Goal: Task Accomplishment & Management: Use online tool/utility

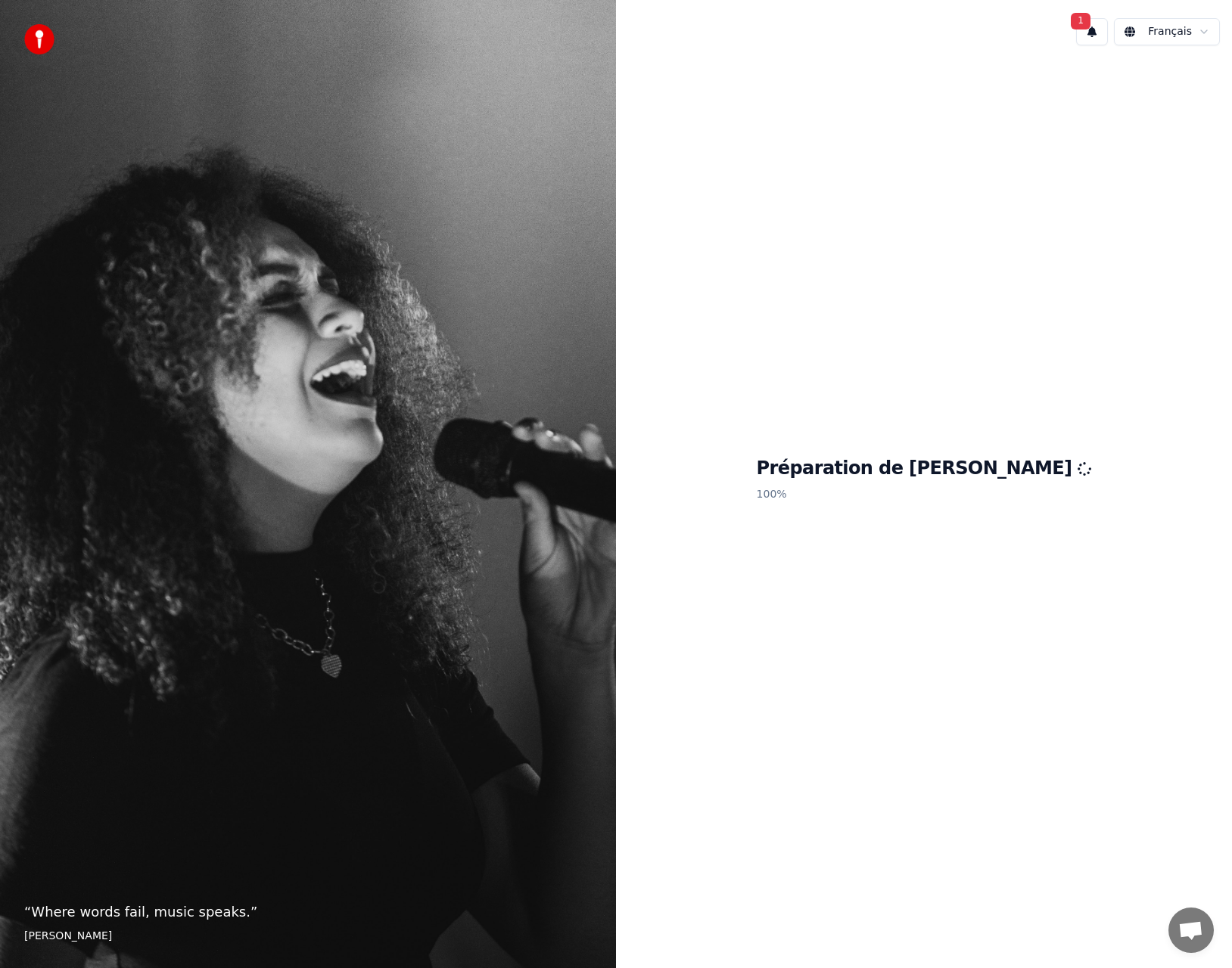
click at [1093, 26] on button "1" at bounding box center [1092, 32] width 32 height 27
click at [1189, 76] on button "Mettre à Jour" at bounding box center [1225, 79] width 95 height 27
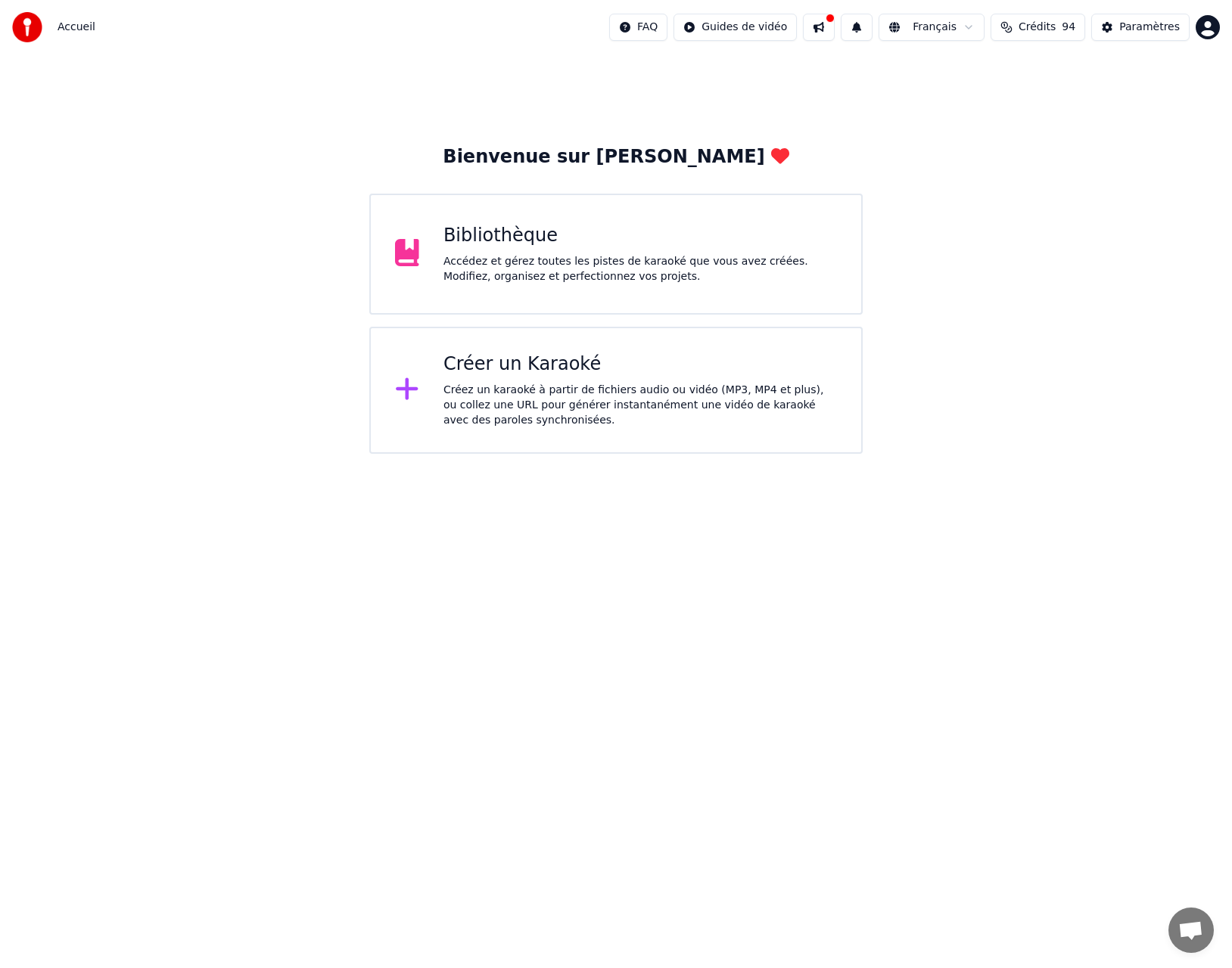
click at [604, 381] on div "Créer un Karaoké Créez un karaoké à partir de fichiers audio ou vidéo (MP3, MP4…" at bounding box center [640, 390] width 394 height 75
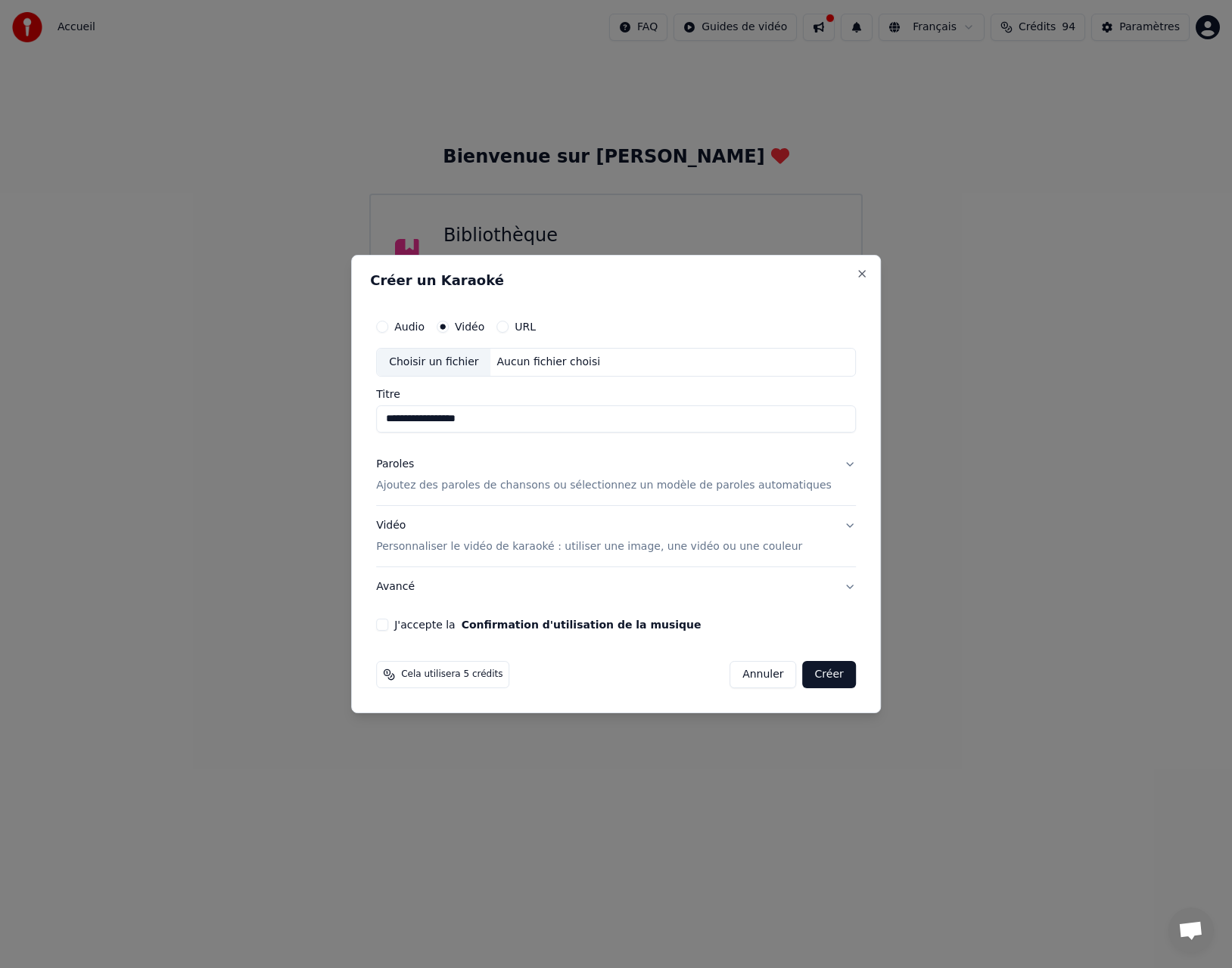
type input "**********"
click at [465, 360] on div "Choisir un fichier" at bounding box center [434, 362] width 114 height 27
click at [388, 327] on button "Audio" at bounding box center [382, 326] width 12 height 12
click at [467, 361] on div "Choisir un fichier" at bounding box center [434, 362] width 114 height 27
type input "**********"
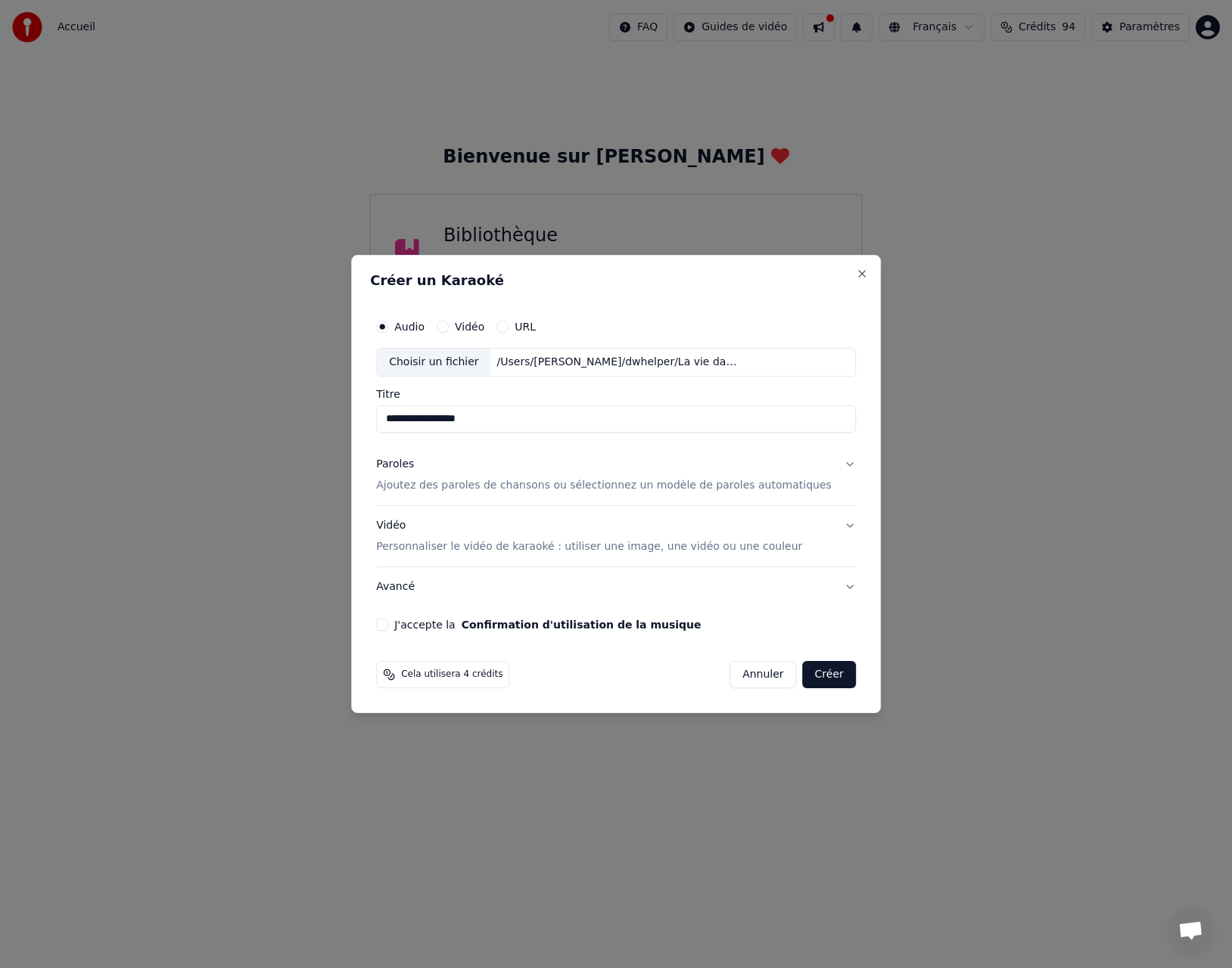
click at [834, 464] on button "Paroles Ajoutez des paroles de chansons ou sélectionnez un modèle de paroles au…" at bounding box center [616, 475] width 479 height 61
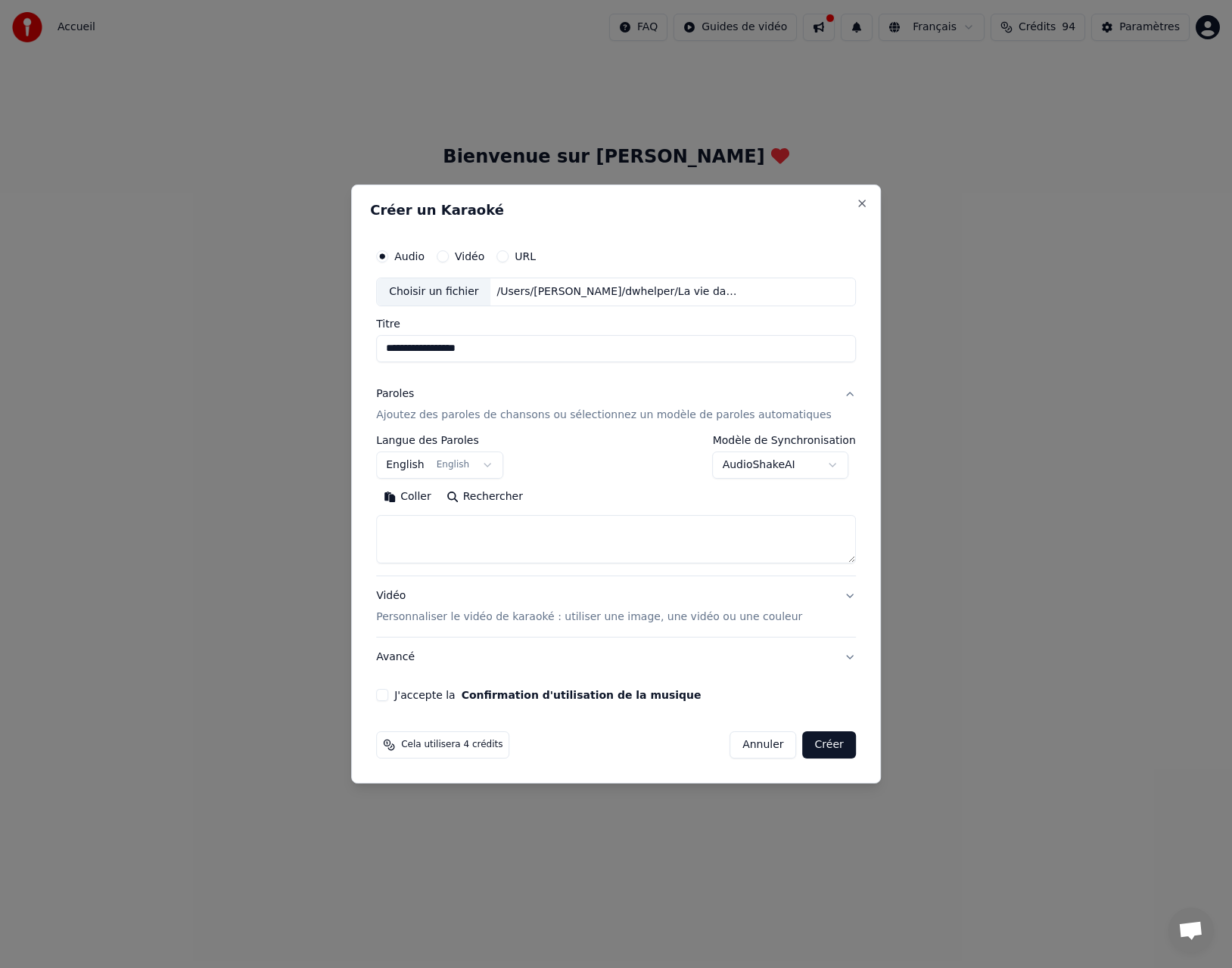
click at [492, 466] on button "English English" at bounding box center [439, 466] width 127 height 27
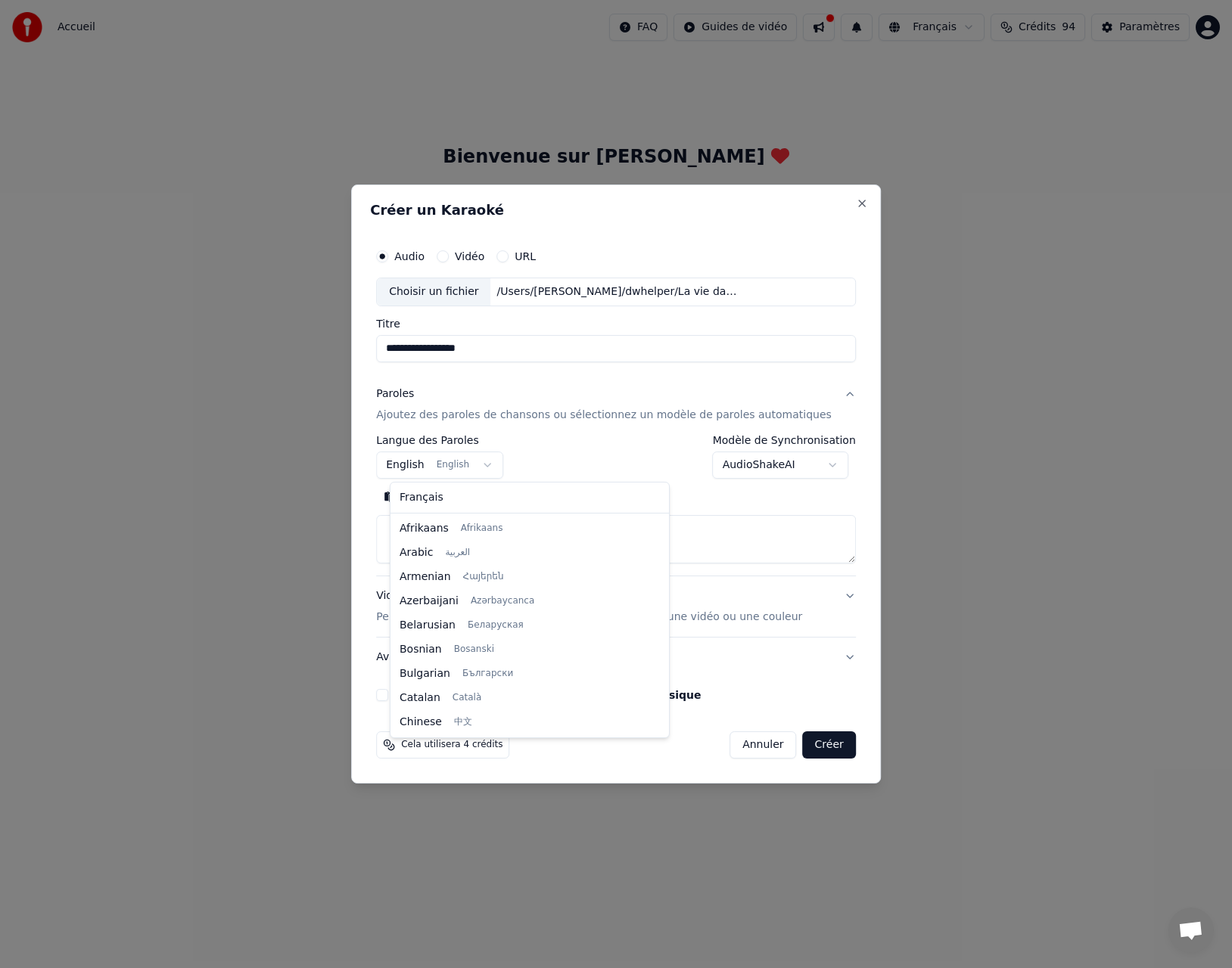
scroll to position [121, 0]
select select "**"
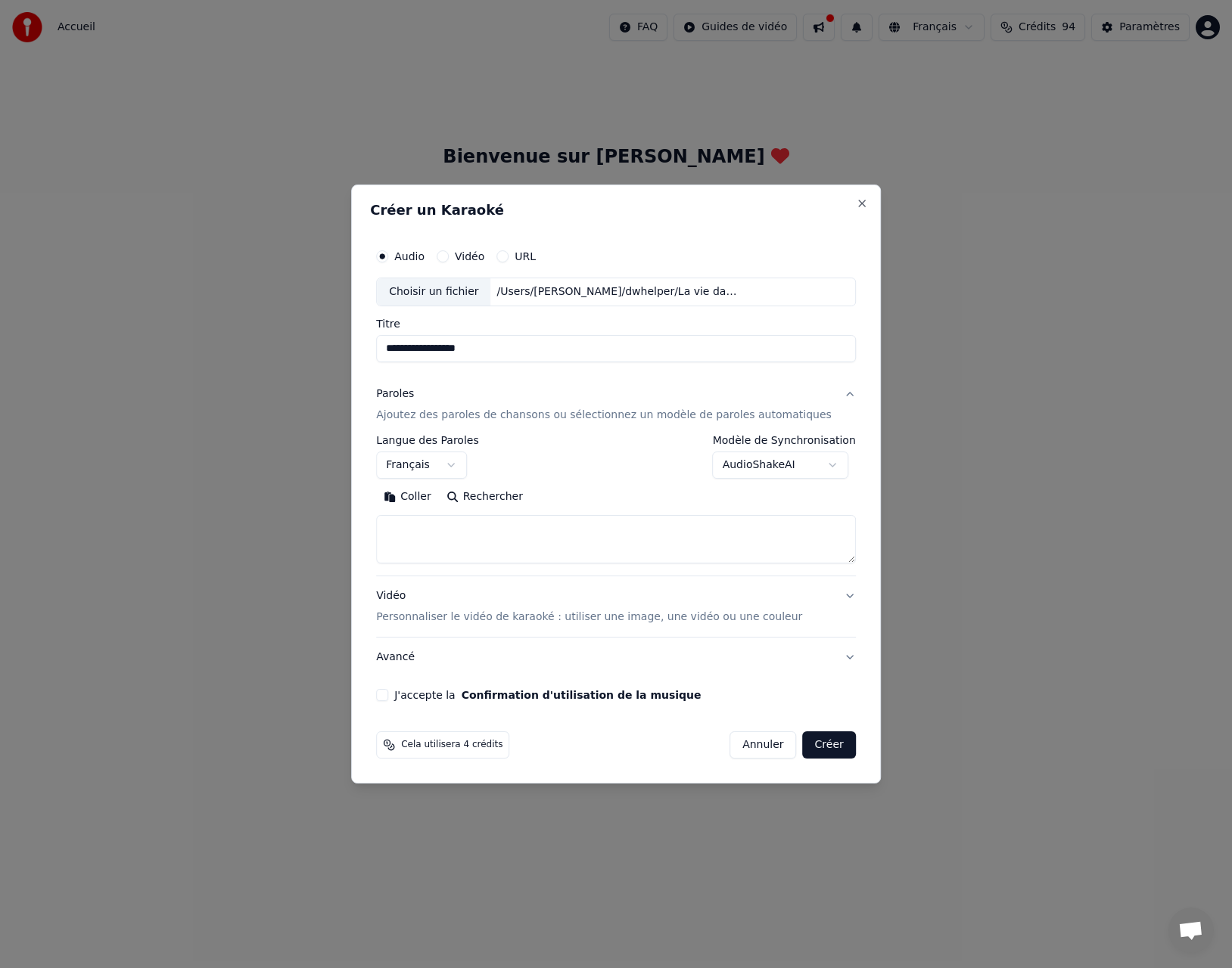
click at [451, 532] on textarea at bounding box center [616, 539] width 479 height 48
click at [435, 496] on button "Coller" at bounding box center [407, 497] width 63 height 24
type textarea "**********"
click at [838, 598] on button "Vidéo Personnaliser le vidéo de karaoké : utiliser une image, une vidéo ou une …" at bounding box center [616, 607] width 479 height 61
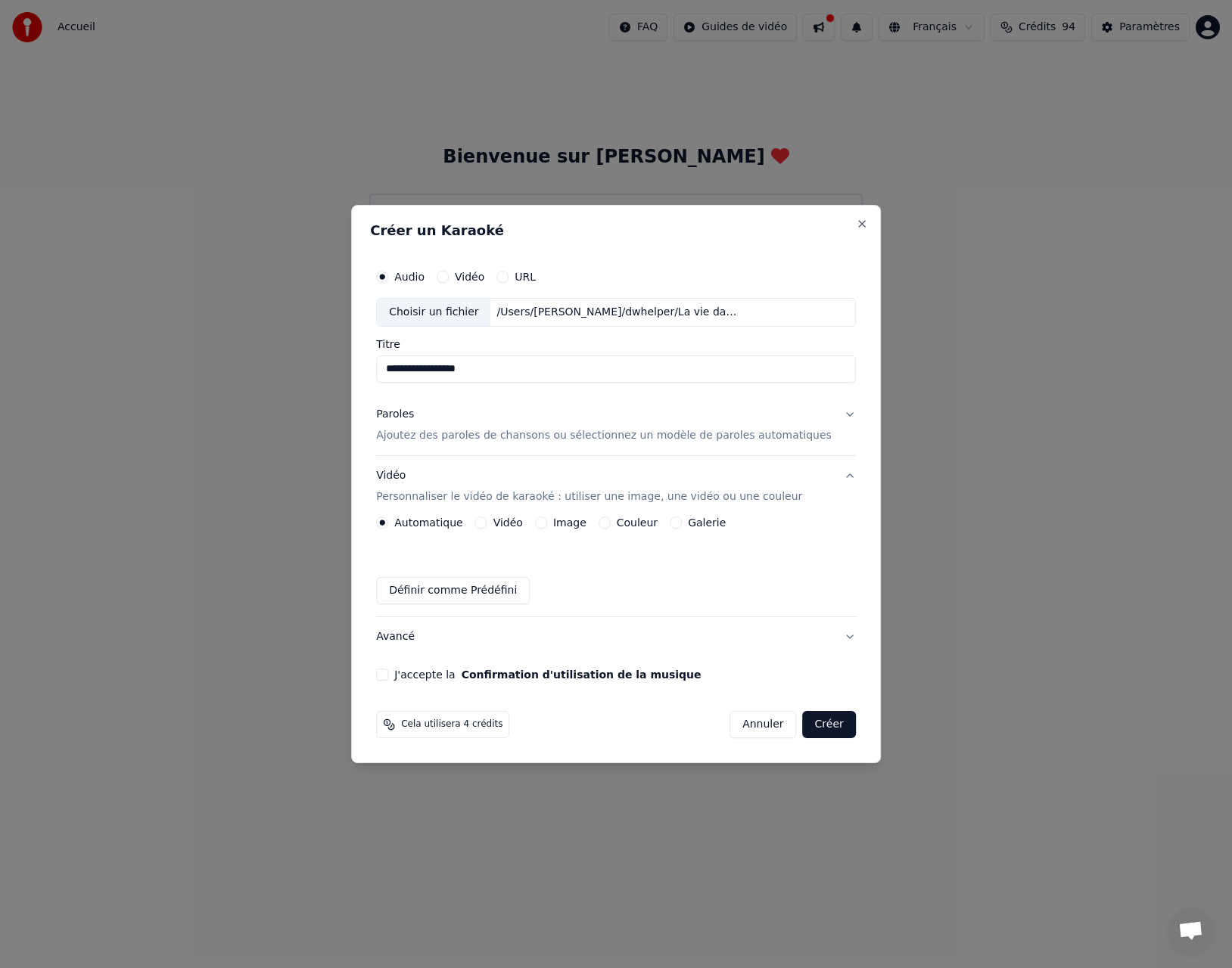
click at [388, 678] on button "J'accepte la Confirmation d'utilisation de la musique" at bounding box center [382, 674] width 12 height 12
click at [475, 727] on span "Cela utilisera 4 crédits" at bounding box center [451, 724] width 101 height 12
click at [823, 725] on button "Créer" at bounding box center [829, 724] width 53 height 27
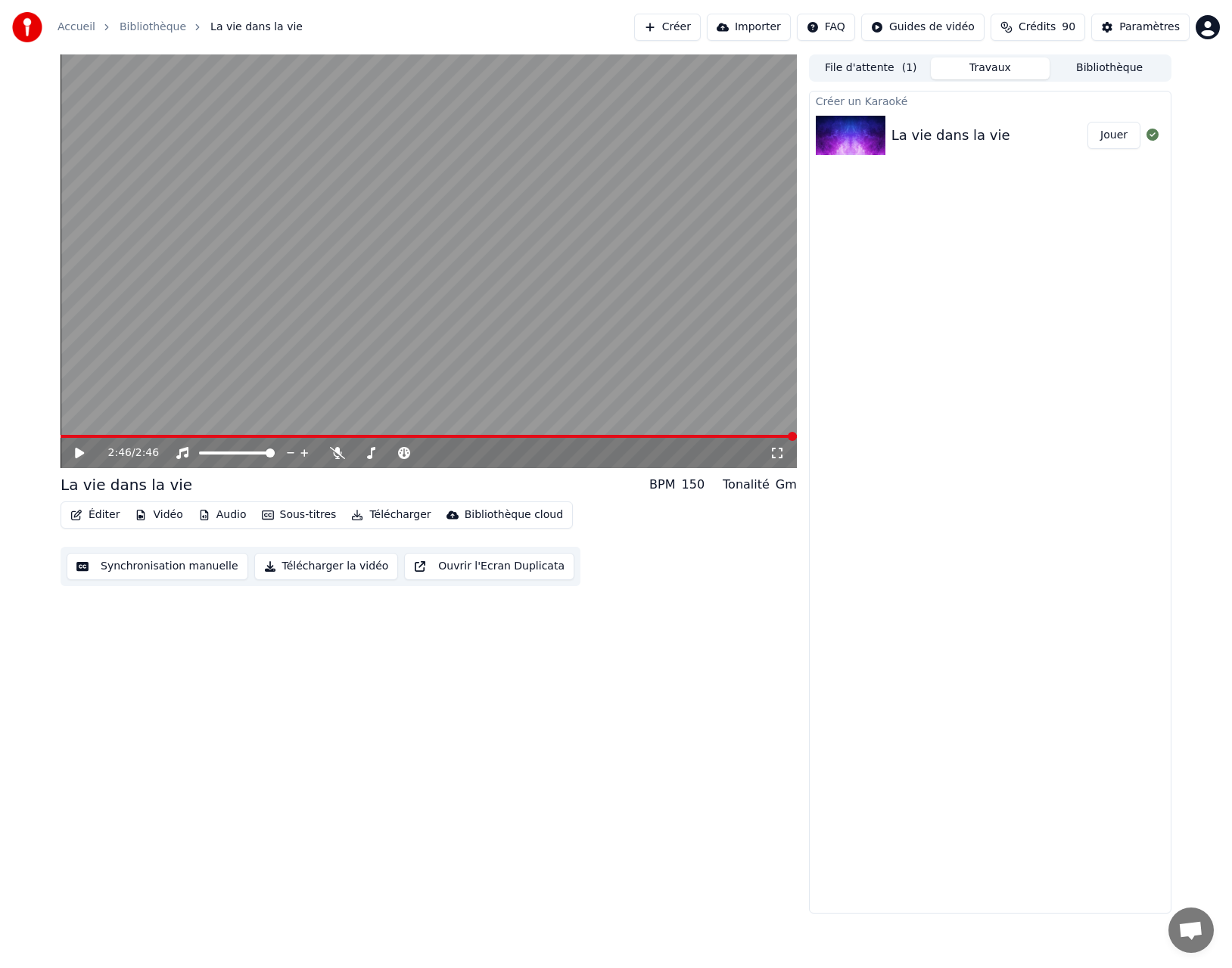
click at [75, 451] on icon at bounding box center [79, 453] width 9 height 10
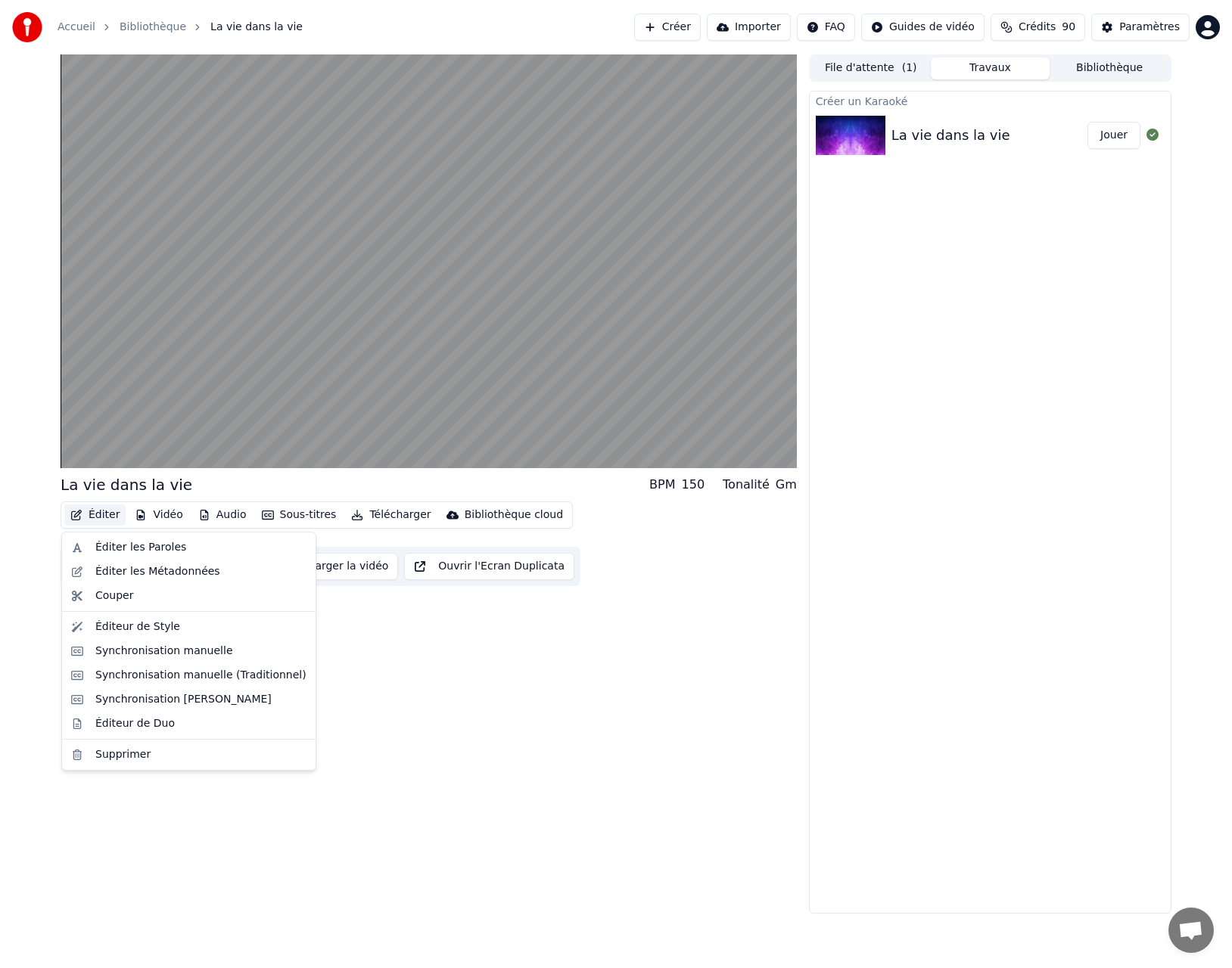
click at [104, 512] on button "Éditer" at bounding box center [95, 515] width 61 height 21
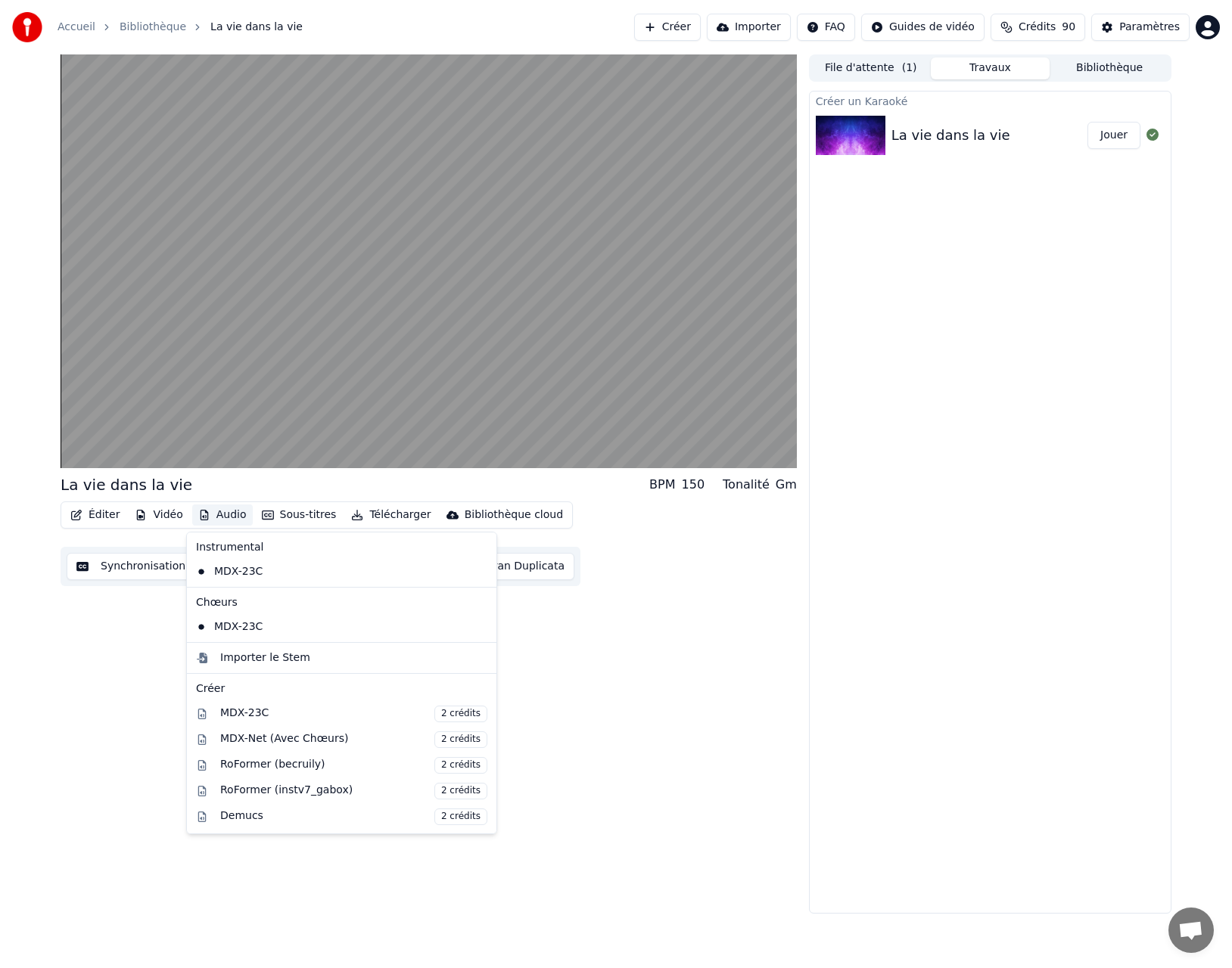
click at [650, 772] on div "La vie dans la vie BPM 150 Tonalité Gm Éditer Vidéo Audio Sous-titres Télécharg…" at bounding box center [429, 484] width 736 height 859
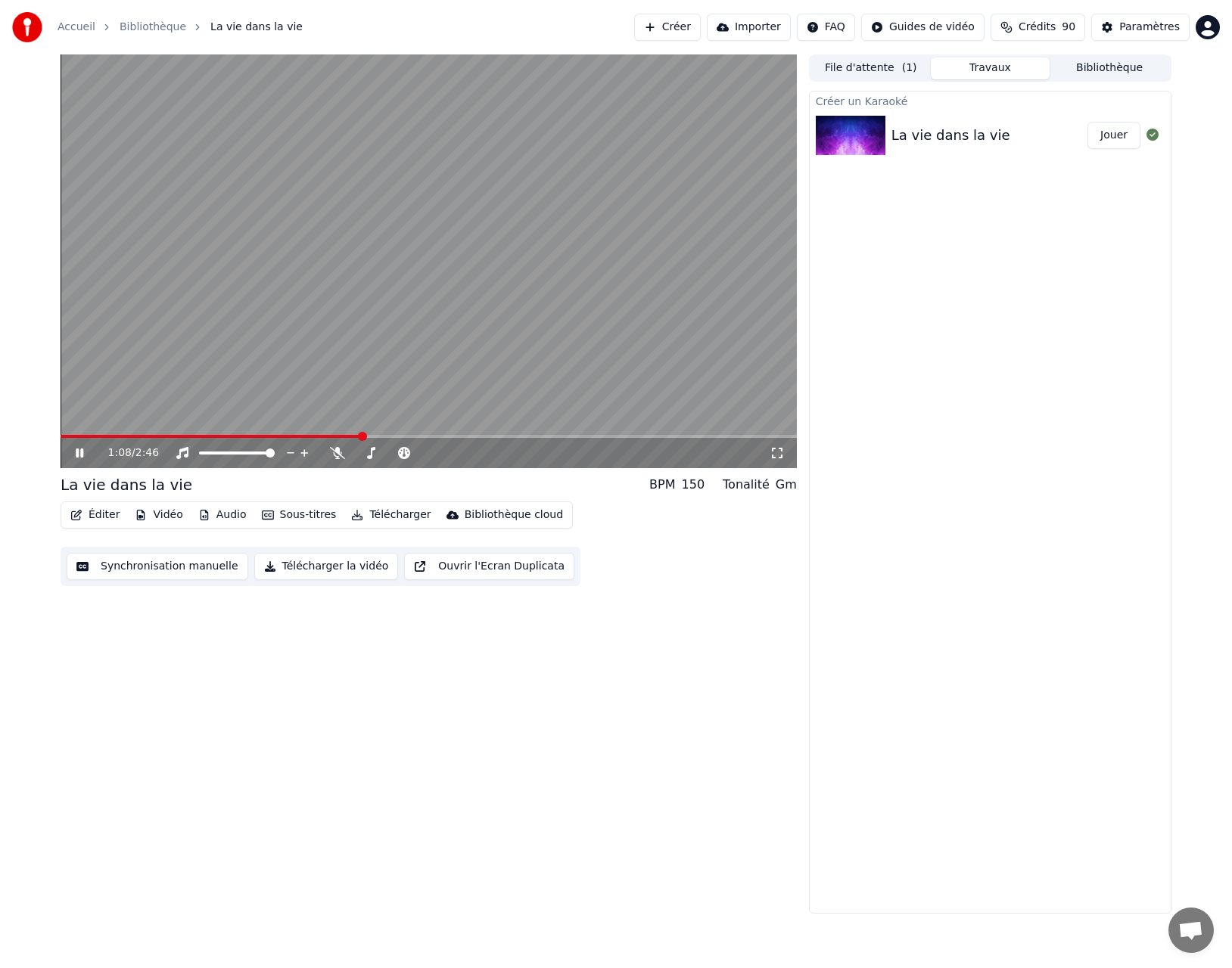
click at [196, 337] on video at bounding box center [429, 261] width 736 height 413
click at [342, 565] on button "Télécharger la vidéo" at bounding box center [326, 567] width 144 height 27
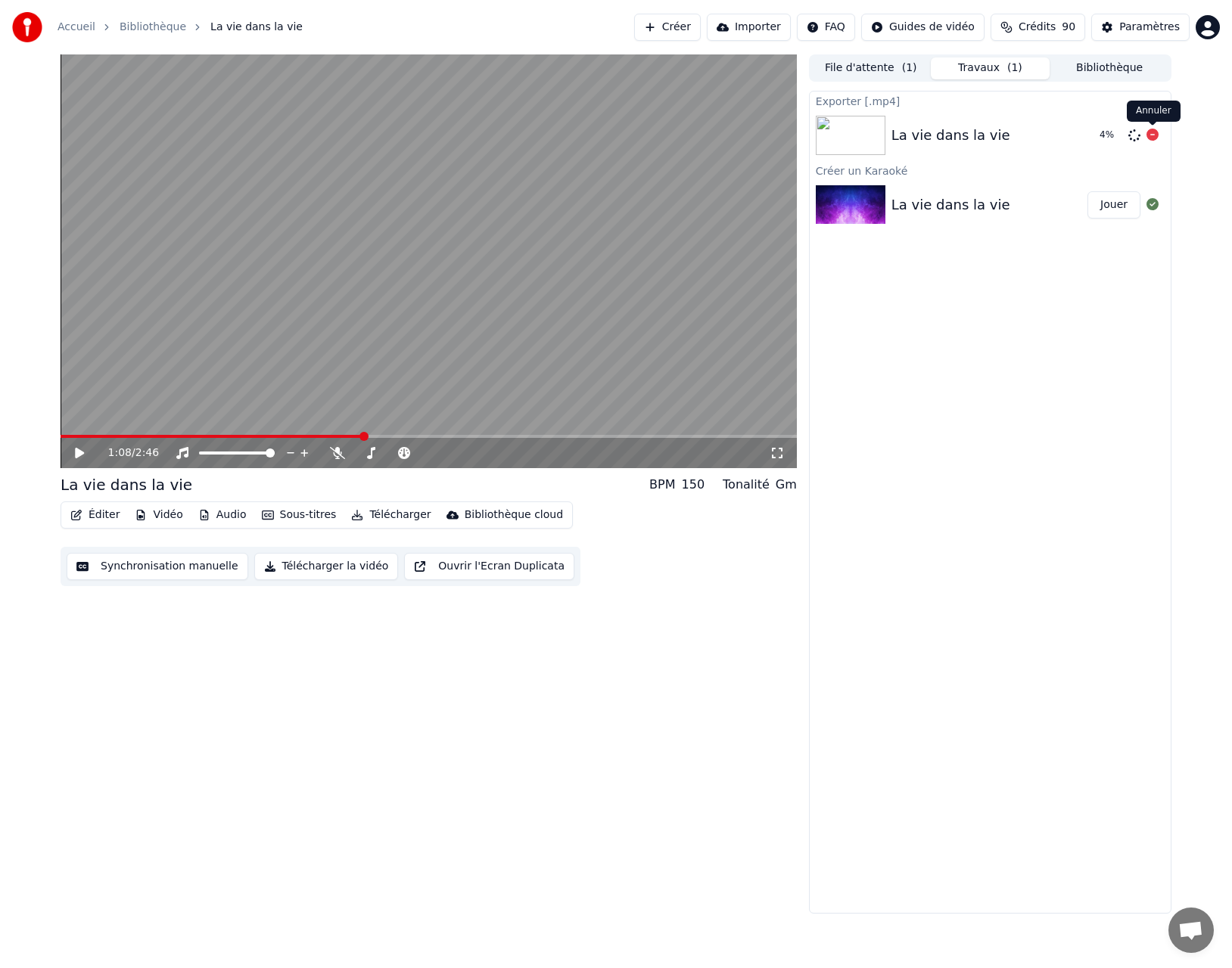
click at [1153, 134] on icon at bounding box center [1152, 134] width 12 height 12
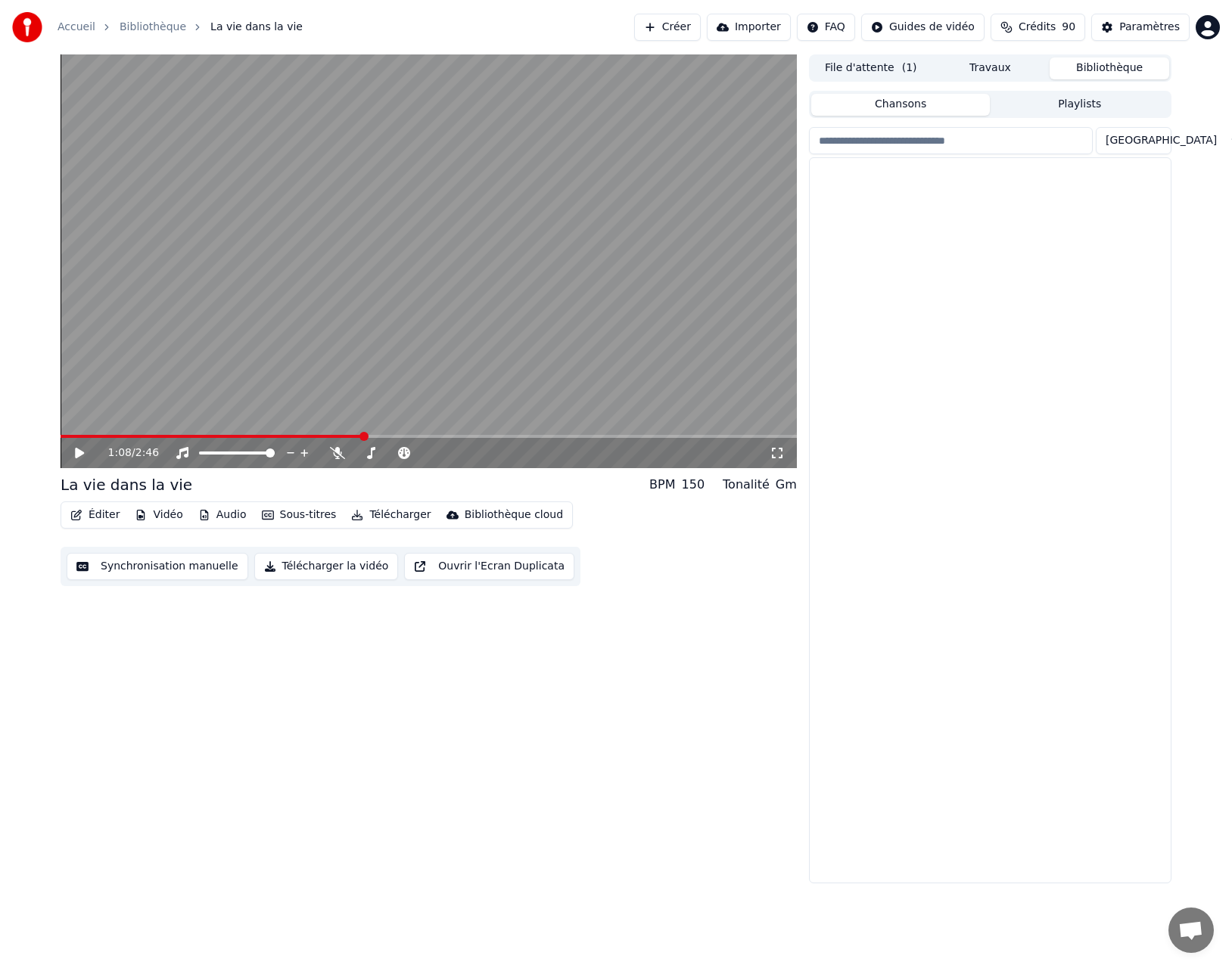
click at [1105, 69] on button "Bibliothèque" at bounding box center [1109, 68] width 119 height 22
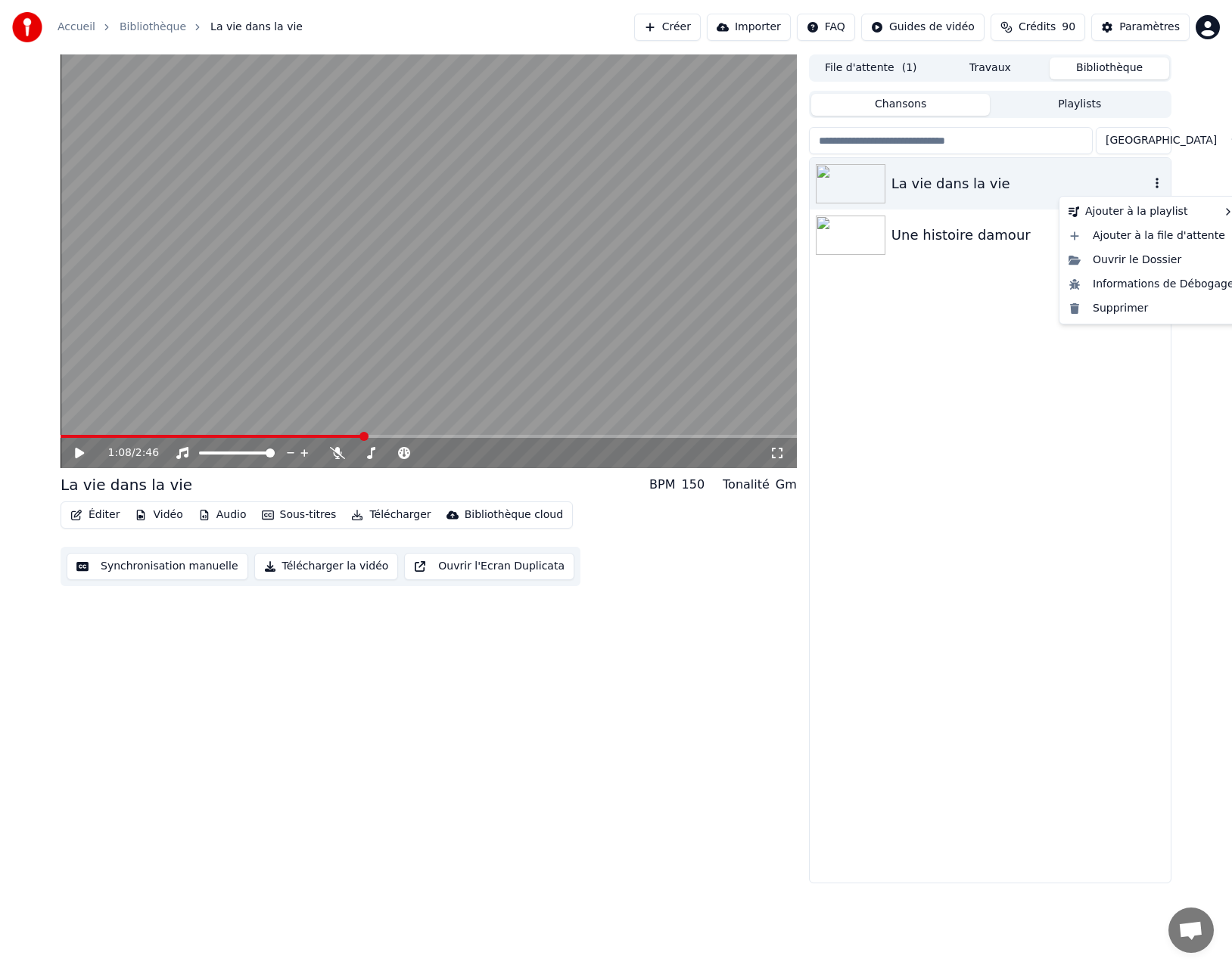
click at [1157, 184] on icon "button" at bounding box center [1157, 183] width 15 height 12
click at [1153, 263] on div "Ouvrir le Dossier" at bounding box center [1151, 260] width 178 height 24
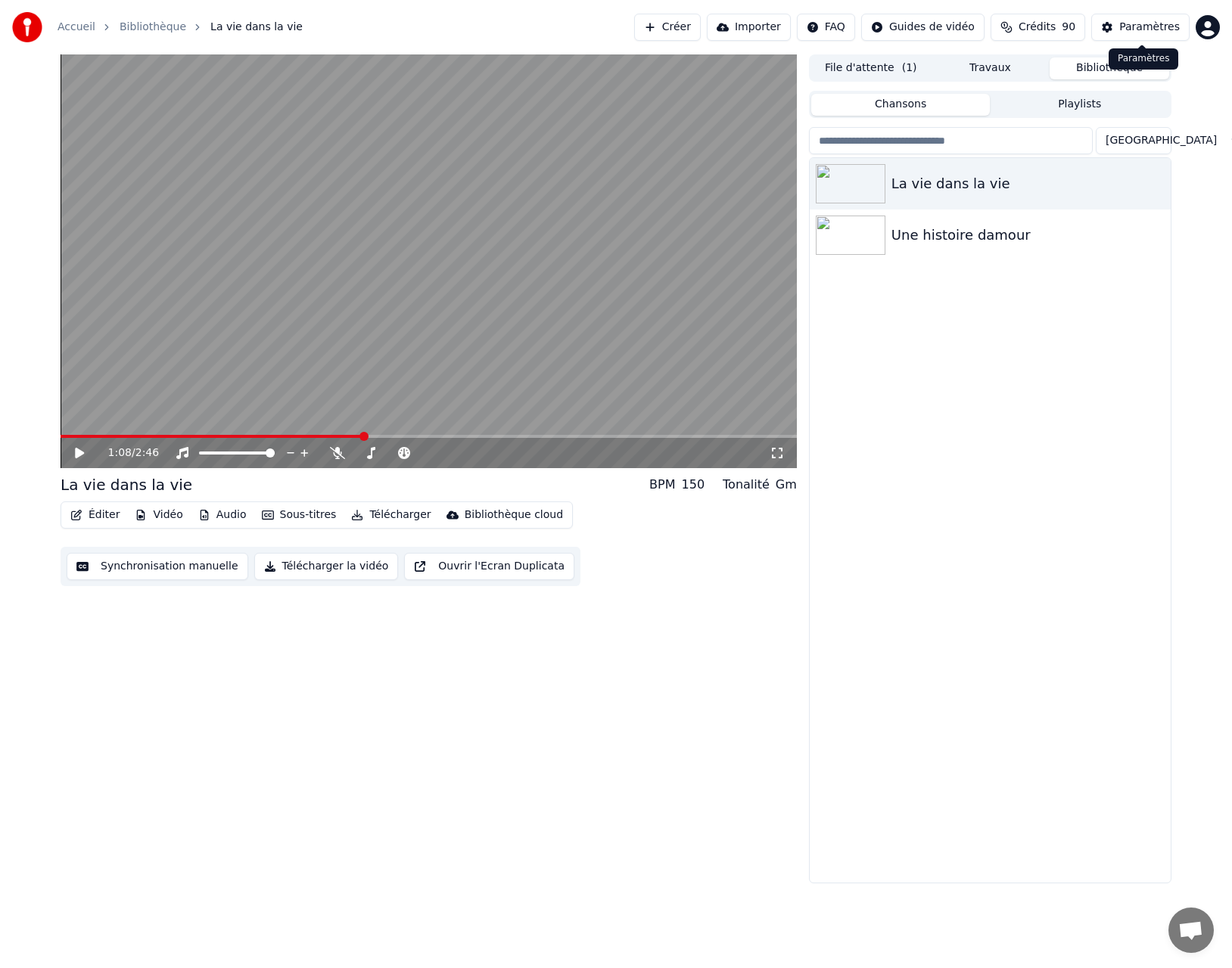
click at [1121, 26] on div "Paramètres" at bounding box center [1149, 27] width 61 height 15
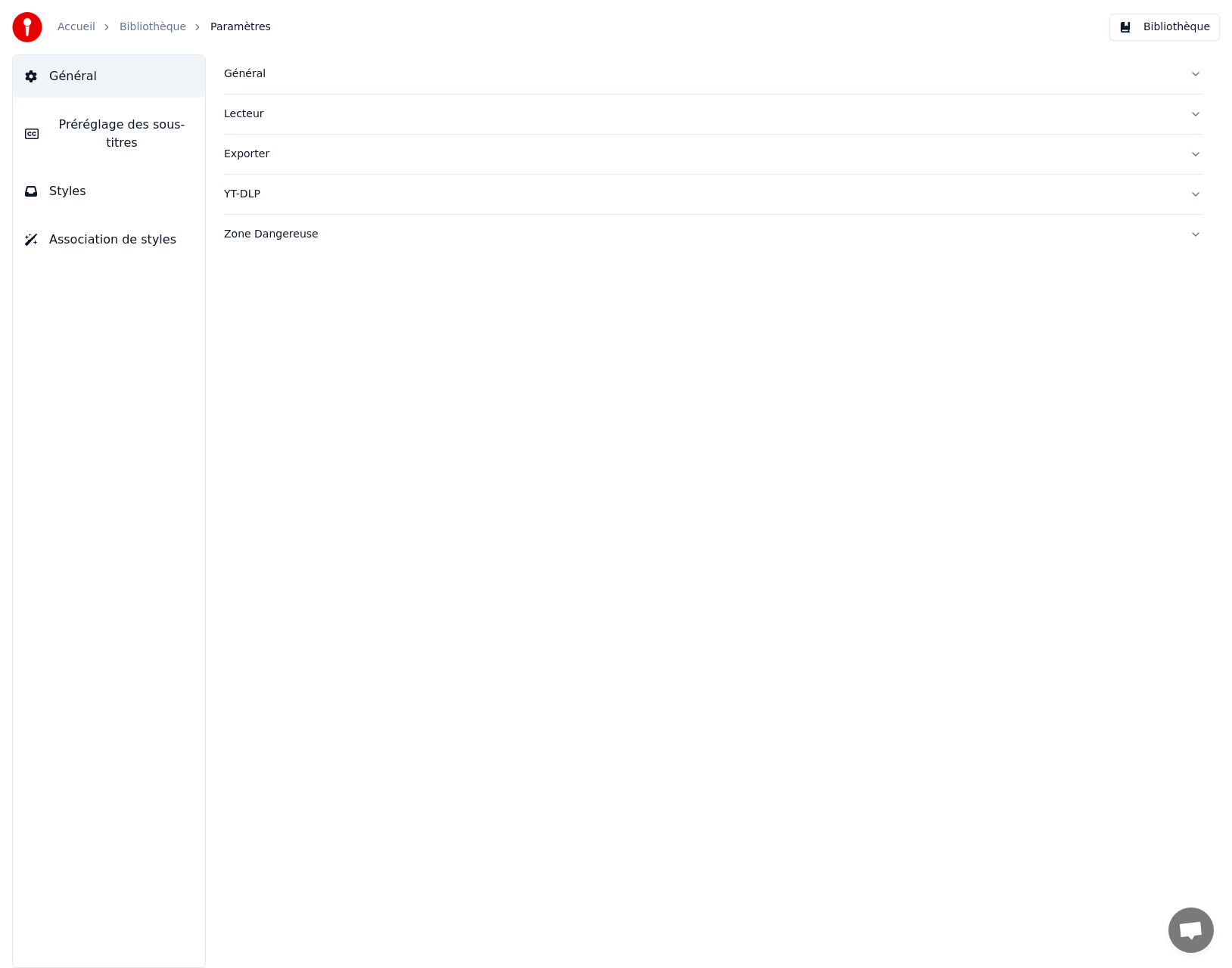
click at [153, 23] on link "Bibliothèque" at bounding box center [152, 27] width 67 height 15
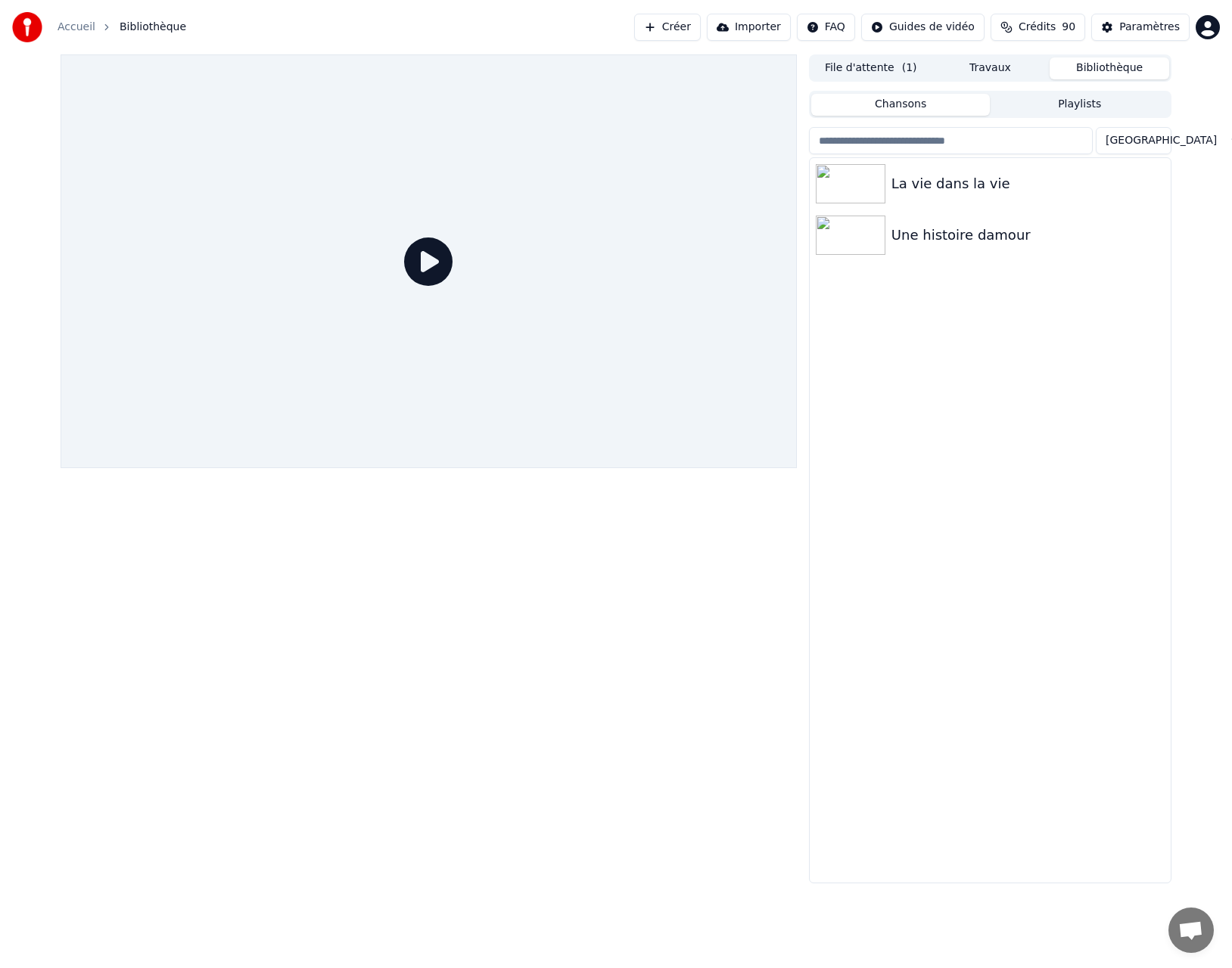
click at [76, 26] on link "Accueil" at bounding box center [76, 27] width 38 height 15
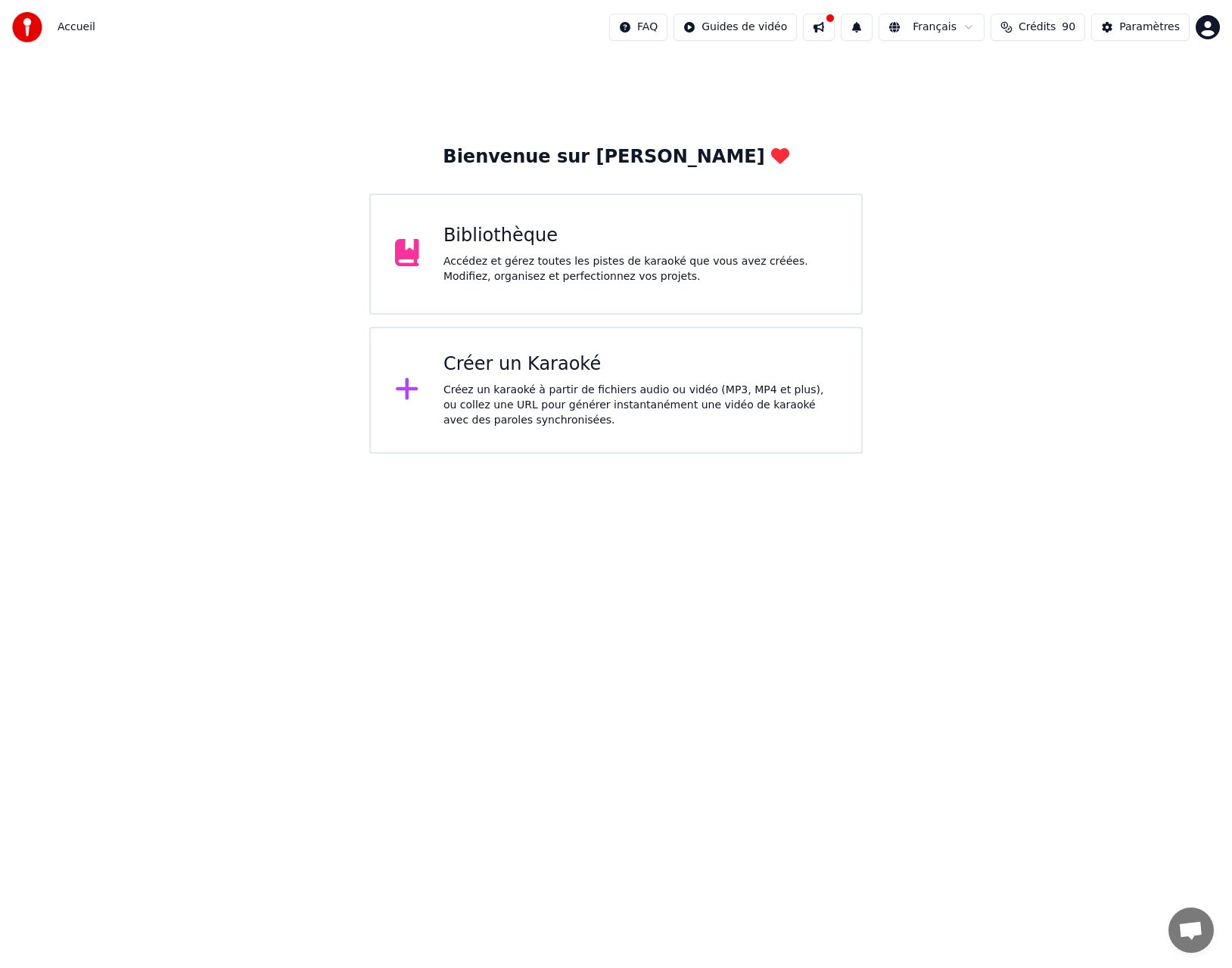
click at [610, 264] on div "Accédez et gérez toutes les pistes de karaoké que vous avez créées. Modifiez, o…" at bounding box center [640, 269] width 394 height 30
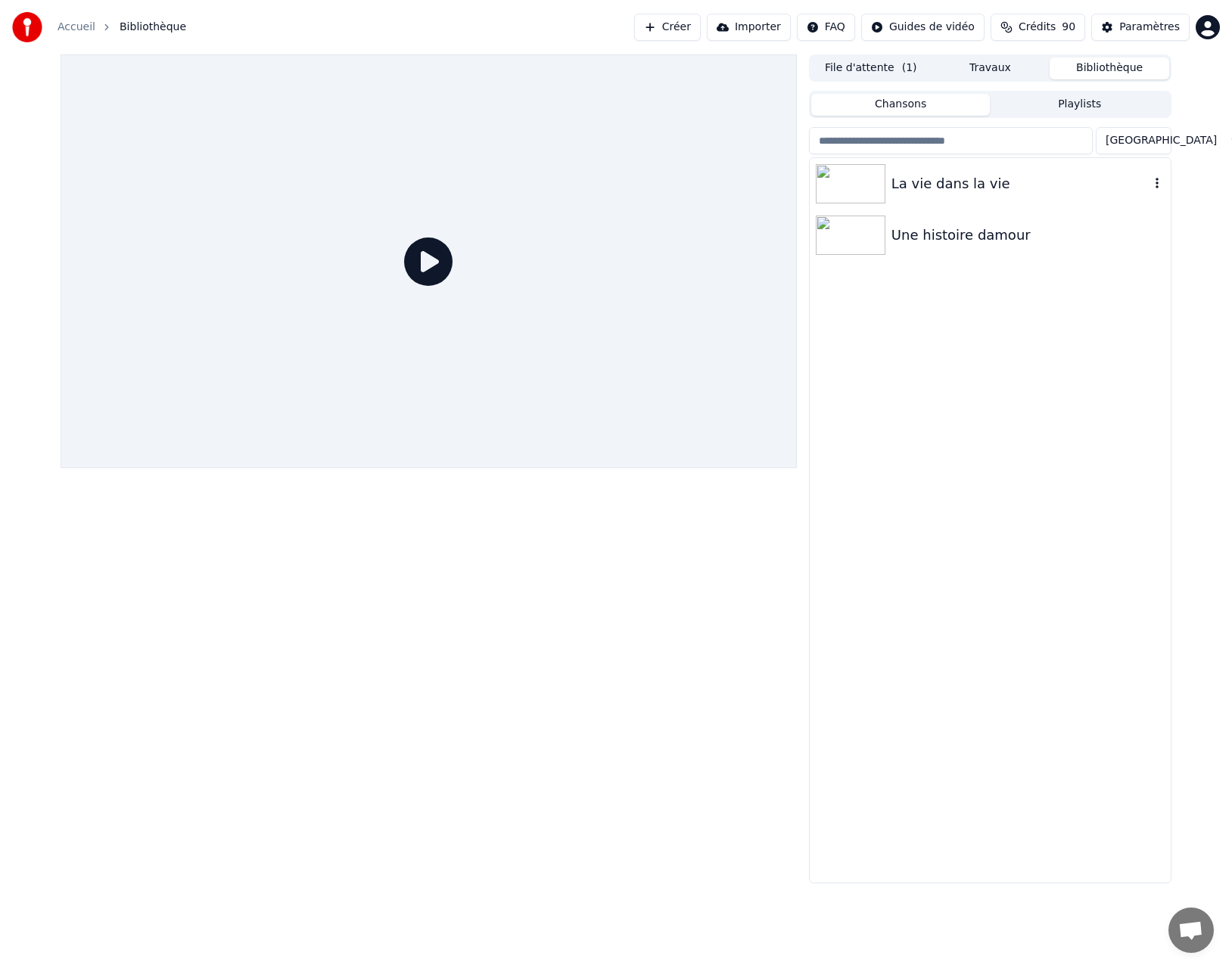
click at [926, 189] on div "La vie dans la vie" at bounding box center [1020, 184] width 258 height 21
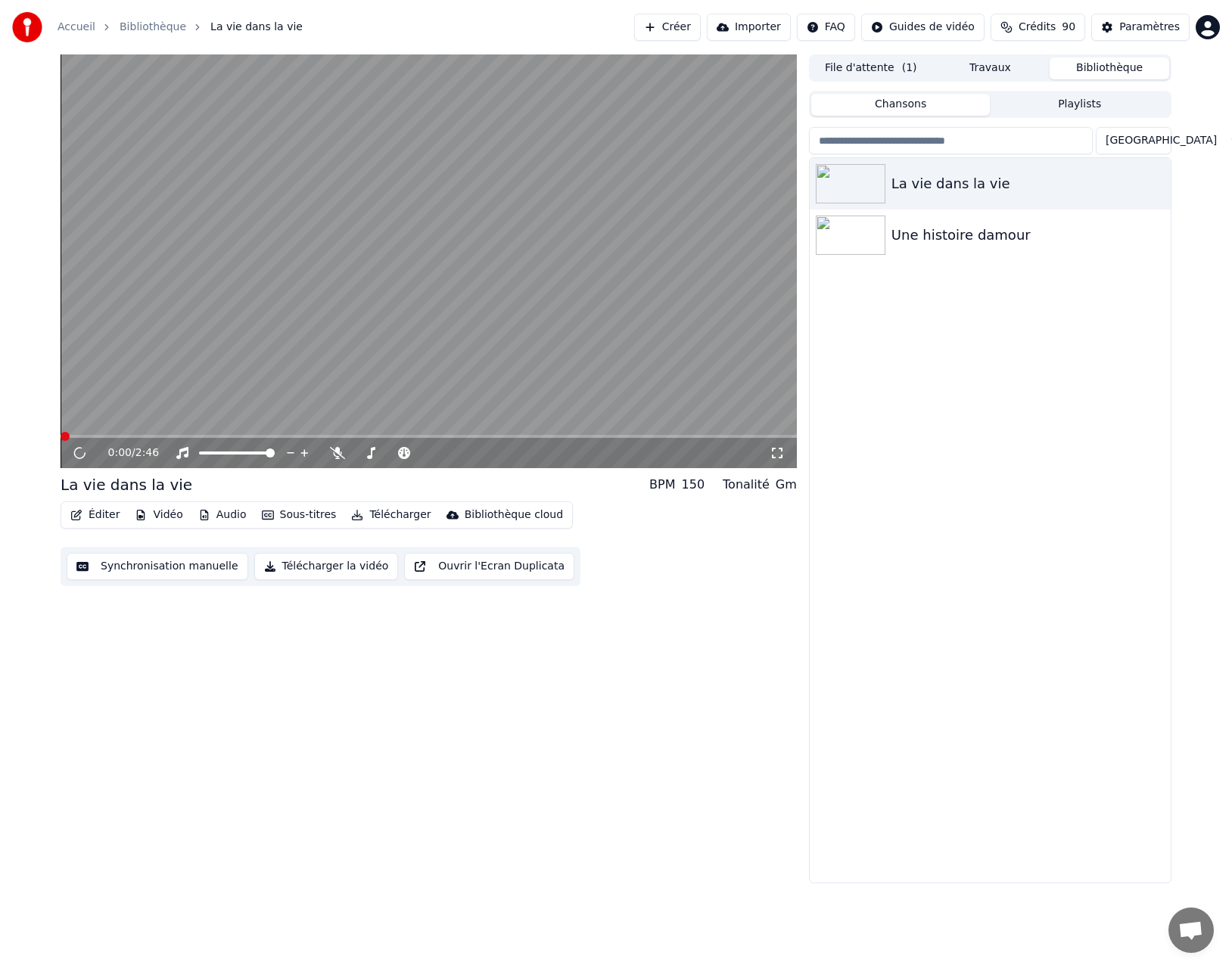
click at [741, 613] on div "0:00 / 2:46 La vie dans la vie BPM 150 Tonalité Gm Éditer Vidéo Audio Sous-titr…" at bounding box center [429, 469] width 736 height 829
drag, startPoint x: -175, startPoint y: 400, endPoint x: 141, endPoint y: 448, distance: 319.6
click at [8, 444] on div "0:00 / 2:46 La vie dans la vie BPM 150 Tonalité Gm Éditer Vidéo Audio Sous-titr…" at bounding box center [616, 469] width 1232 height 829
click at [235, 512] on button "Audio" at bounding box center [223, 515] width 61 height 21
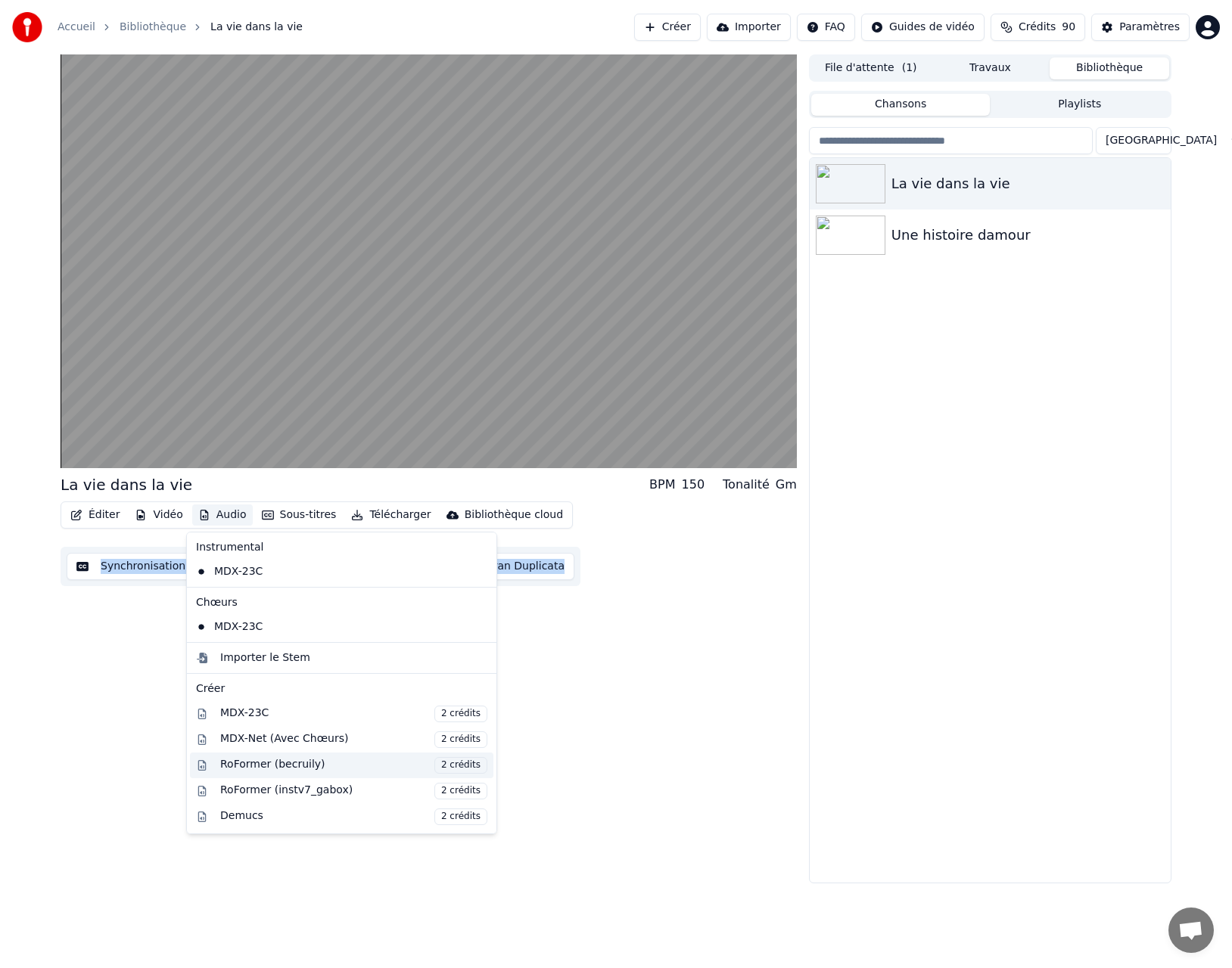
click at [322, 763] on div "RoFormer (becruily) 2 crédits" at bounding box center [353, 765] width 267 height 17
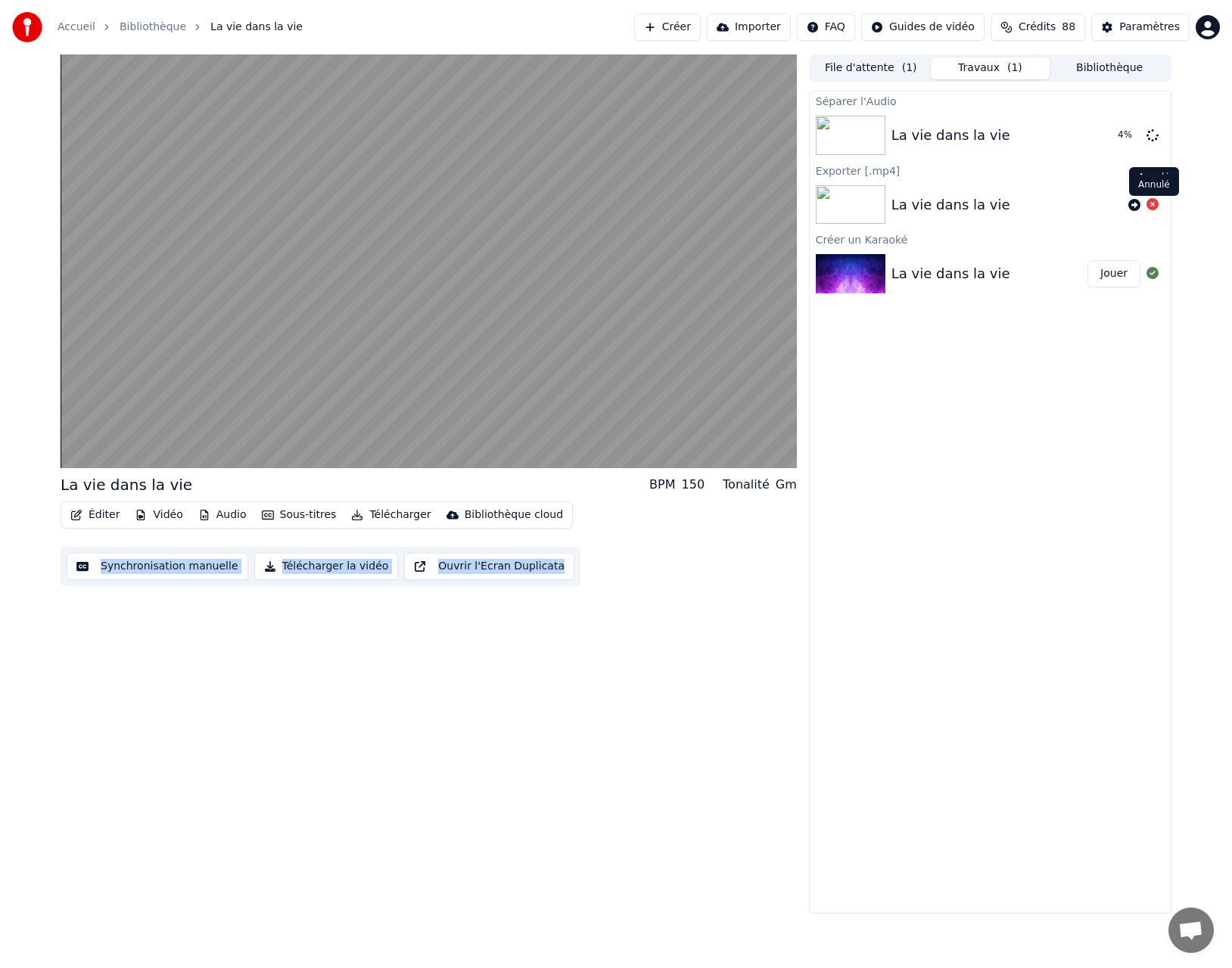
click at [1152, 203] on icon at bounding box center [1152, 204] width 12 height 12
click at [1153, 205] on icon at bounding box center [1152, 204] width 12 height 12
drag, startPoint x: 973, startPoint y: 200, endPoint x: 980, endPoint y: 197, distance: 7.6
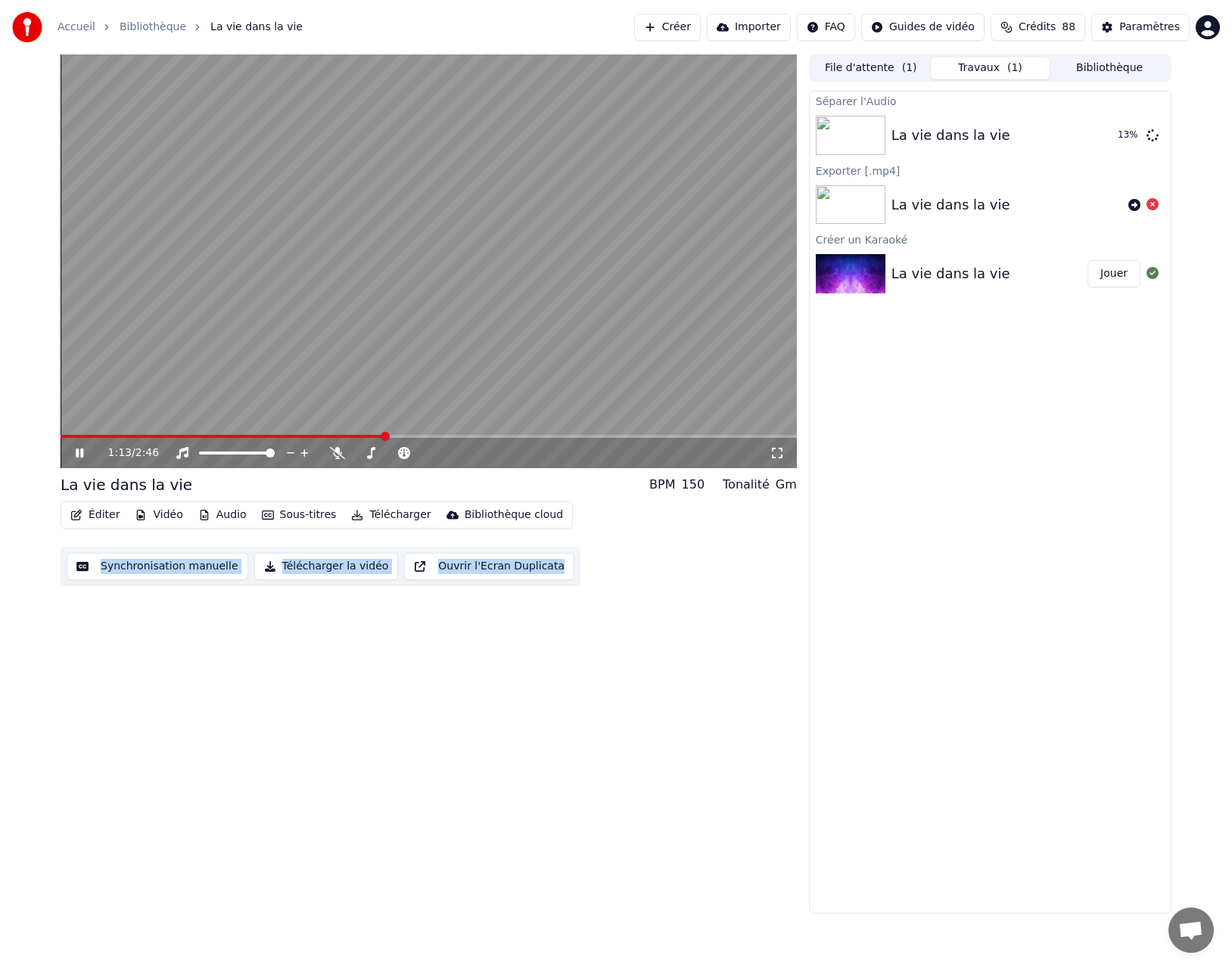
click at [477, 337] on video at bounding box center [429, 261] width 736 height 413
click at [89, 436] on span at bounding box center [76, 437] width 31 height 3
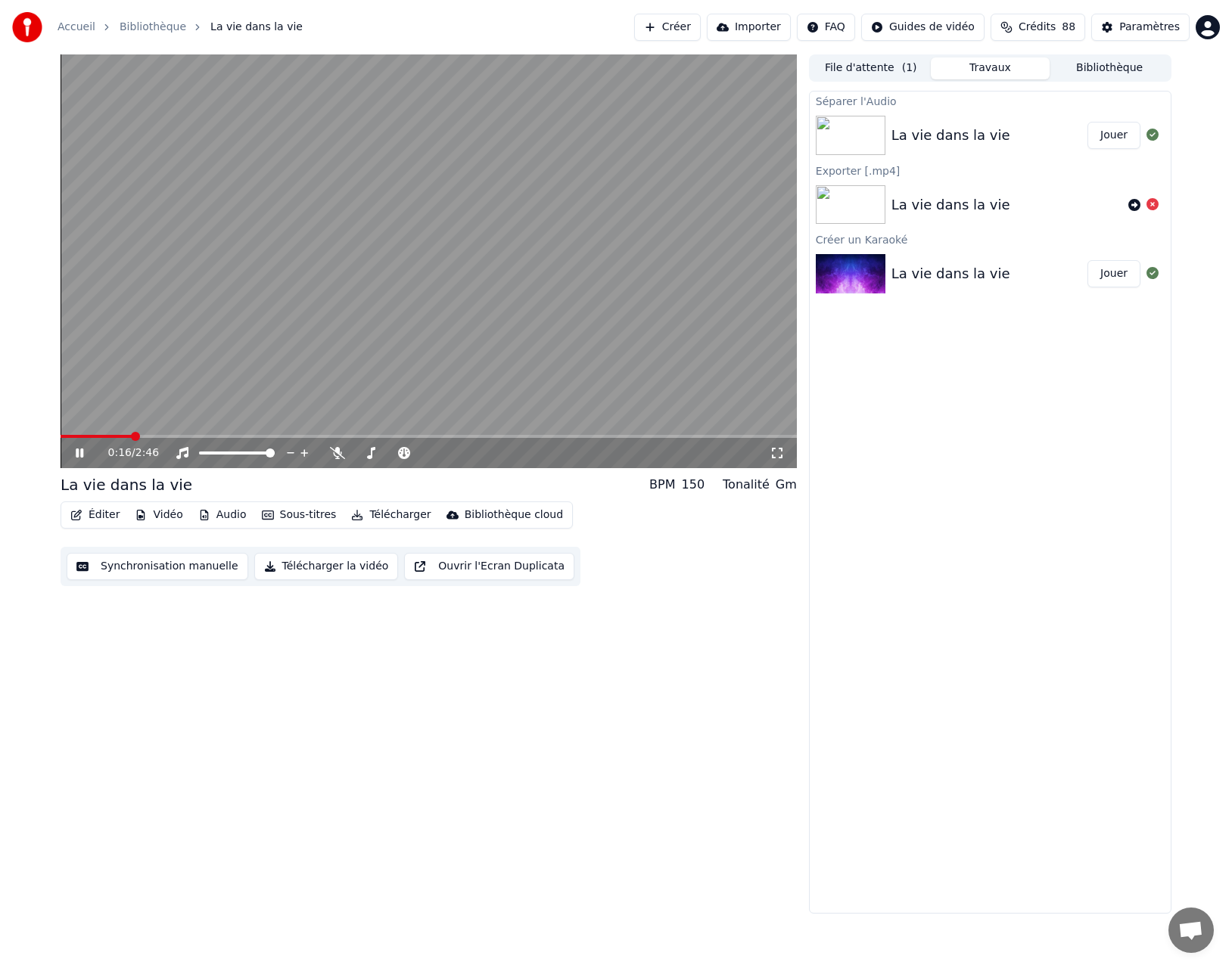
click at [80, 452] on icon at bounding box center [79, 453] width 7 height 9
click at [1109, 275] on button "Jouer" at bounding box center [1113, 274] width 53 height 27
click at [109, 436] on span at bounding box center [429, 437] width 736 height 3
click at [79, 452] on icon at bounding box center [91, 453] width 35 height 12
click at [1105, 131] on button "Jouer" at bounding box center [1113, 135] width 53 height 27
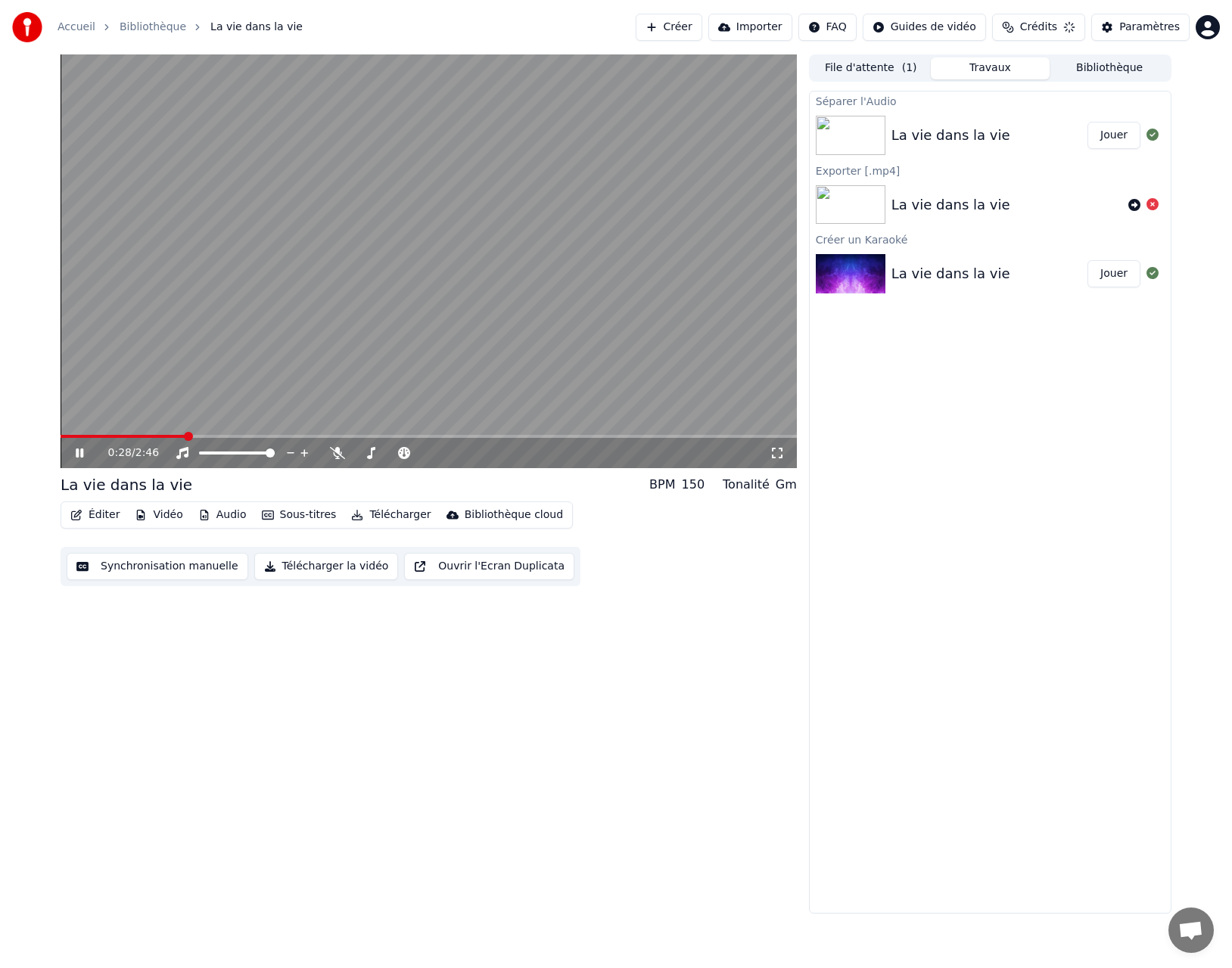
click at [79, 453] on icon at bounding box center [91, 453] width 35 height 12
click at [81, 453] on icon at bounding box center [79, 453] width 9 height 10
click at [1122, 67] on button "Bibliothèque" at bounding box center [1109, 68] width 119 height 22
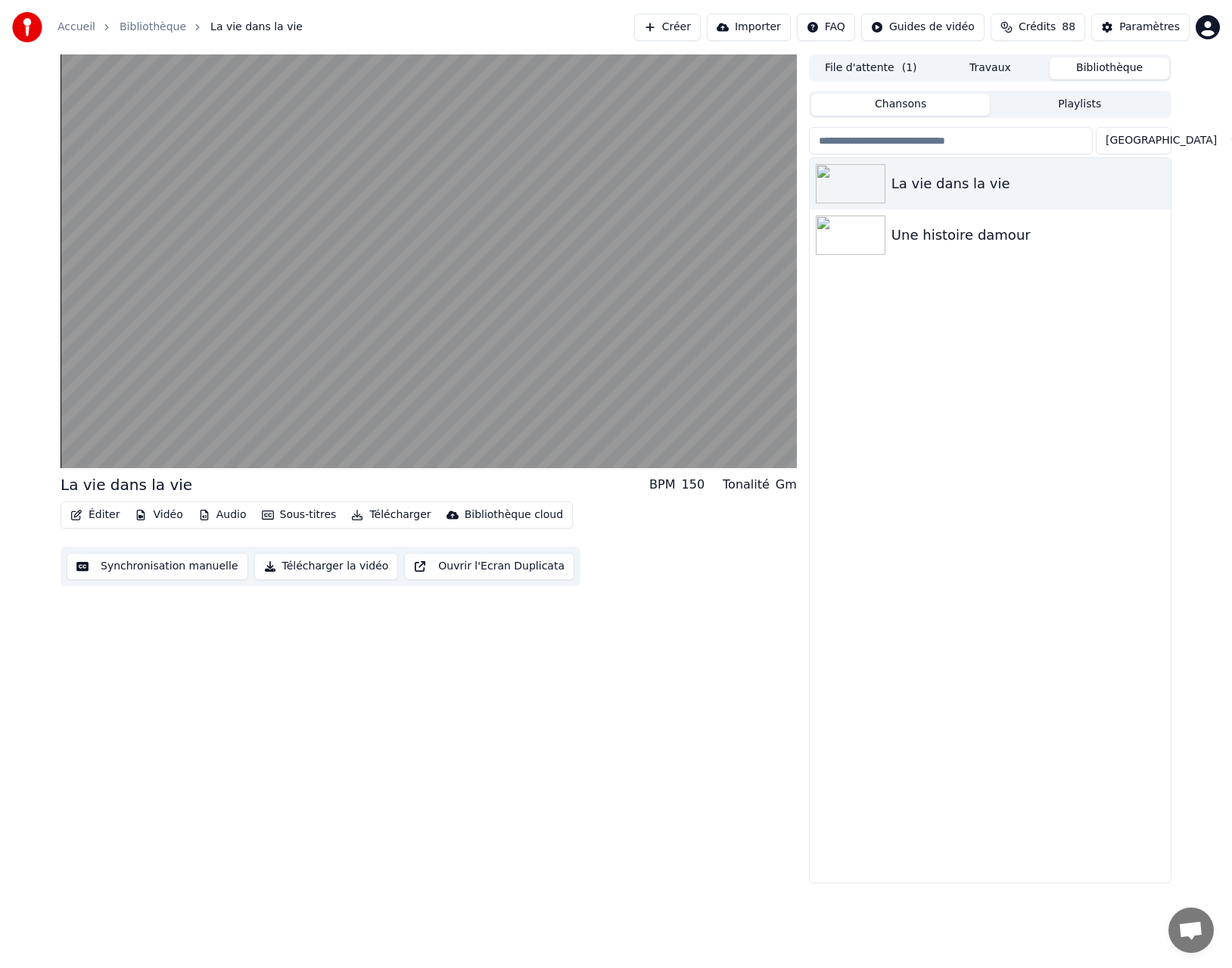
click at [1123, 67] on button "Bibliothèque" at bounding box center [1109, 68] width 119 height 22
click at [1088, 349] on div "La vie dans la vie Une histoire damour" at bounding box center [990, 520] width 361 height 724
click at [1156, 181] on icon "button" at bounding box center [1157, 183] width 15 height 12
click at [1165, 263] on div "Ouvrir le Dossier" at bounding box center [1151, 260] width 178 height 24
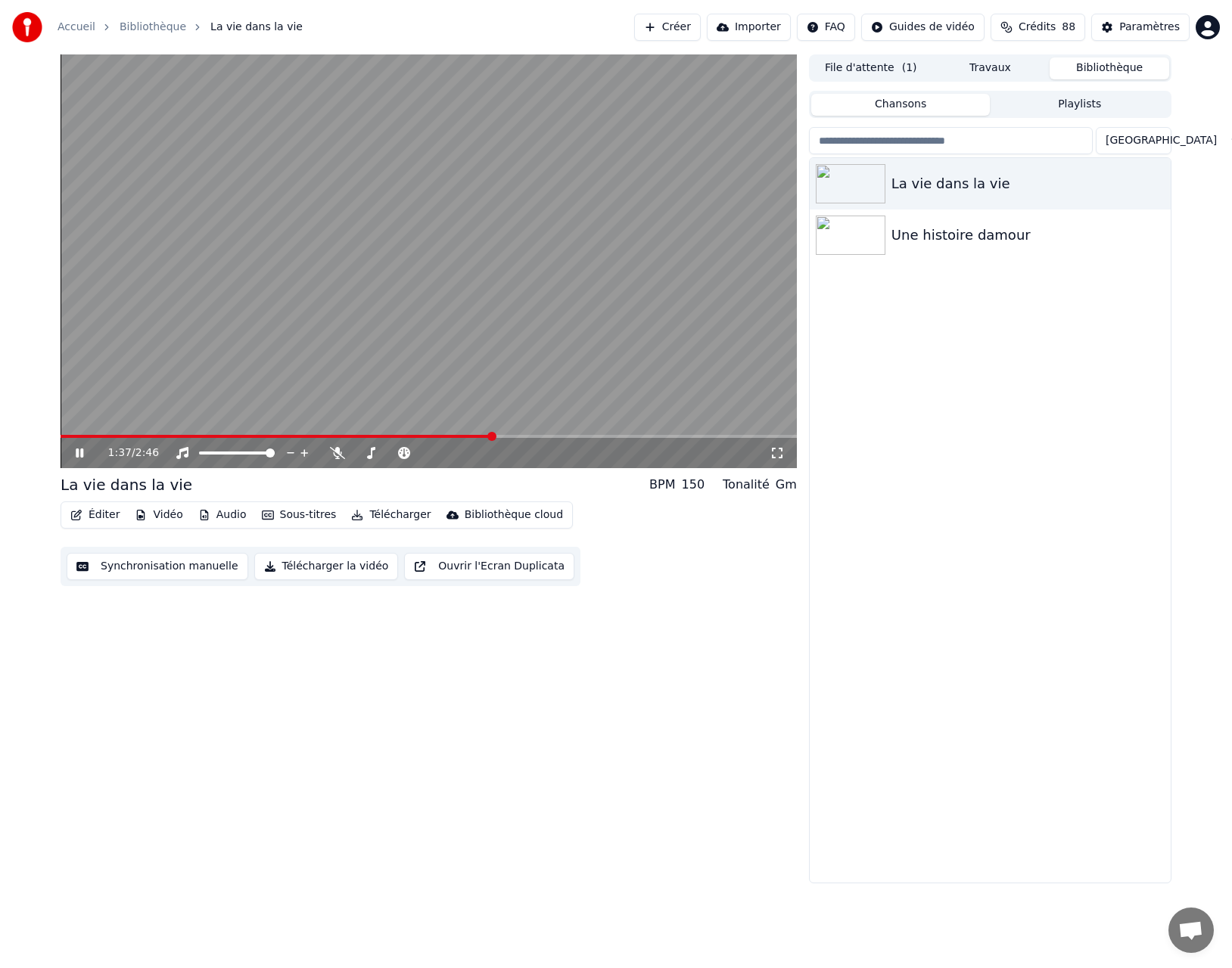
click at [470, 292] on video at bounding box center [429, 261] width 736 height 413
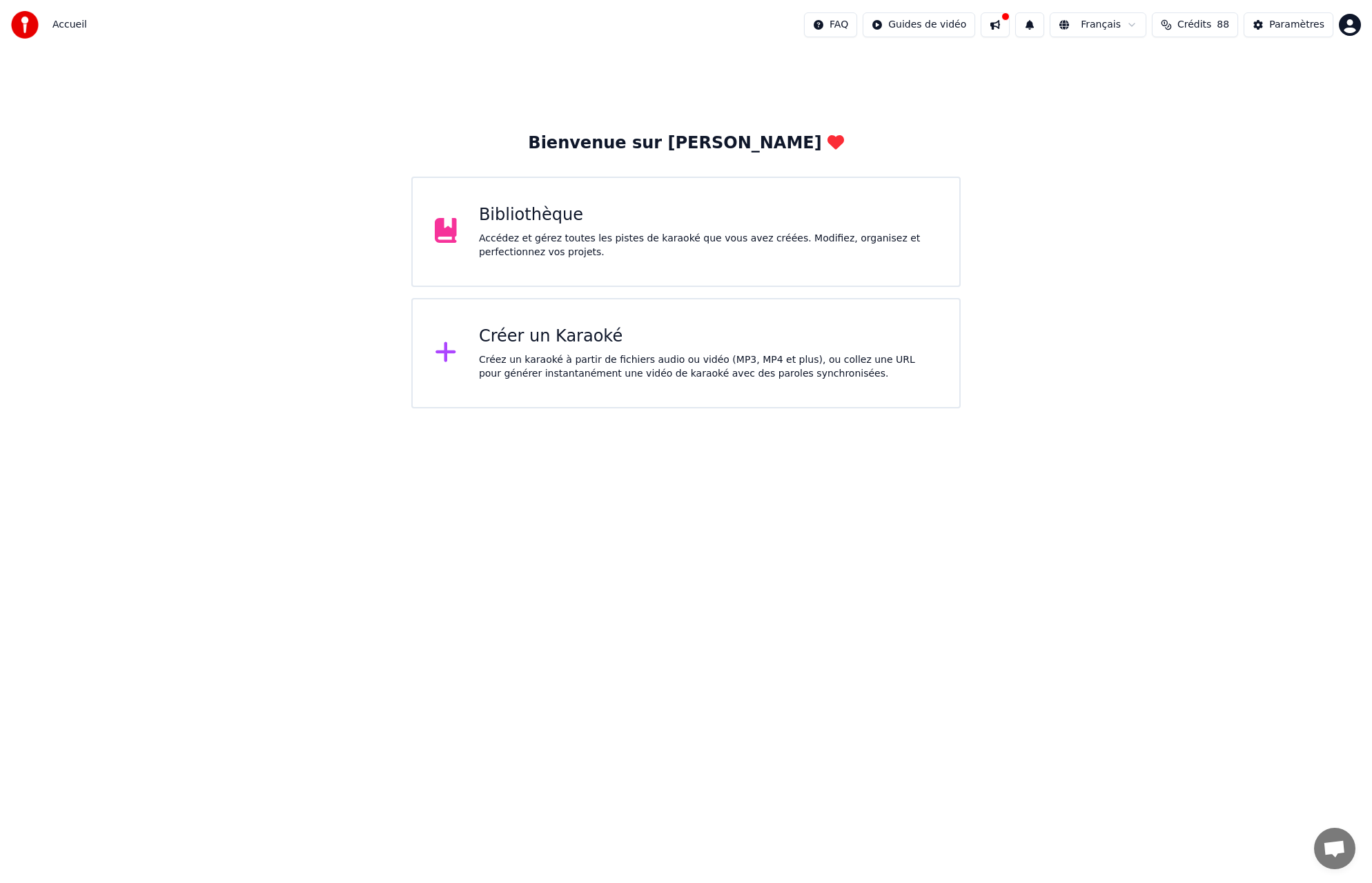
click at [769, 200] on div "Bibliothèque Accédez et gérez toutes les pistes de karaoké que vous avez créées…" at bounding box center [686, 232] width 549 height 110
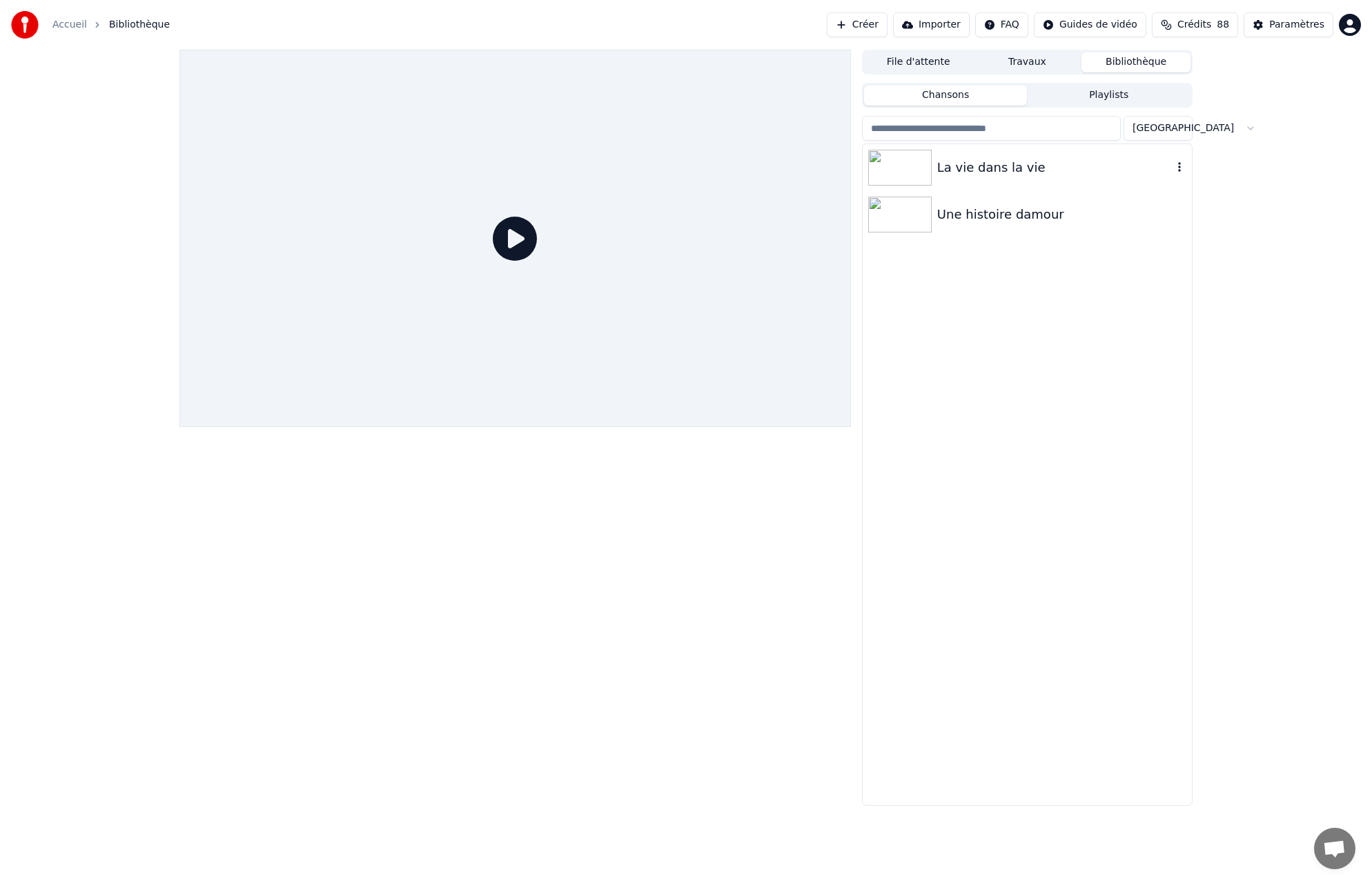
click at [1025, 166] on div "La vie dans la vie" at bounding box center [1055, 167] width 235 height 19
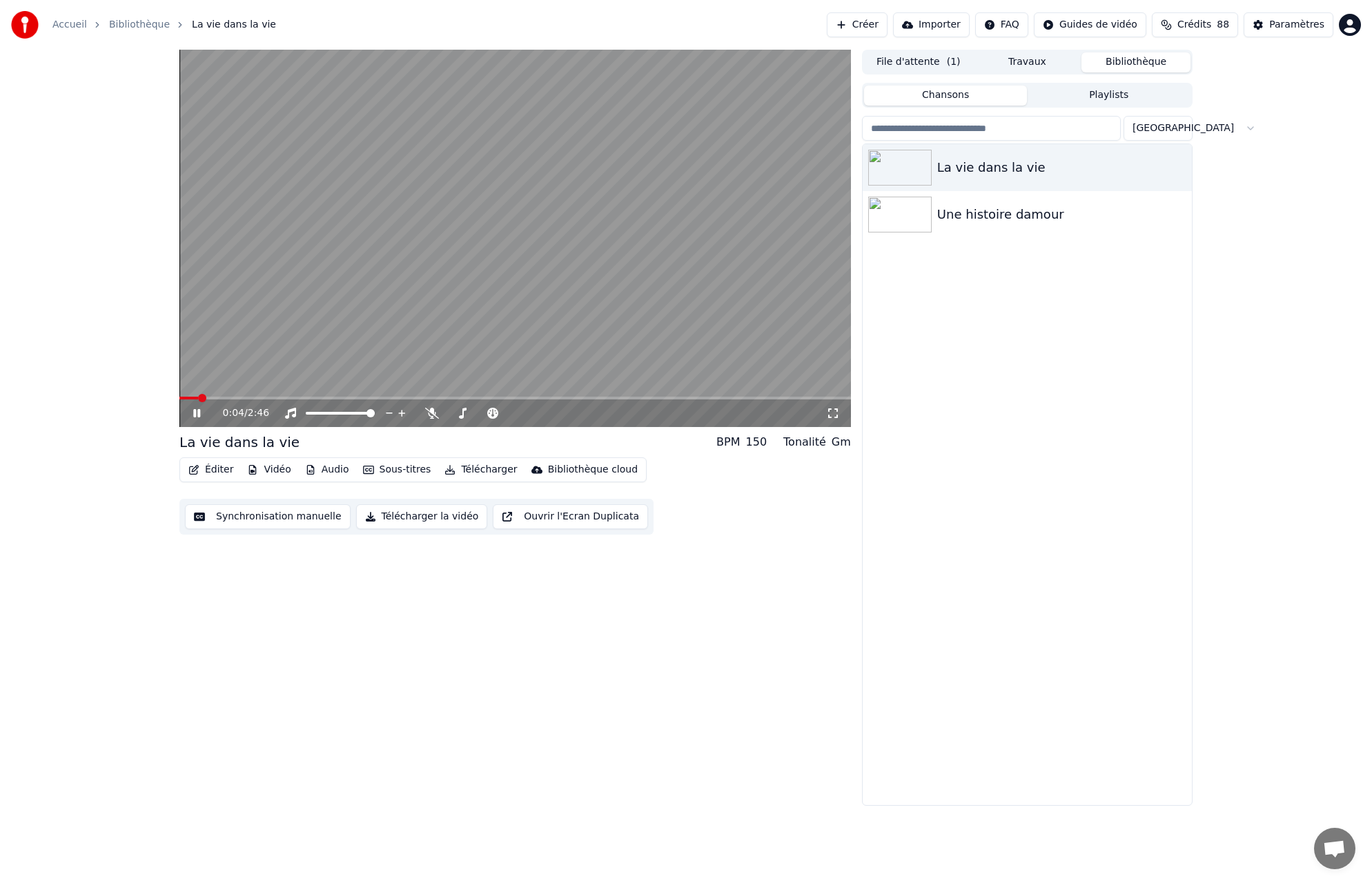
click at [331, 399] on span at bounding box center [515, 398] width 671 height 3
click at [434, 398] on span at bounding box center [515, 398] width 671 height 3
click at [533, 399] on span at bounding box center [515, 398] width 671 height 3
click at [592, 399] on span at bounding box center [515, 398] width 671 height 3
click at [704, 349] on video at bounding box center [515, 238] width 671 height 377
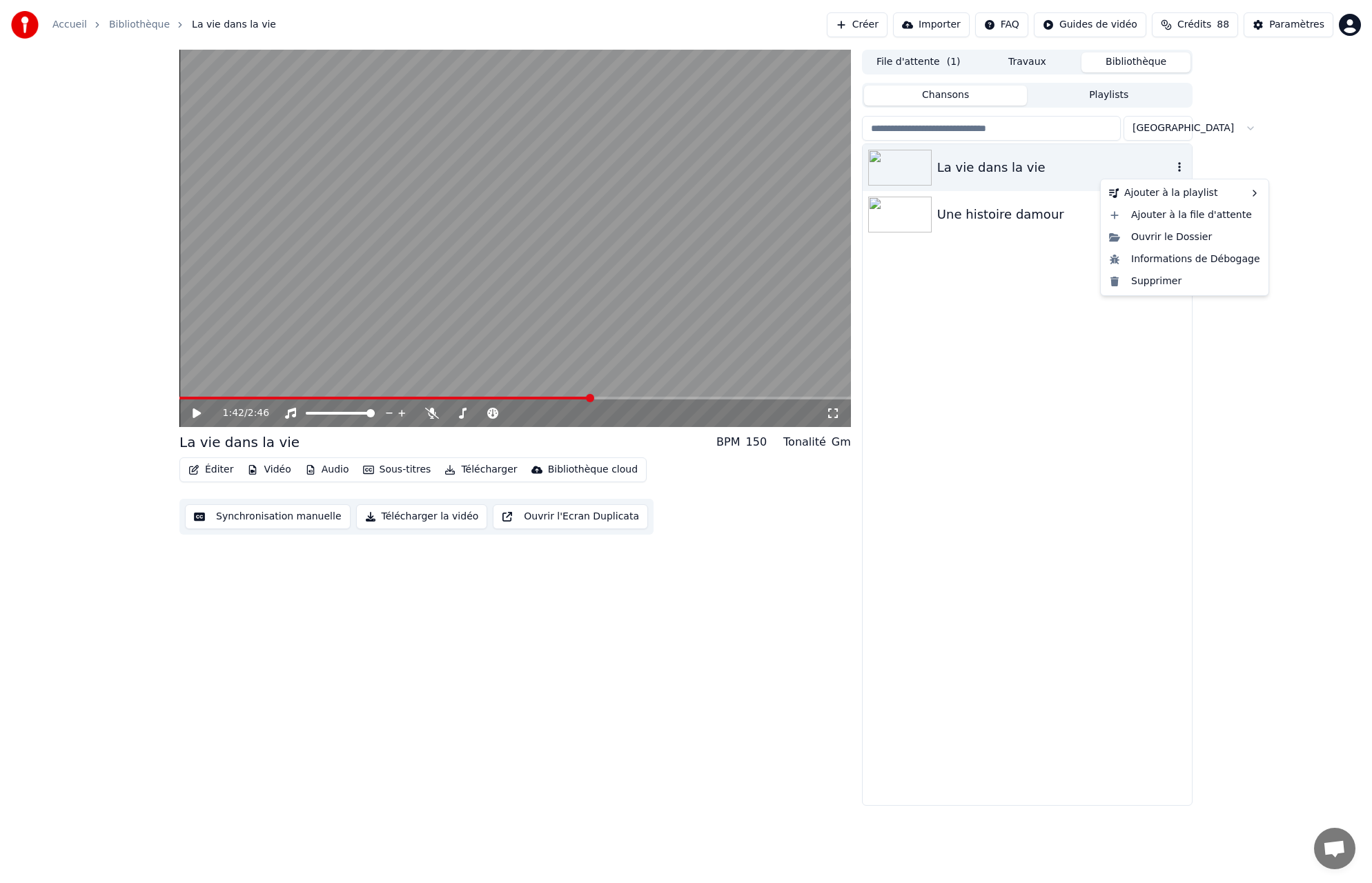
click at [1179, 166] on icon "button" at bounding box center [1180, 167] width 14 height 11
click at [1182, 240] on div "Ouvrir le Dossier" at bounding box center [1185, 238] width 162 height 22
click at [1033, 164] on div "La vie dans la vie" at bounding box center [1055, 167] width 235 height 19
click at [1178, 164] on icon "button" at bounding box center [1180, 167] width 3 height 10
drag, startPoint x: 498, startPoint y: 621, endPoint x: 500, endPoint y: 541, distance: 80.0
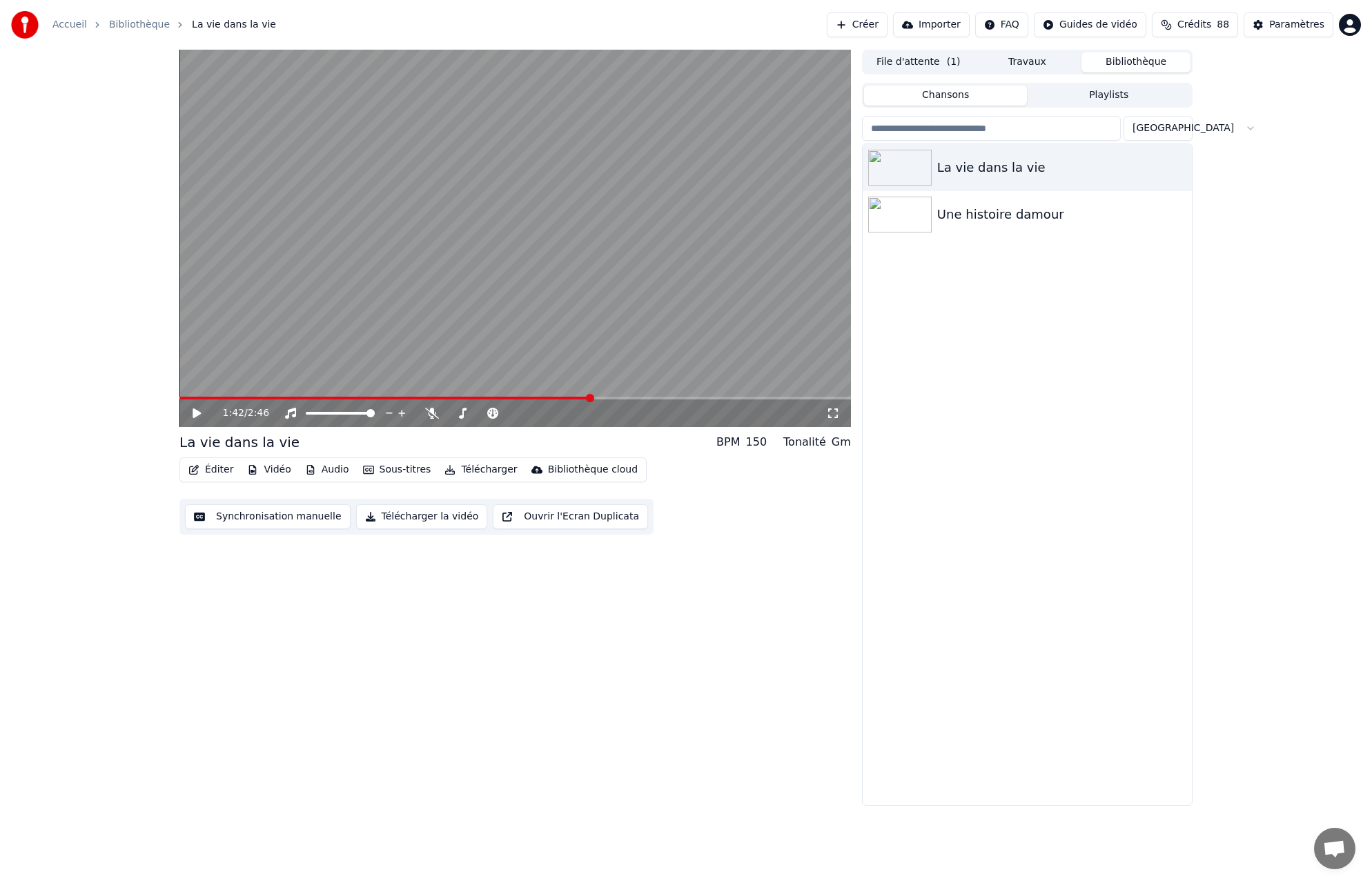
click at [498, 621] on div "1:42 / 2:46 La vie dans la vie BPM 150 Tonalité Gm Éditer Vidéo Audio Sous-titr…" at bounding box center [515, 428] width 671 height 757
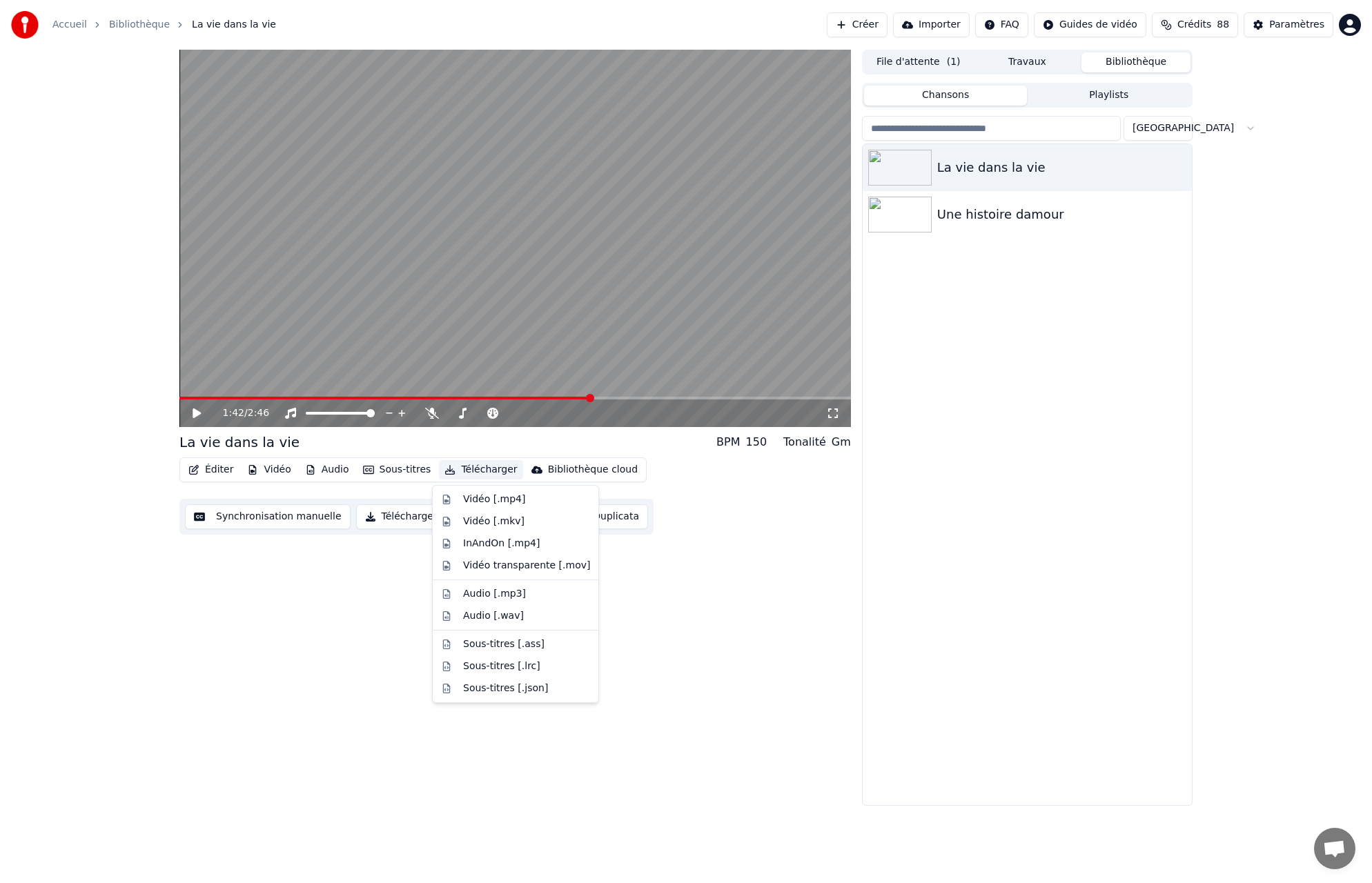
click at [494, 470] on button "Télécharger" at bounding box center [480, 470] width 83 height 19
click at [494, 499] on div "Vidéo [.mp4]" at bounding box center [494, 499] width 62 height 14
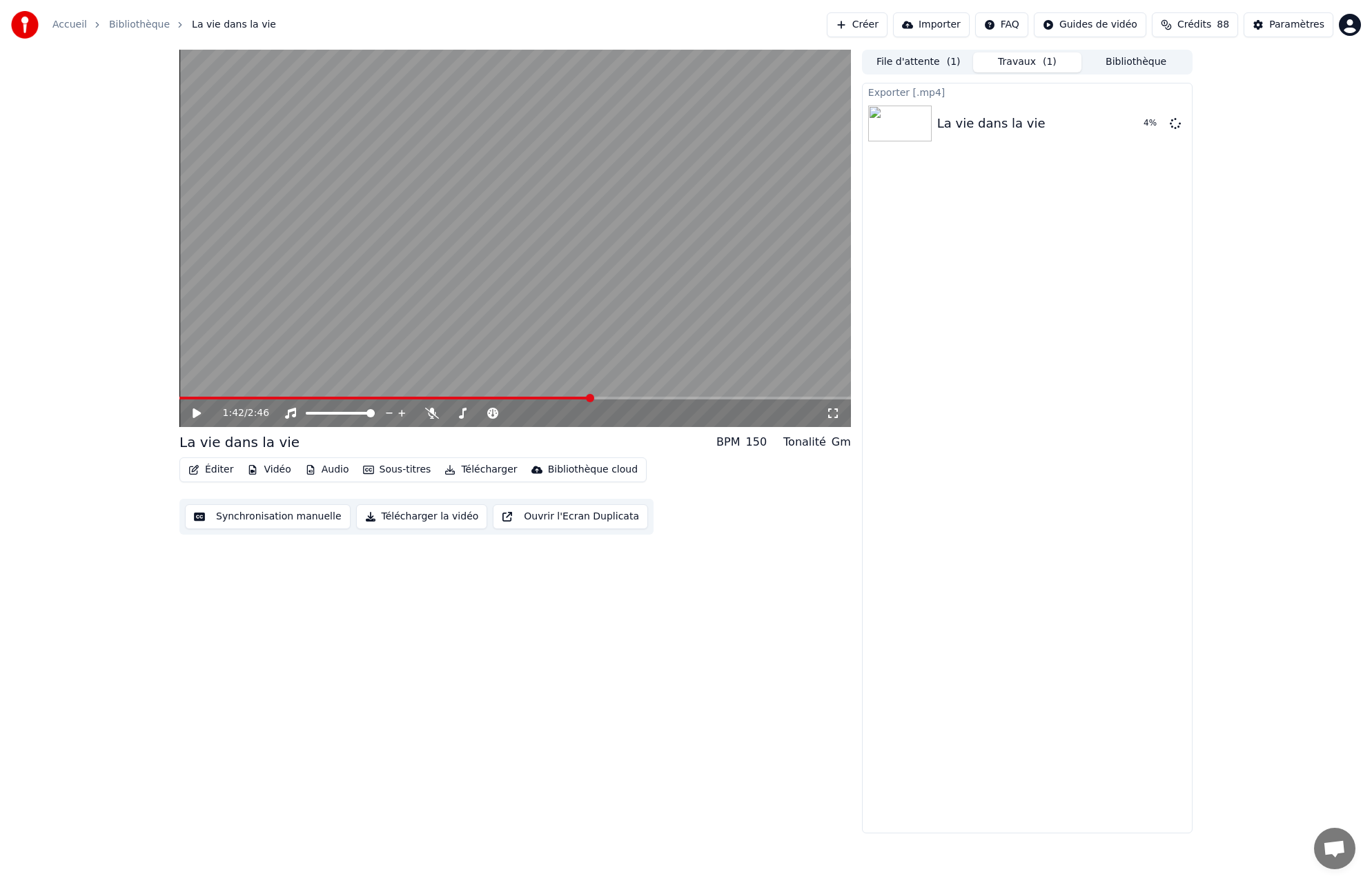
click at [429, 516] on button "Télécharger la vidéo" at bounding box center [422, 517] width 132 height 25
click at [1139, 60] on button "Bibliothèque" at bounding box center [1136, 62] width 109 height 20
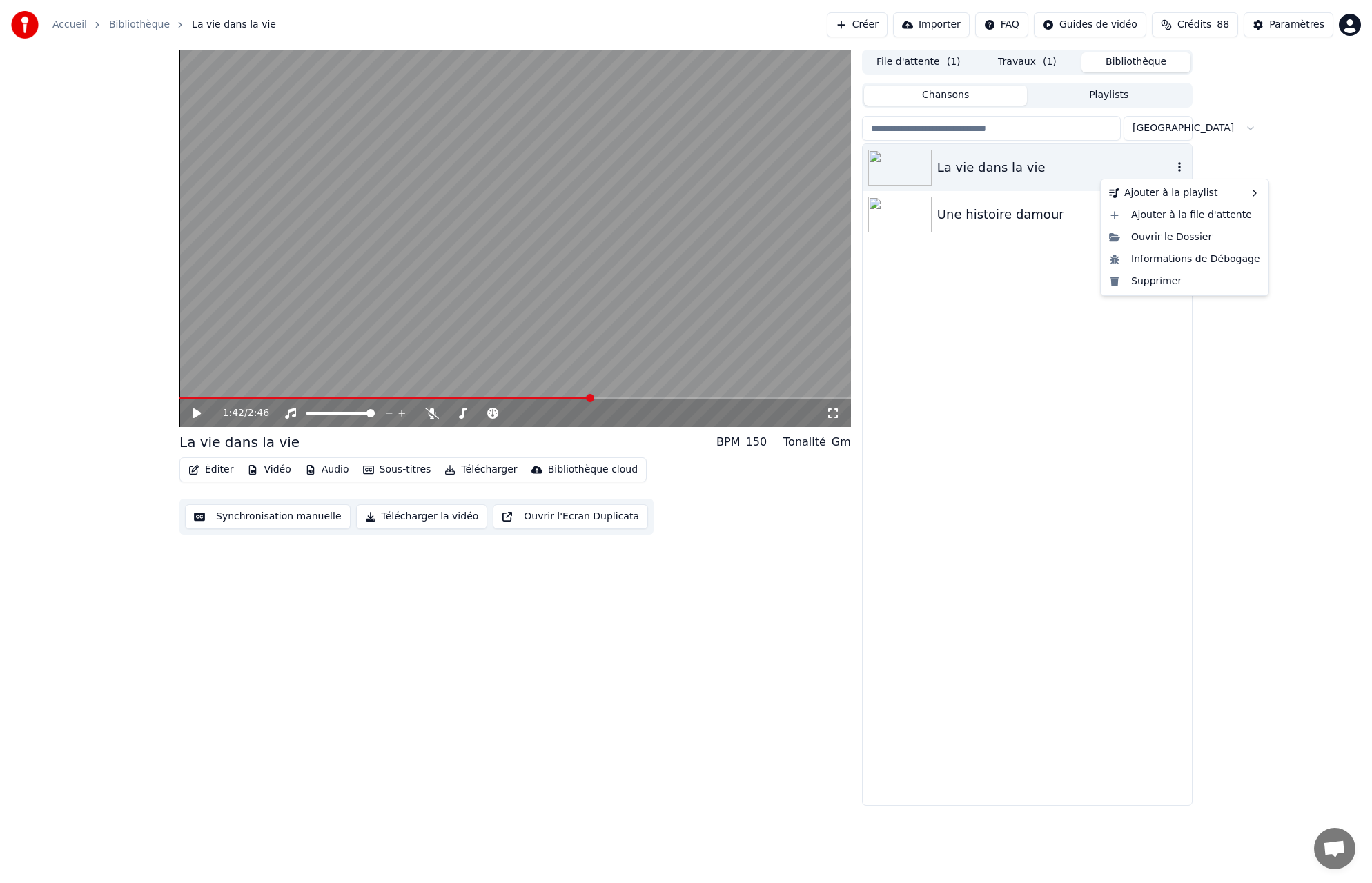
click at [1183, 166] on icon "button" at bounding box center [1180, 167] width 14 height 11
click at [1187, 237] on div "Ouvrir le Dossier" at bounding box center [1185, 238] width 162 height 22
click at [280, 471] on button "Vidéo" at bounding box center [268, 470] width 55 height 19
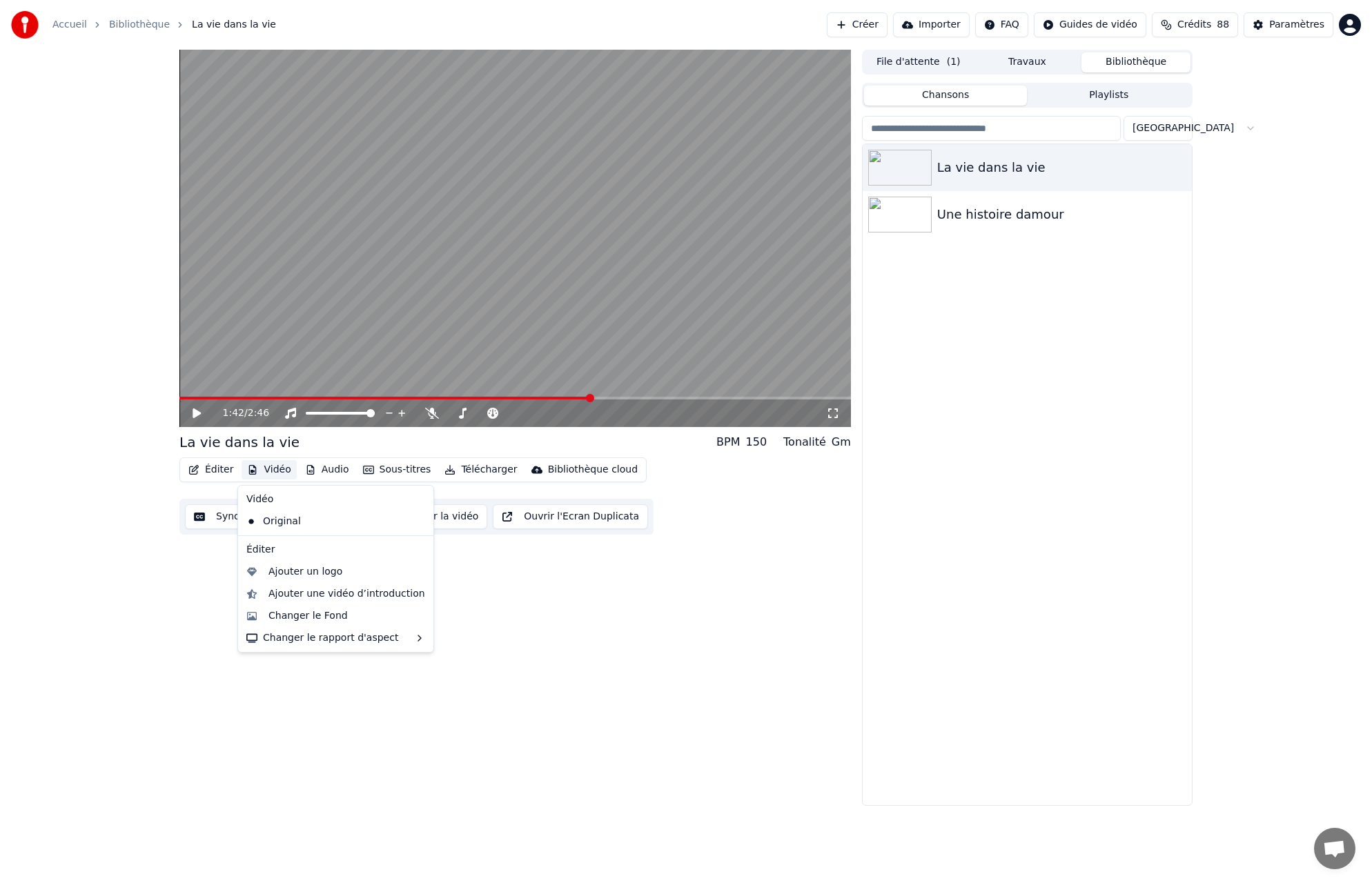
click at [486, 593] on div "1:42 / 2:46 La vie dans la vie BPM 150 Tonalité Gm Éditer Vidéo Audio Sous-titr…" at bounding box center [515, 428] width 671 height 757
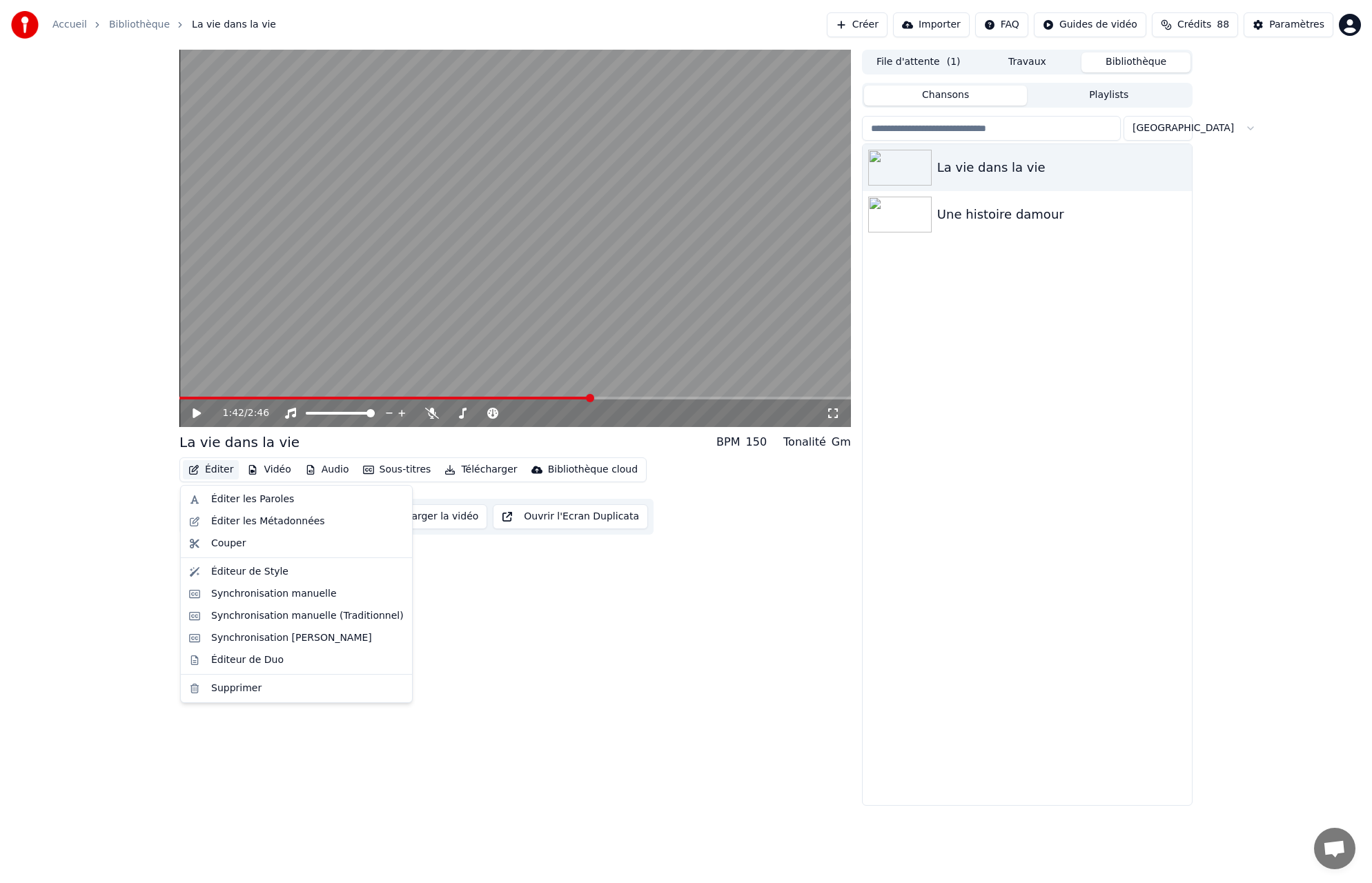
click at [211, 471] on button "Éditer" at bounding box center [211, 470] width 56 height 19
click at [637, 625] on div "1:42 / 2:46 La vie dans la vie BPM 150 Tonalité Gm Éditer Vidéo Audio Sous-titr…" at bounding box center [515, 428] width 671 height 757
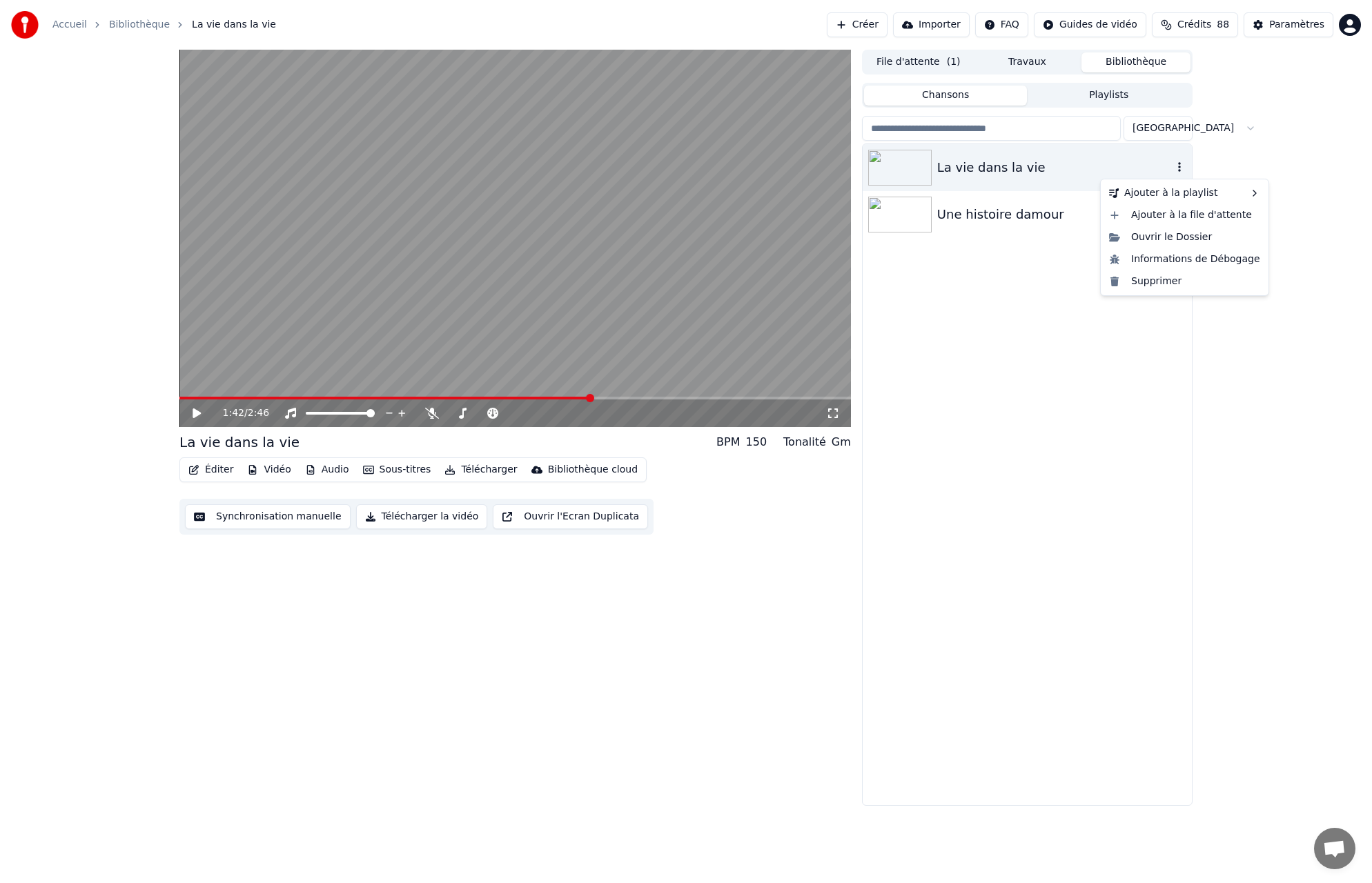
click at [1182, 165] on icon "button" at bounding box center [1180, 167] width 14 height 11
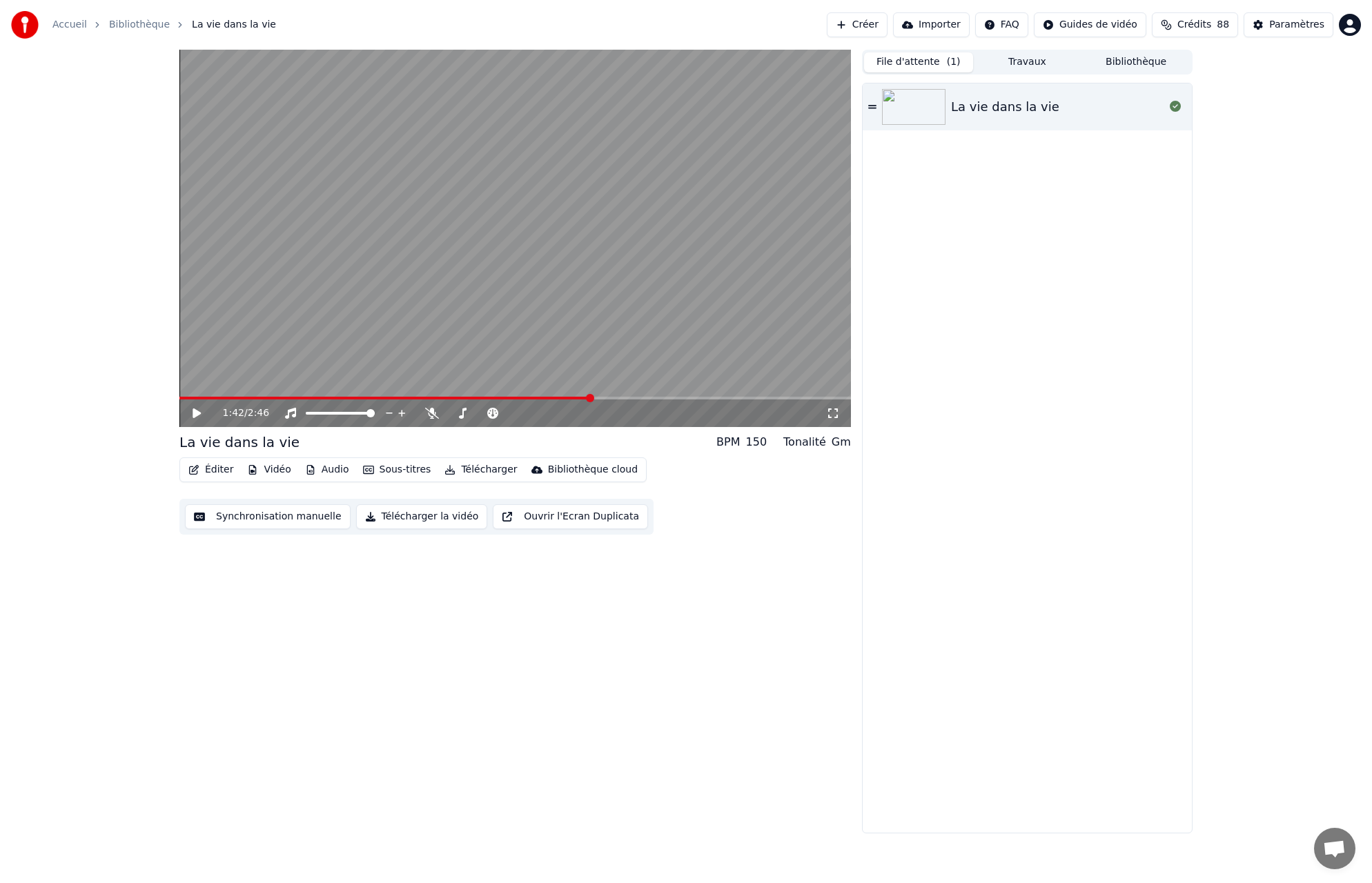
click at [938, 59] on button "File d'attente ( 1 )" at bounding box center [919, 62] width 109 height 20
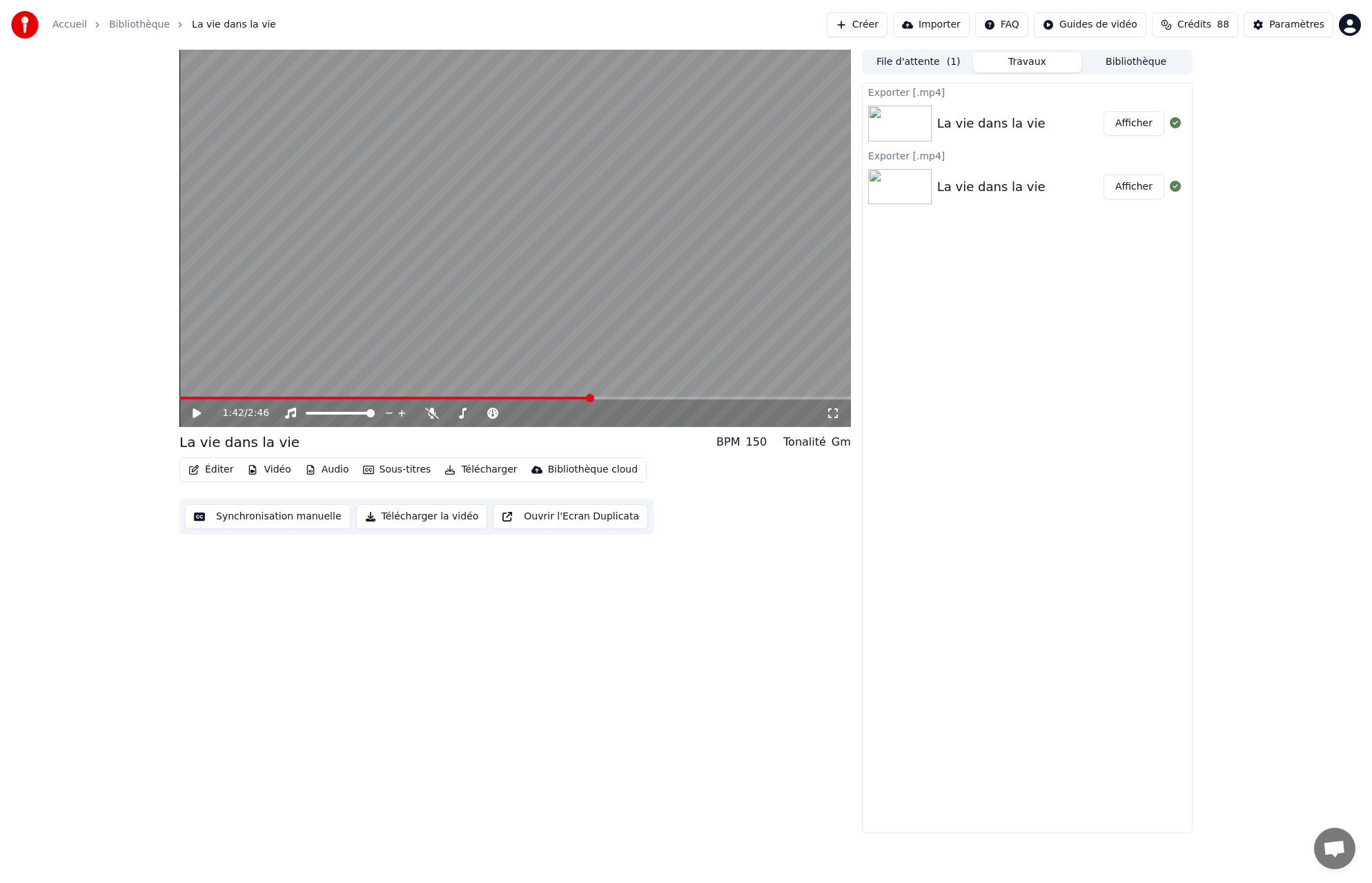
click at [1028, 61] on button "Travaux" at bounding box center [1028, 62] width 109 height 20
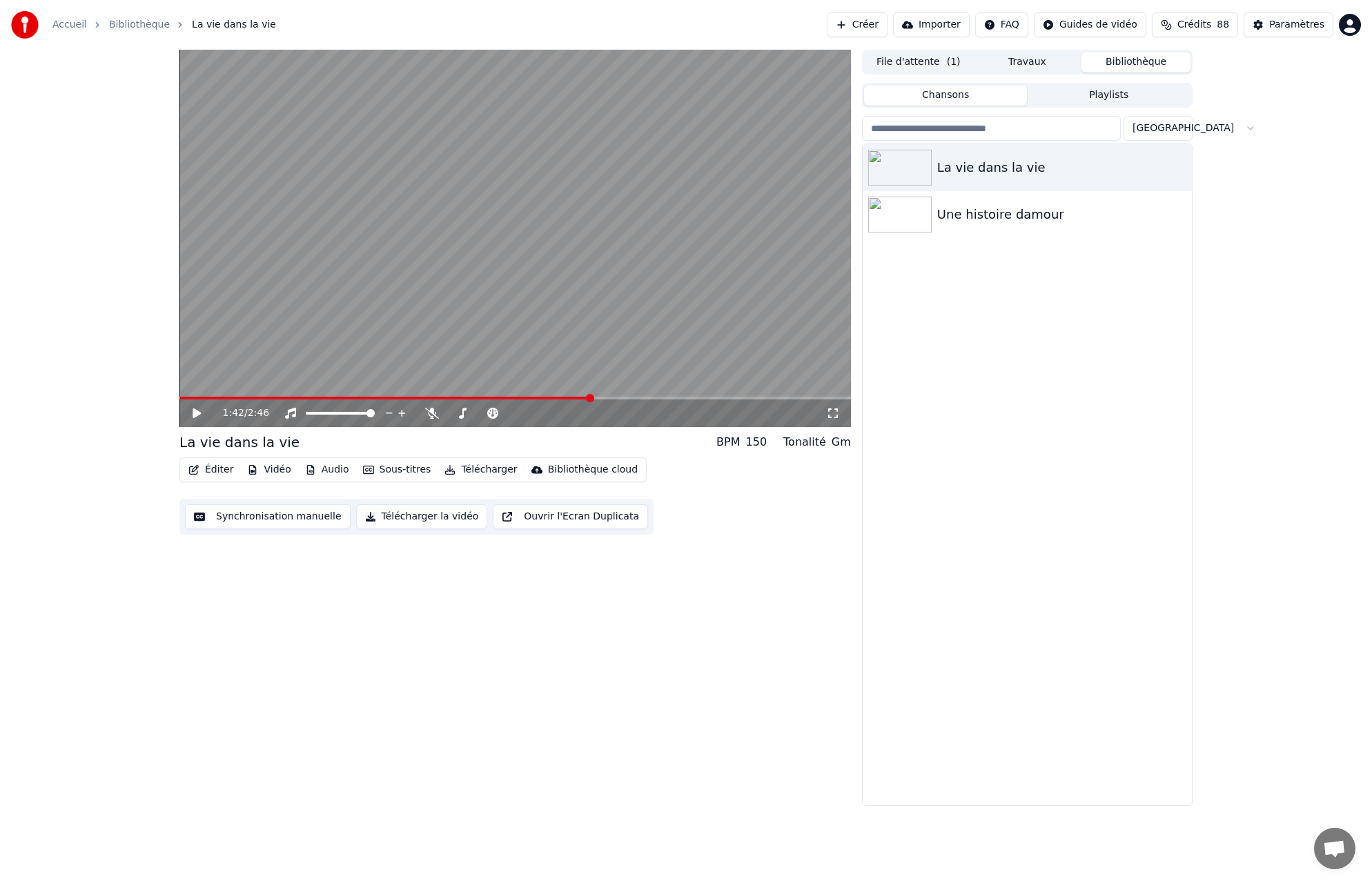
click at [1153, 63] on button "Bibliothèque" at bounding box center [1136, 62] width 109 height 20
click at [905, 60] on button "File d'attente ( 1 )" at bounding box center [919, 62] width 109 height 20
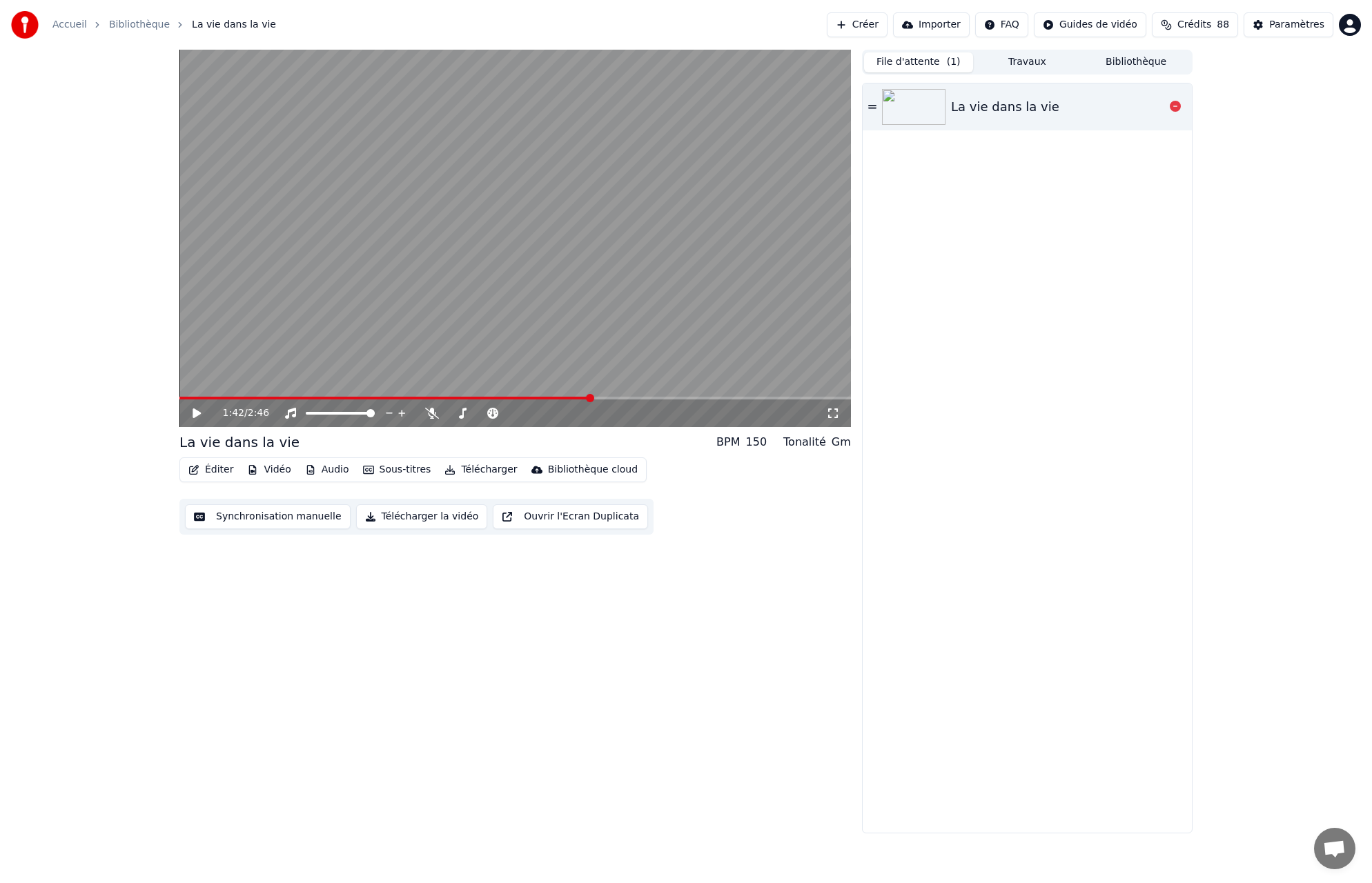
click at [872, 106] on icon at bounding box center [872, 107] width 8 height 10
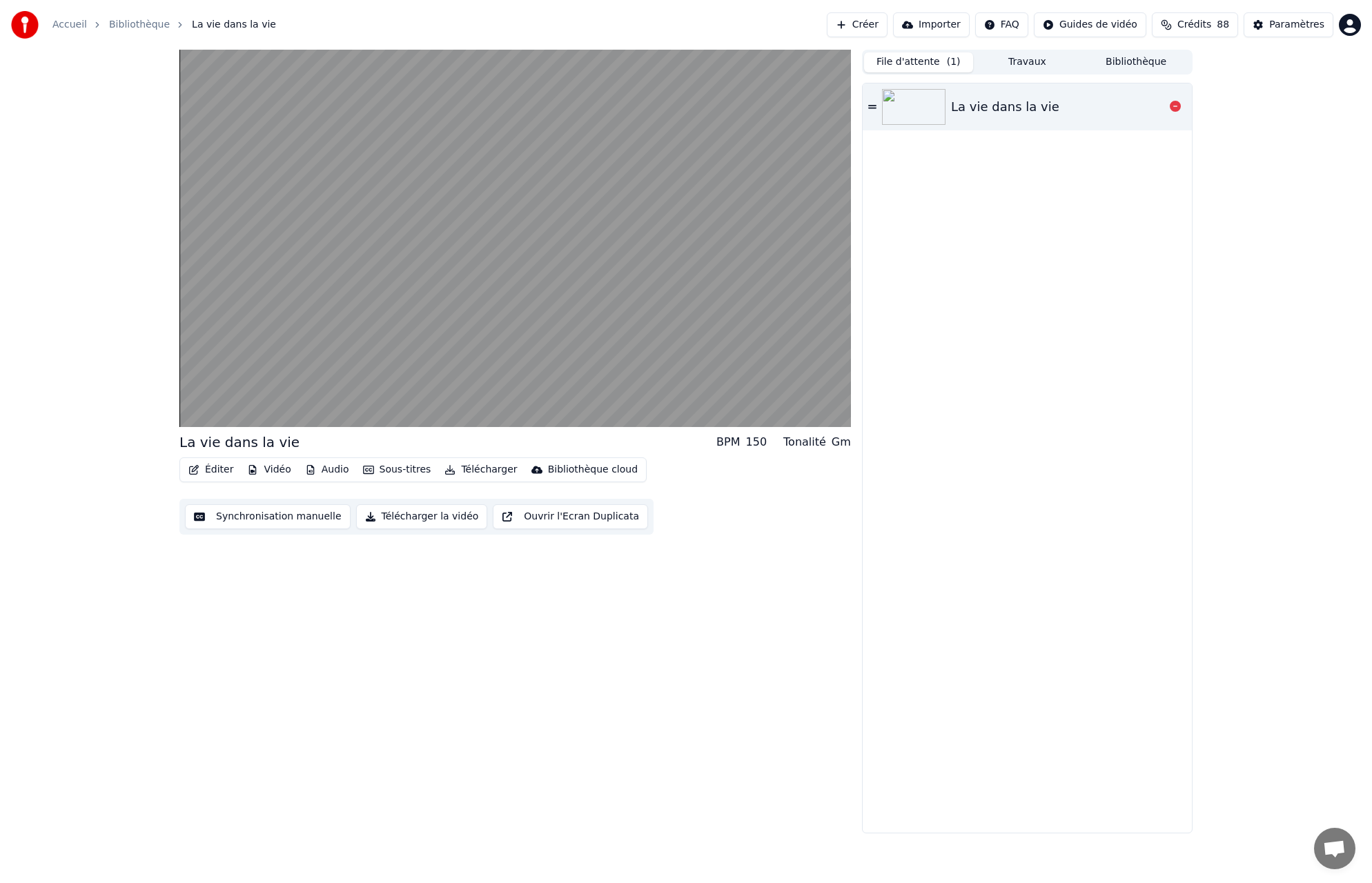
click at [991, 107] on div "La vie dans la vie" at bounding box center [1006, 107] width 108 height 19
click at [872, 105] on icon at bounding box center [872, 106] width 8 height 4
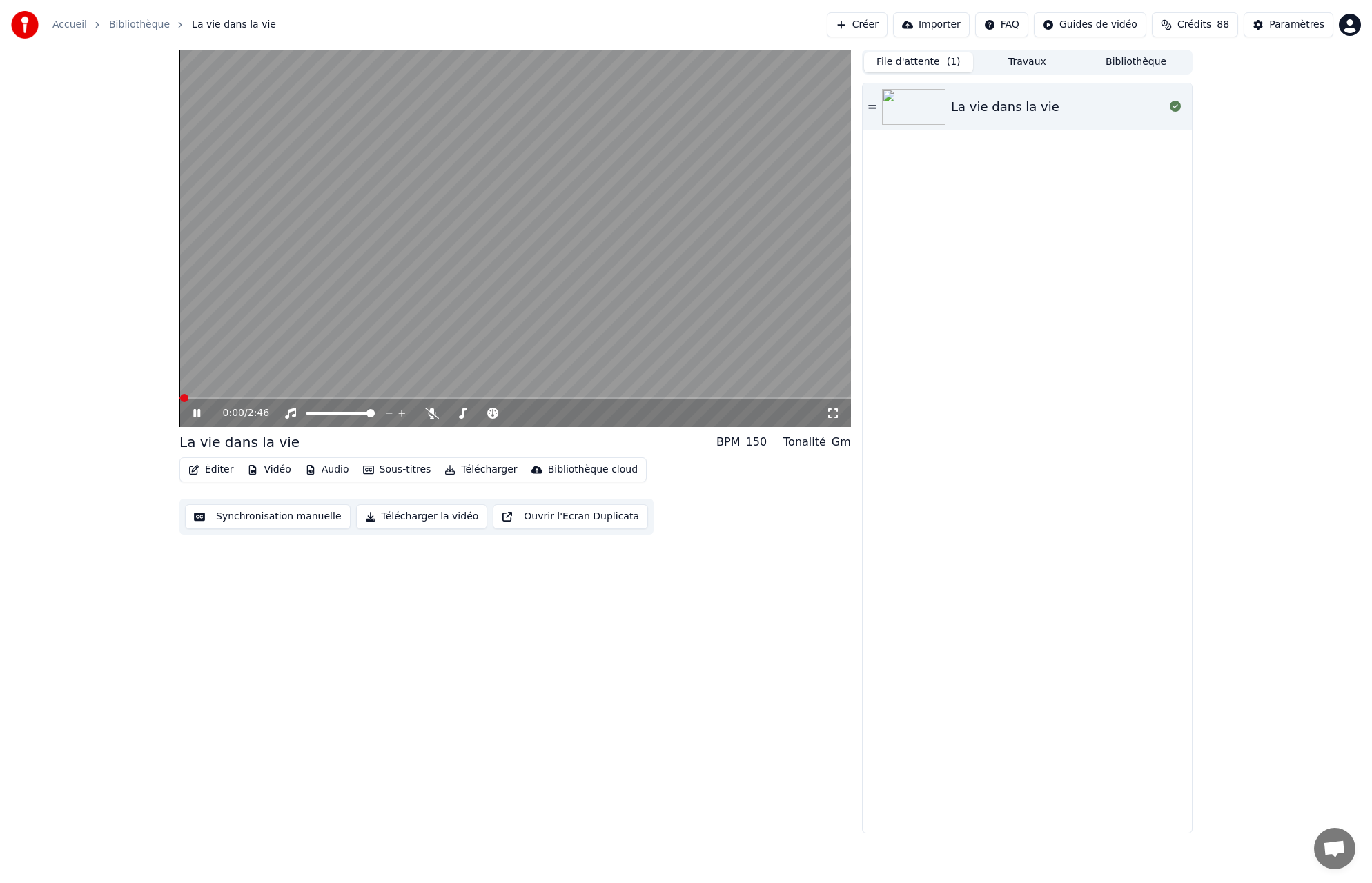
click at [600, 243] on video at bounding box center [515, 238] width 671 height 377
click at [1032, 67] on button "Travaux" at bounding box center [1028, 62] width 109 height 20
click at [1146, 61] on button "Bibliothèque" at bounding box center [1136, 62] width 109 height 20
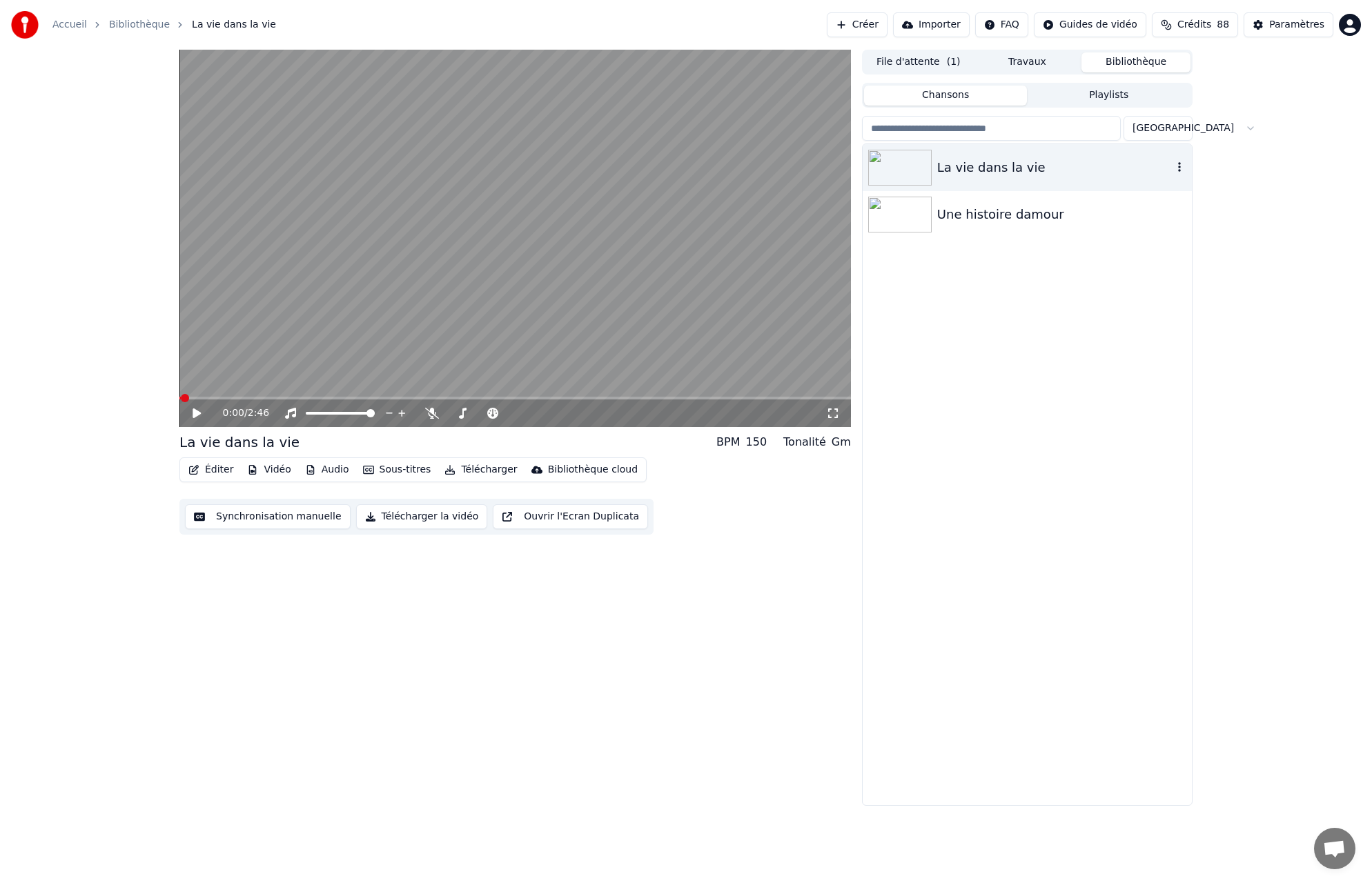
click at [998, 166] on div "La vie dans la vie" at bounding box center [1055, 167] width 235 height 19
click at [697, 260] on video at bounding box center [515, 238] width 671 height 377
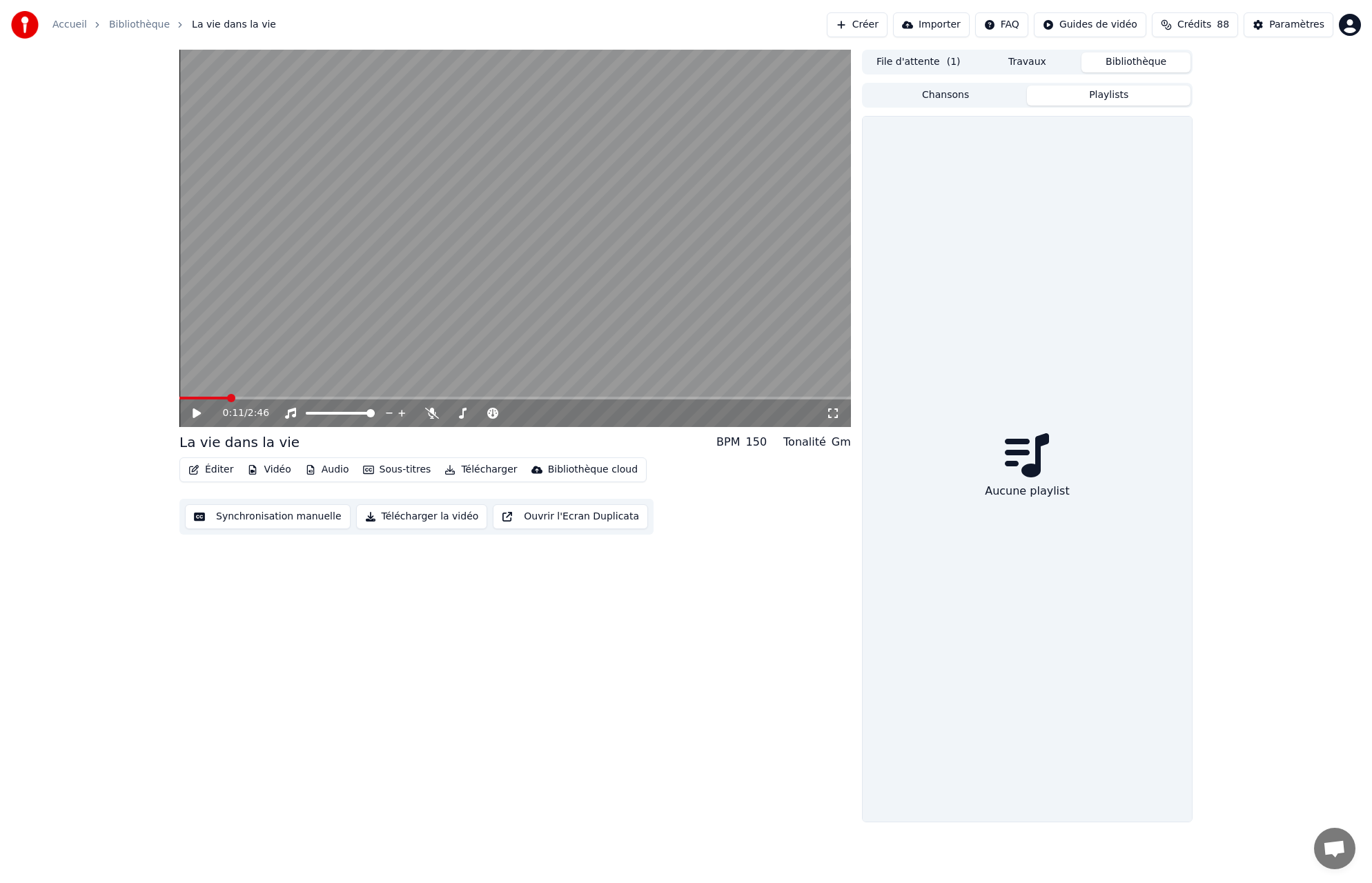
click at [1115, 93] on button "Playlists" at bounding box center [1109, 95] width 164 height 20
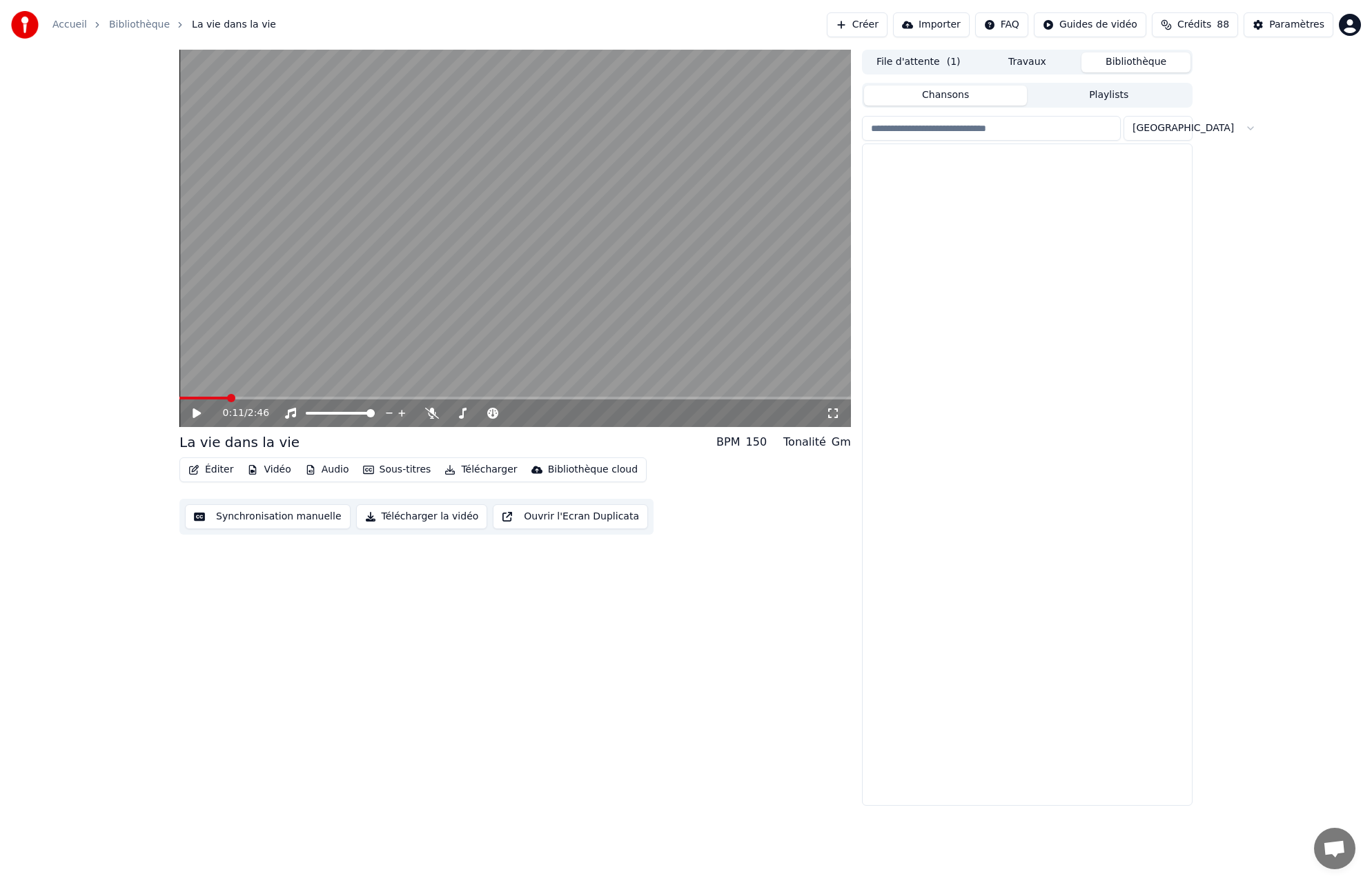
click at [974, 97] on button "Chansons" at bounding box center [946, 95] width 164 height 20
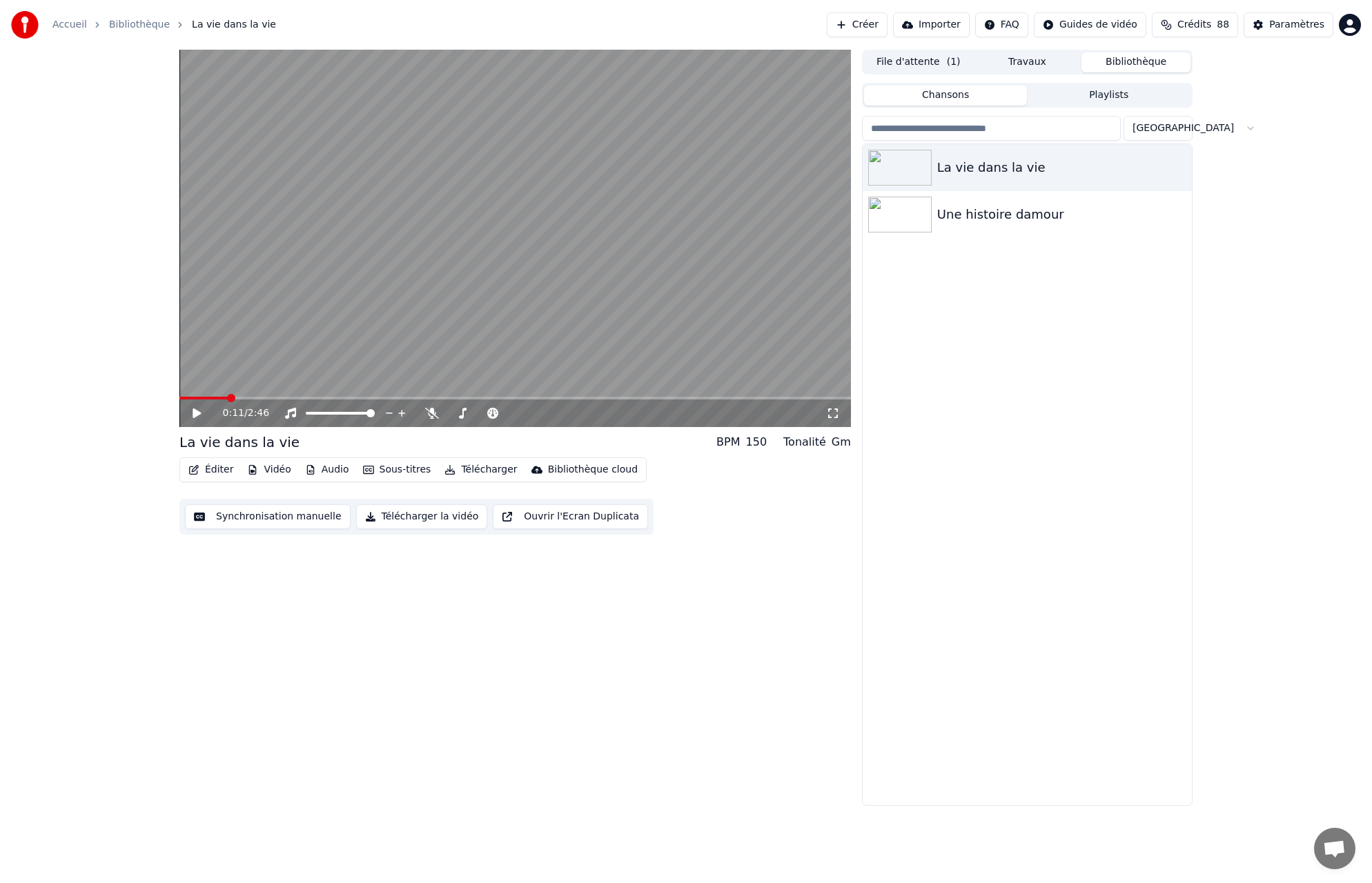
click at [1131, 64] on button "Bibliothèque" at bounding box center [1136, 62] width 109 height 20
click at [1306, 24] on div "Paramètres" at bounding box center [1297, 25] width 56 height 14
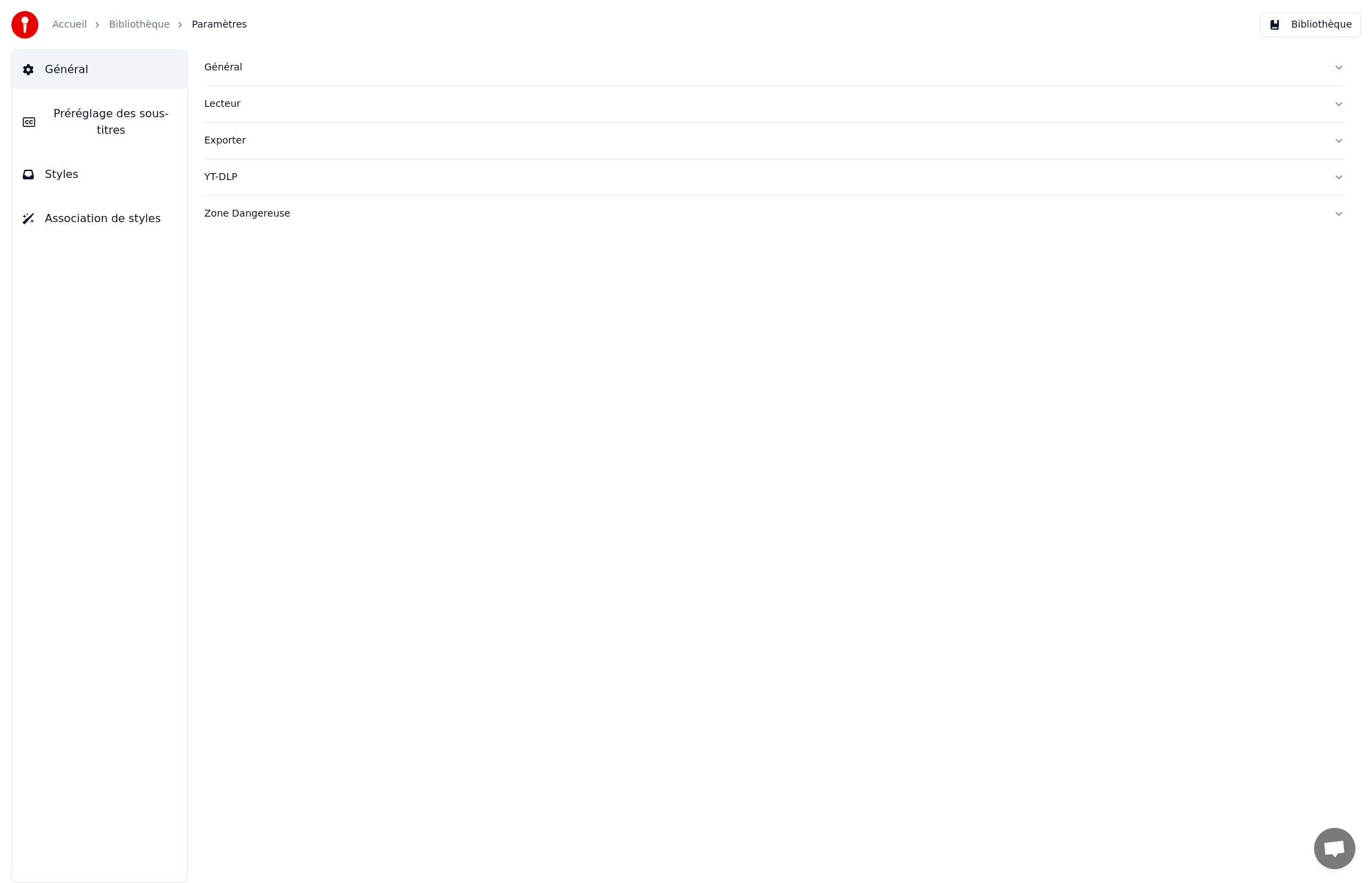
click at [1341, 138] on button "Exporter" at bounding box center [774, 140] width 1140 height 36
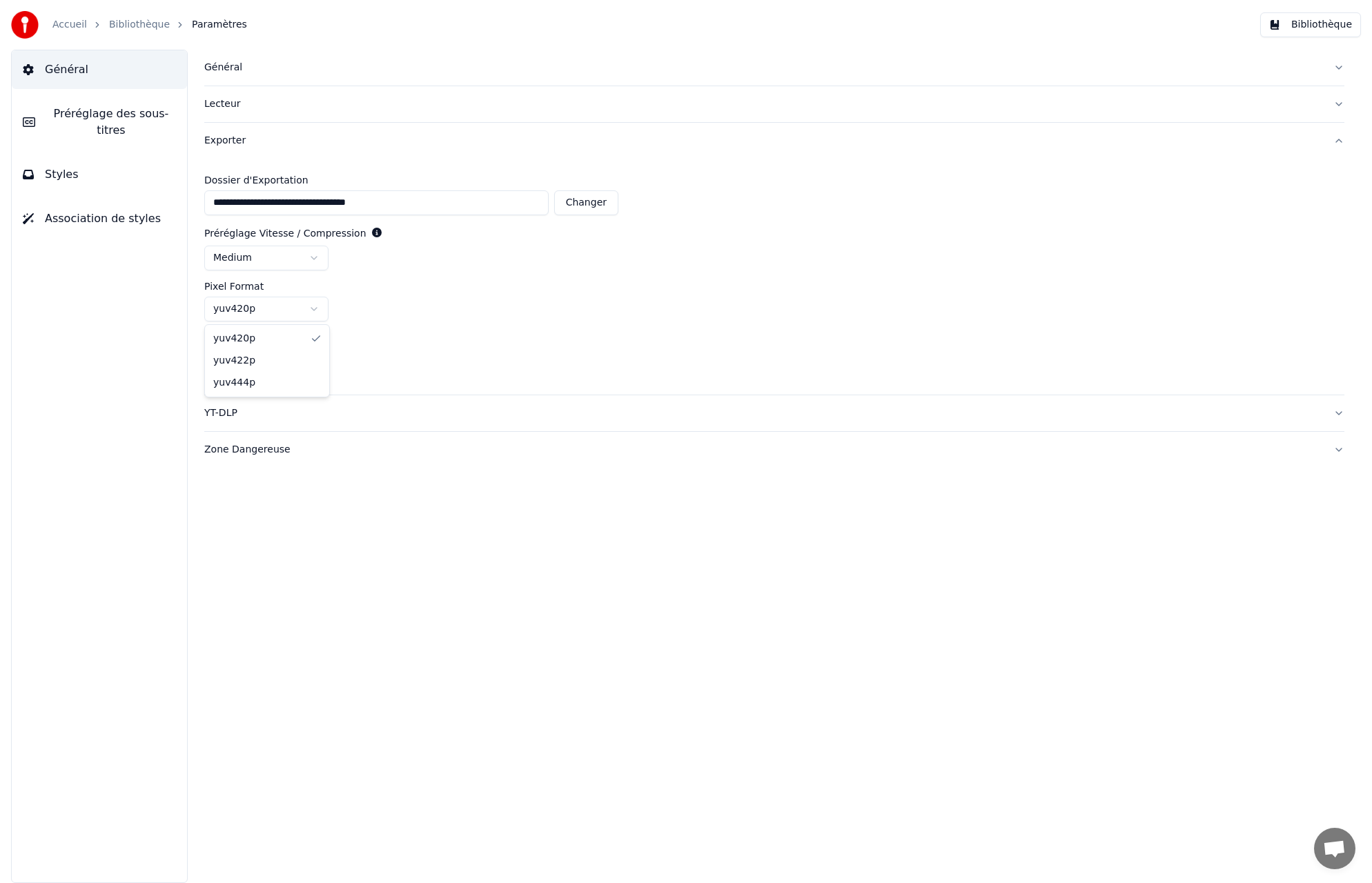
click at [312, 307] on html "**********" at bounding box center [686, 442] width 1372 height 883
click at [393, 311] on div "yuv420p" at bounding box center [774, 309] width 1140 height 25
click at [597, 200] on button "Changer" at bounding box center [587, 203] width 64 height 25
type input "**********"
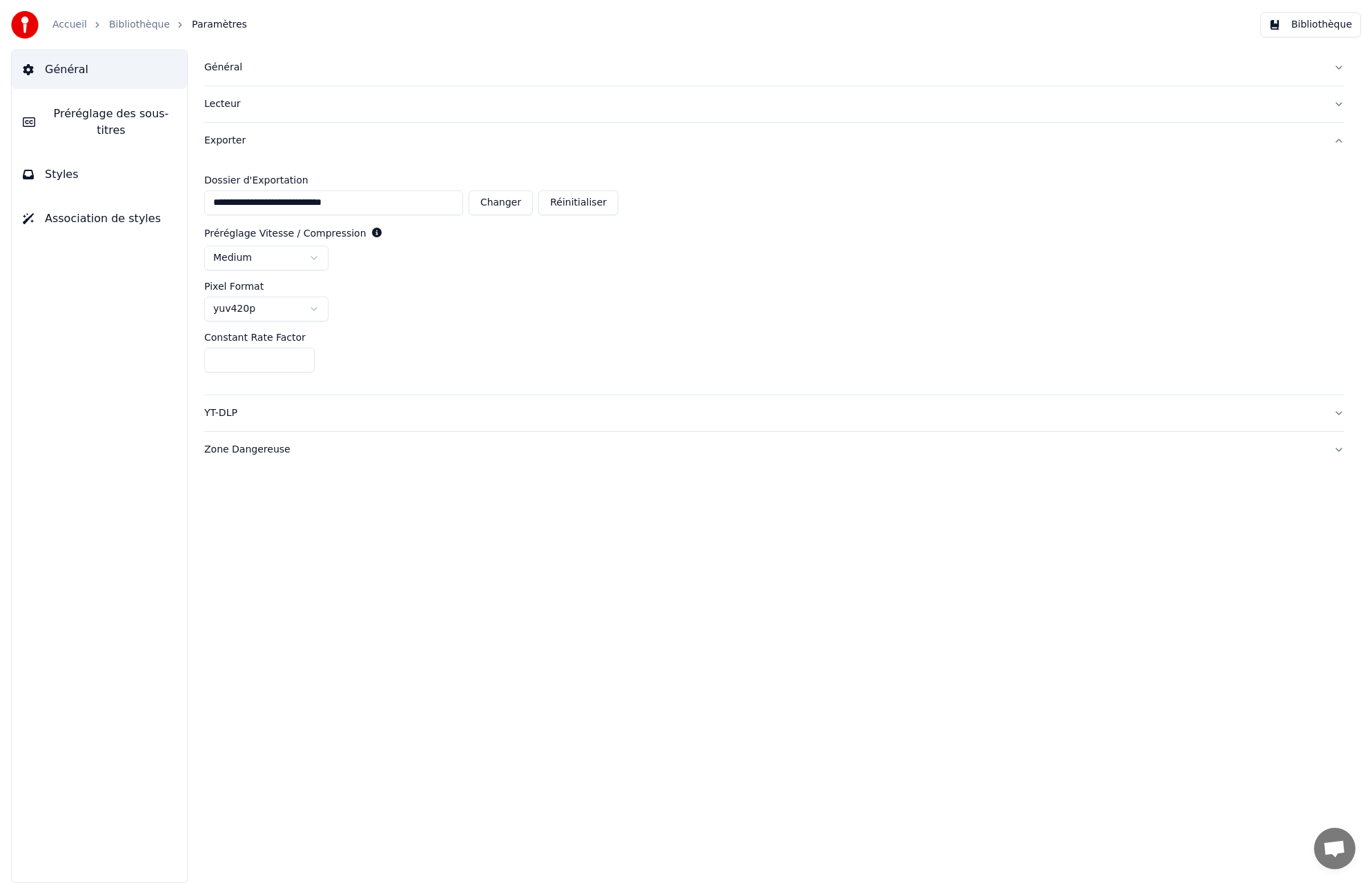
click at [314, 258] on html "**********" at bounding box center [686, 442] width 1372 height 883
click at [436, 343] on div "Constant Rate Factor **" at bounding box center [774, 352] width 1140 height 40
click at [1340, 412] on button "YT-DLP" at bounding box center [774, 413] width 1140 height 36
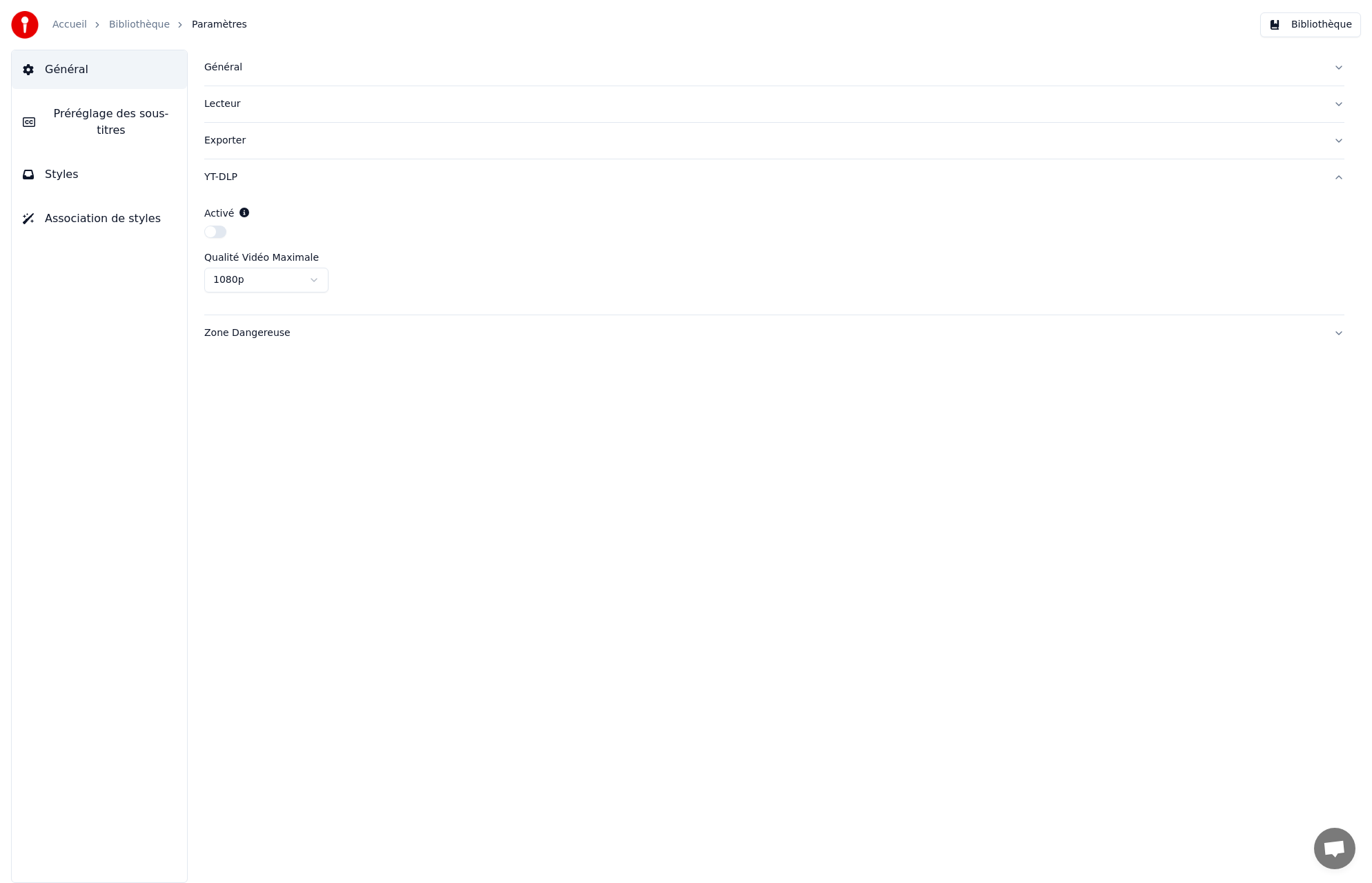
click at [314, 276] on html "Accueil Bibliothèque Paramètres Bibliothèque Général Préréglage des sous-titres…" at bounding box center [686, 442] width 1372 height 883
click at [1340, 849] on span "Ouvrir le chat" at bounding box center [1334, 850] width 23 height 19
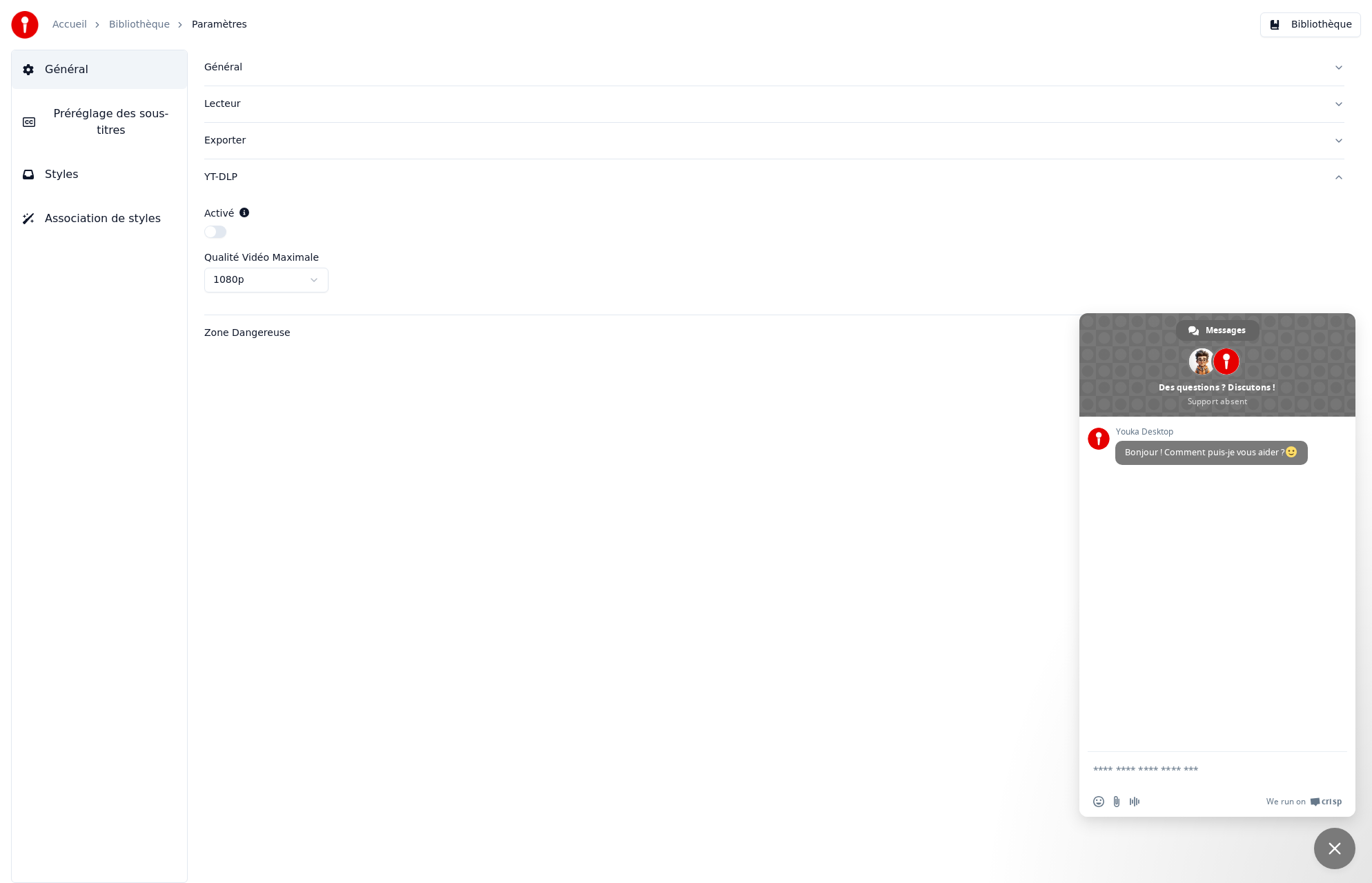
click at [940, 605] on div "Général Lecteur Exporter YT-DLP Activé Qualité Vidéo Maximale 1080p Zone Danger…" at bounding box center [774, 466] width 1196 height 833
click at [1333, 842] on span "Fermer le chat" at bounding box center [1335, 849] width 42 height 42
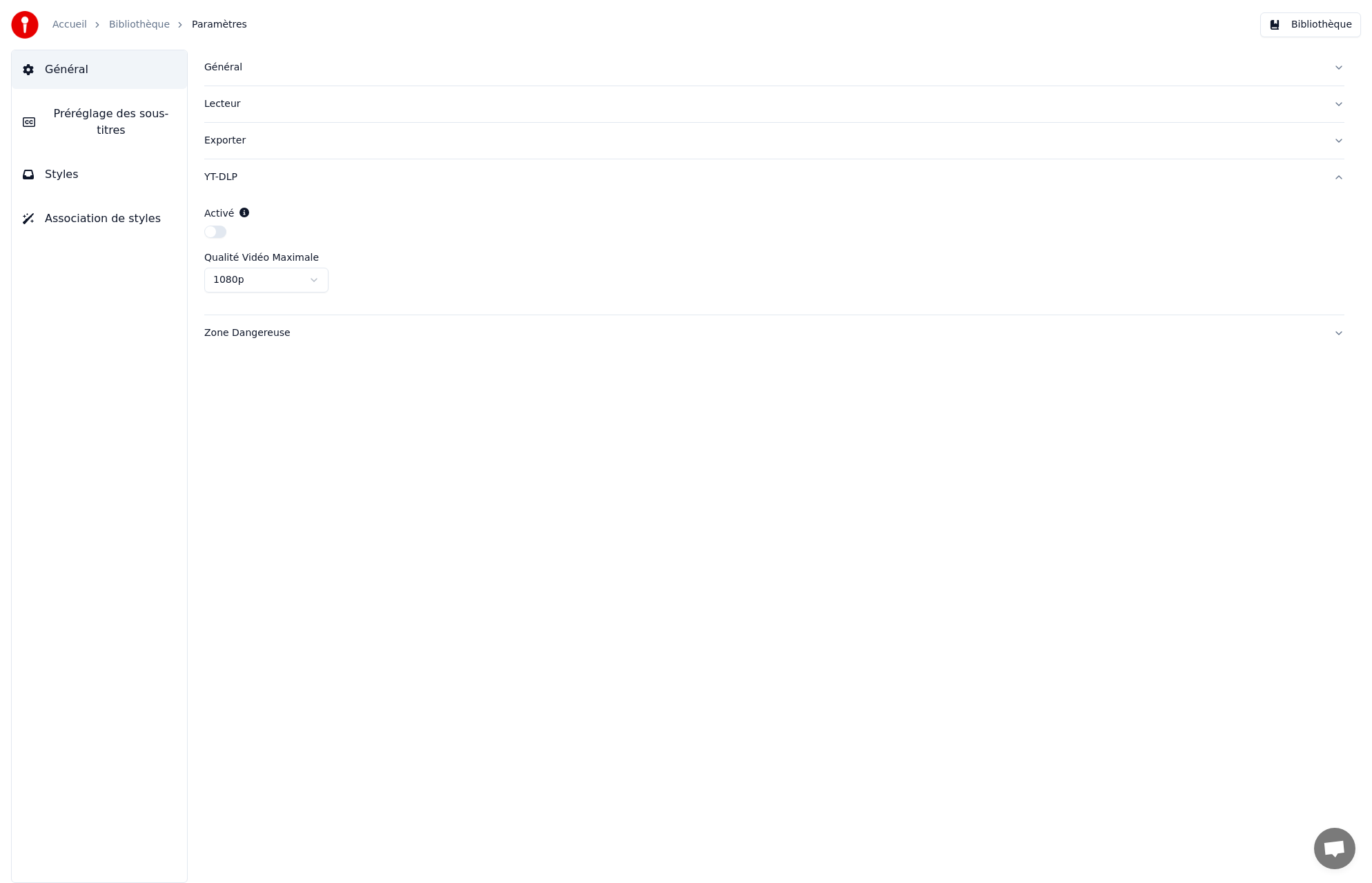
click at [129, 119] on span "Préréglage des sous-titres" at bounding box center [110, 121] width 129 height 33
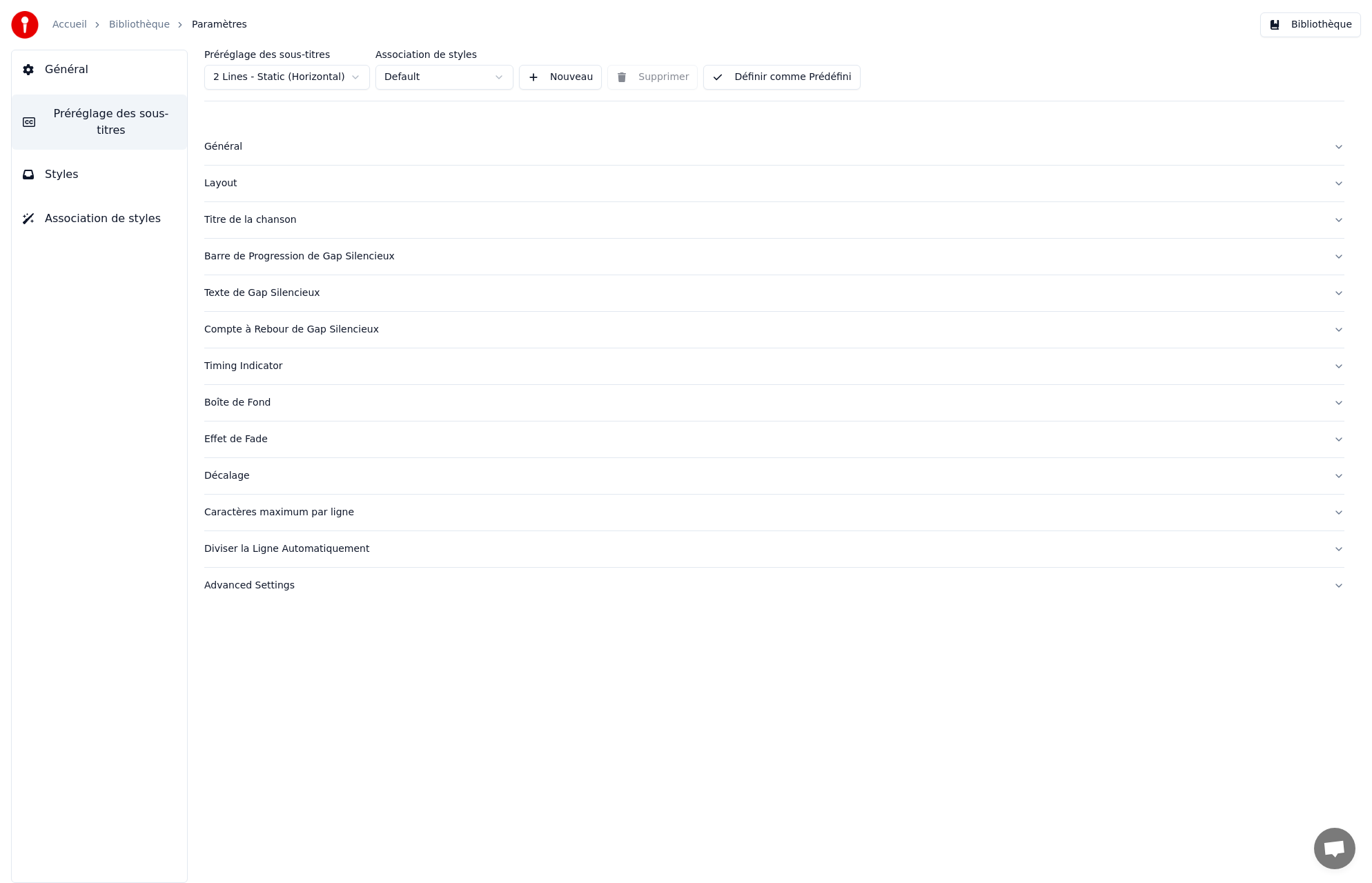
click at [503, 77] on html "Accueil Bibliothèque Paramètres Bibliothèque Général Préréglage des sous-titres…" at bounding box center [686, 442] width 1372 height 883
click at [353, 76] on html "Accueil Bibliothèque Paramètres Bibliothèque Général Préréglage des sous-titres…" at bounding box center [686, 442] width 1372 height 883
click at [352, 76] on html "Accueil Bibliothèque Paramètres Bibliothèque Général Préréglage des sous-titres…" at bounding box center [686, 442] width 1372 height 883
click at [1335, 145] on button "Général" at bounding box center [774, 147] width 1140 height 36
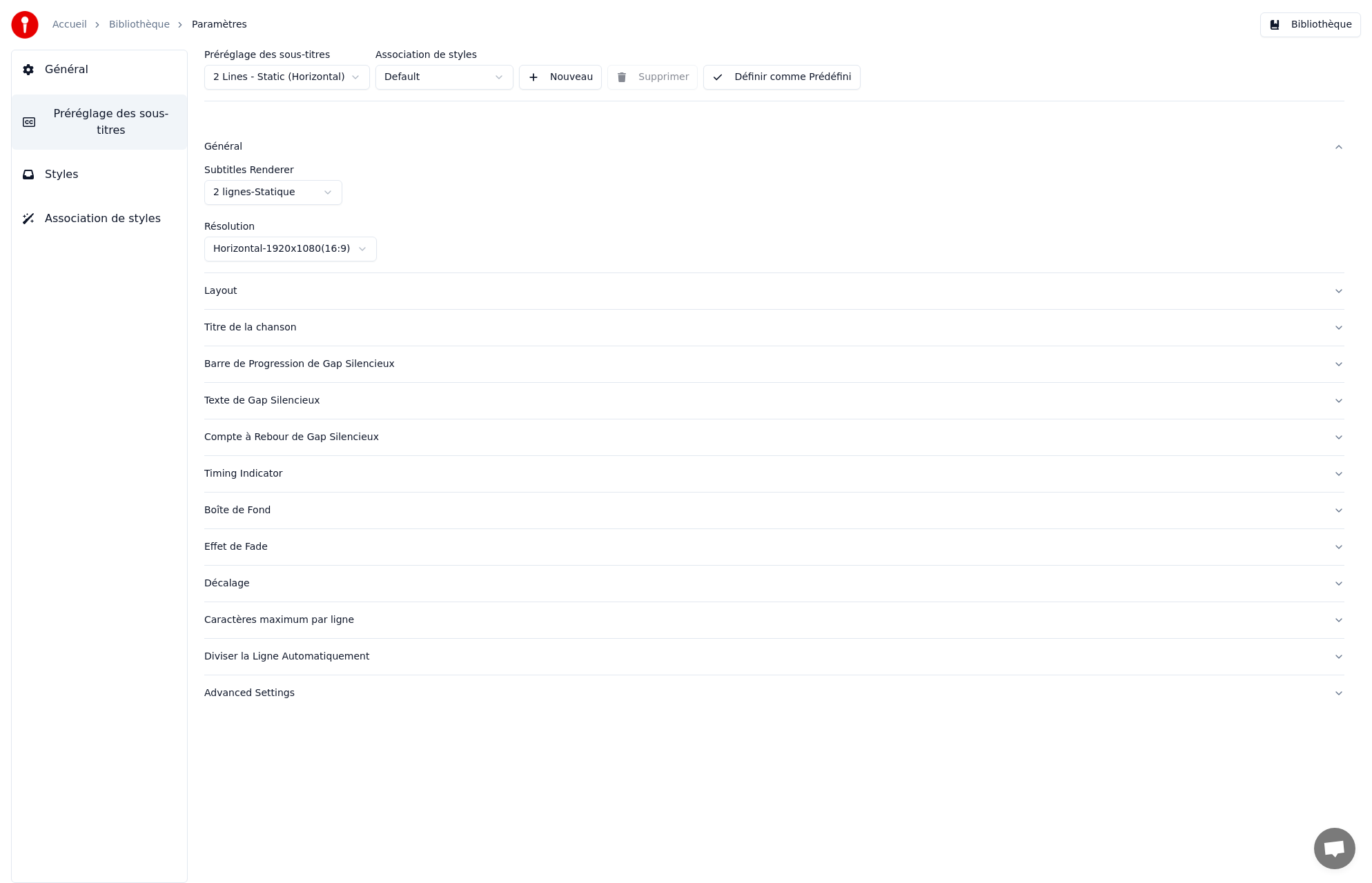
click at [1335, 145] on button "Général" at bounding box center [774, 147] width 1140 height 36
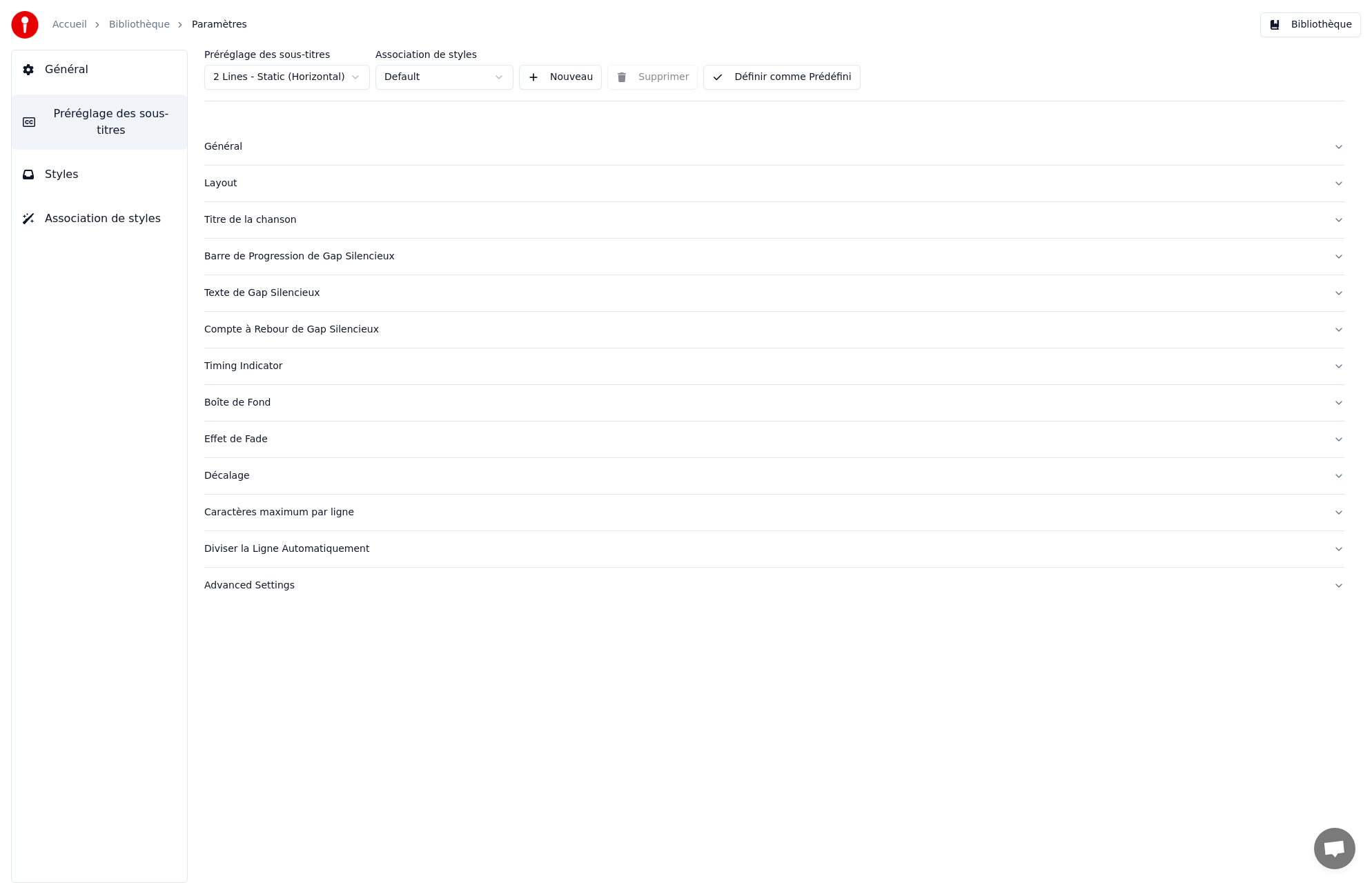
click at [1338, 183] on button "Layout" at bounding box center [774, 183] width 1140 height 36
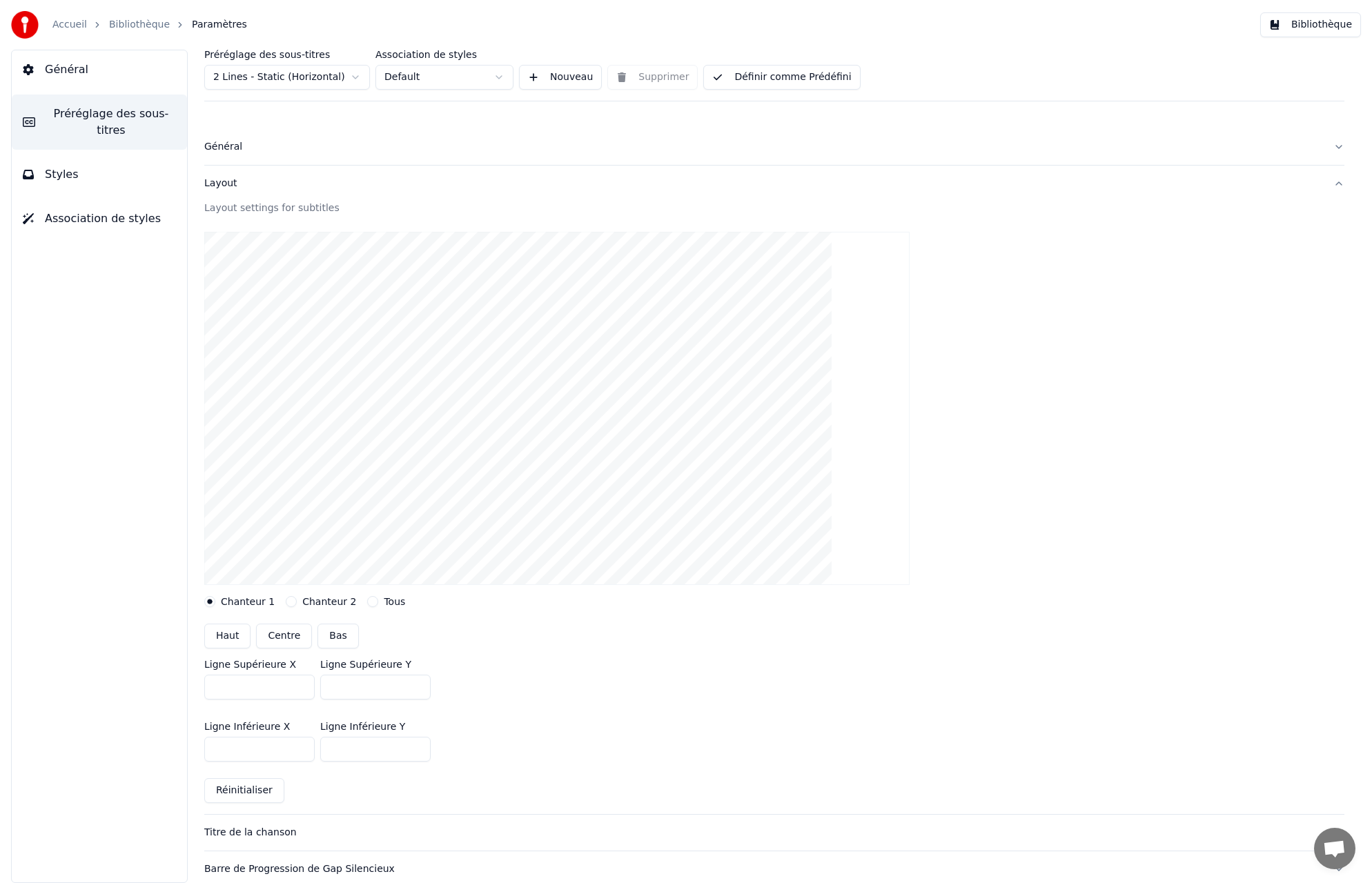
click at [288, 600] on button "Chanteur 2" at bounding box center [291, 602] width 11 height 11
click at [214, 602] on button "Chanteur 1" at bounding box center [209, 602] width 11 height 11
click at [227, 632] on button "Haut" at bounding box center [227, 636] width 46 height 25
type input "***"
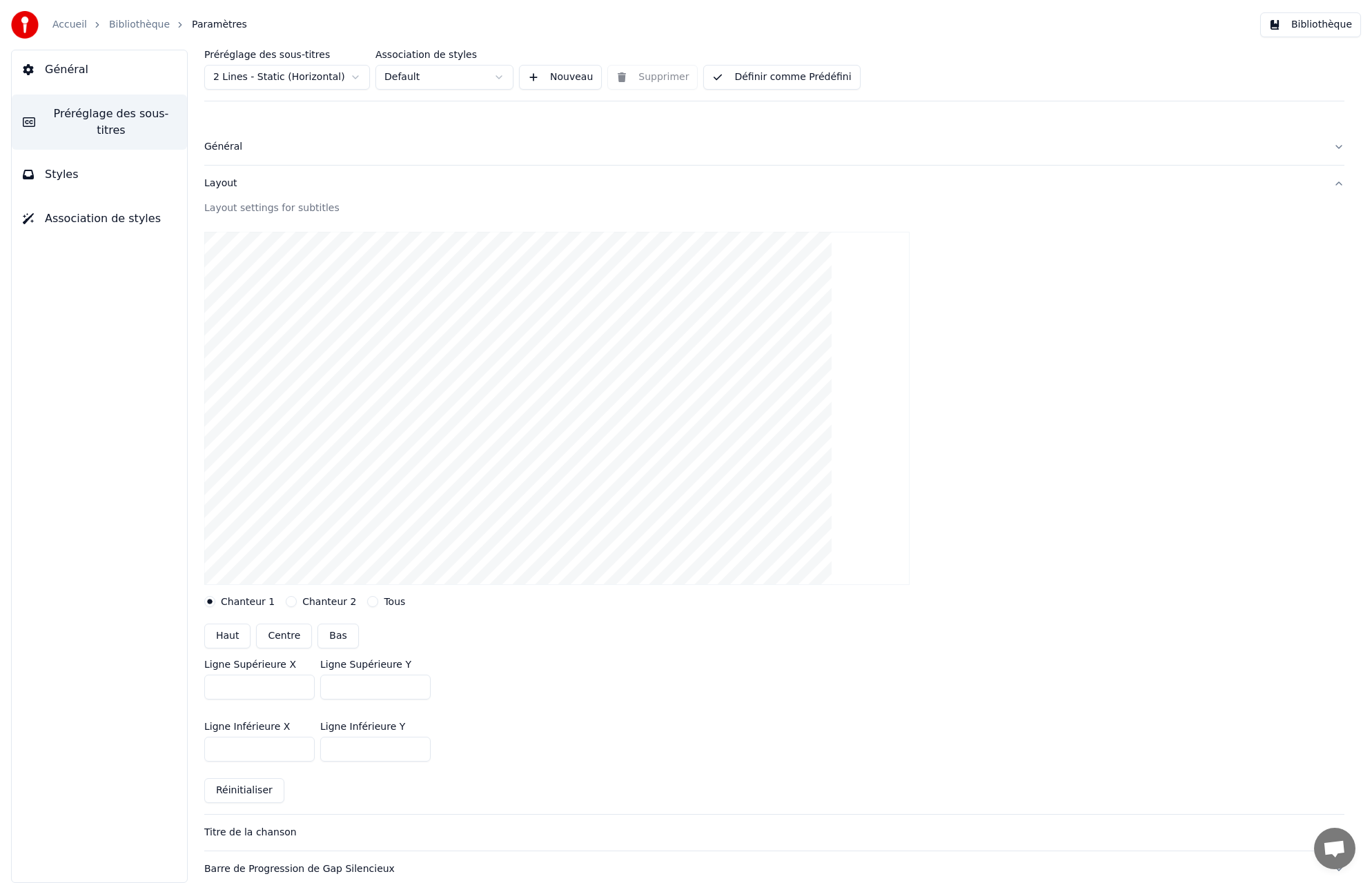
click at [289, 602] on button "Chanteur 2" at bounding box center [291, 602] width 11 height 11
click at [284, 633] on button "Centre" at bounding box center [284, 636] width 56 height 25
type input "***"
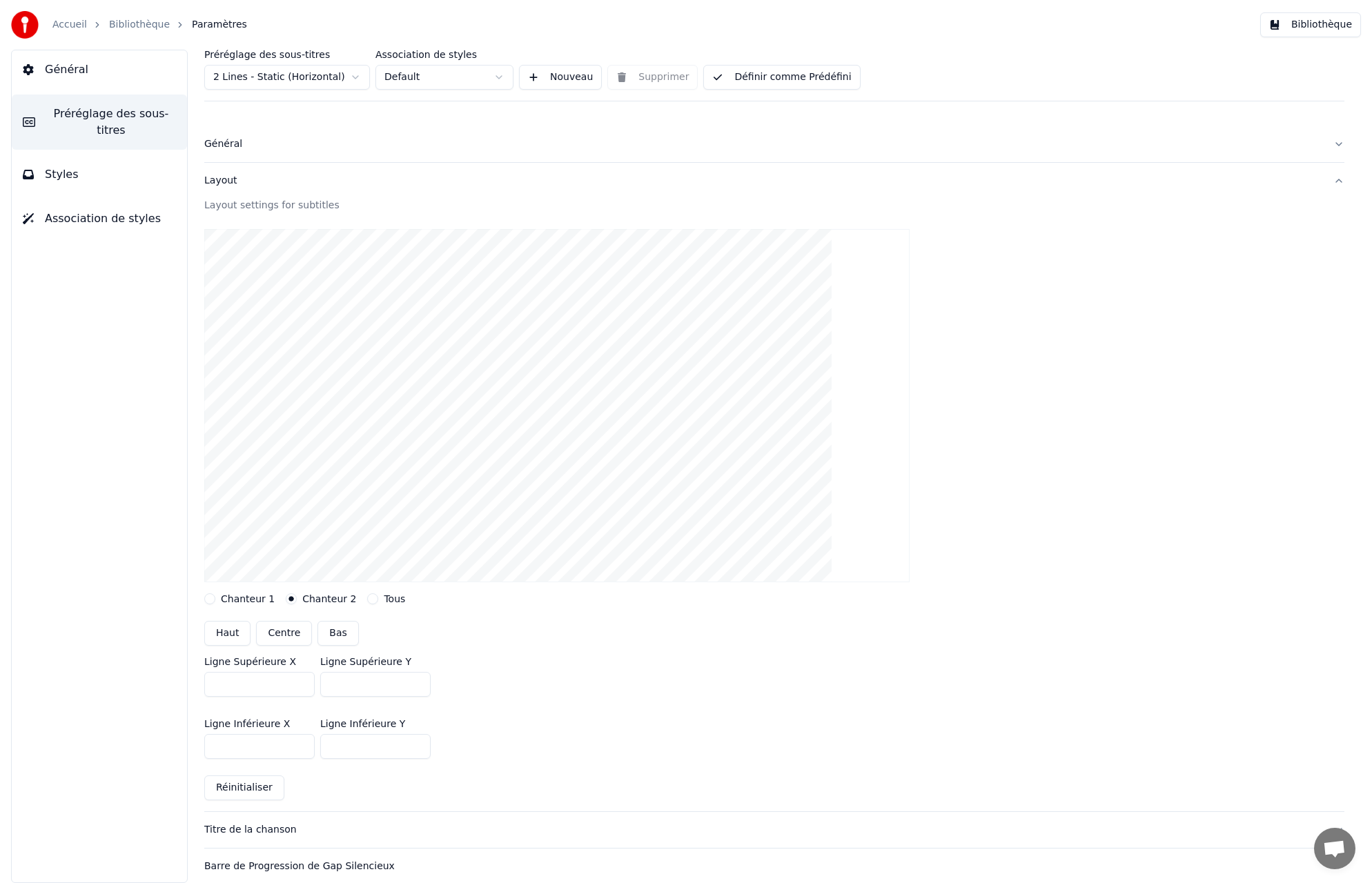
click at [1341, 178] on button "Layout" at bounding box center [774, 181] width 1140 height 36
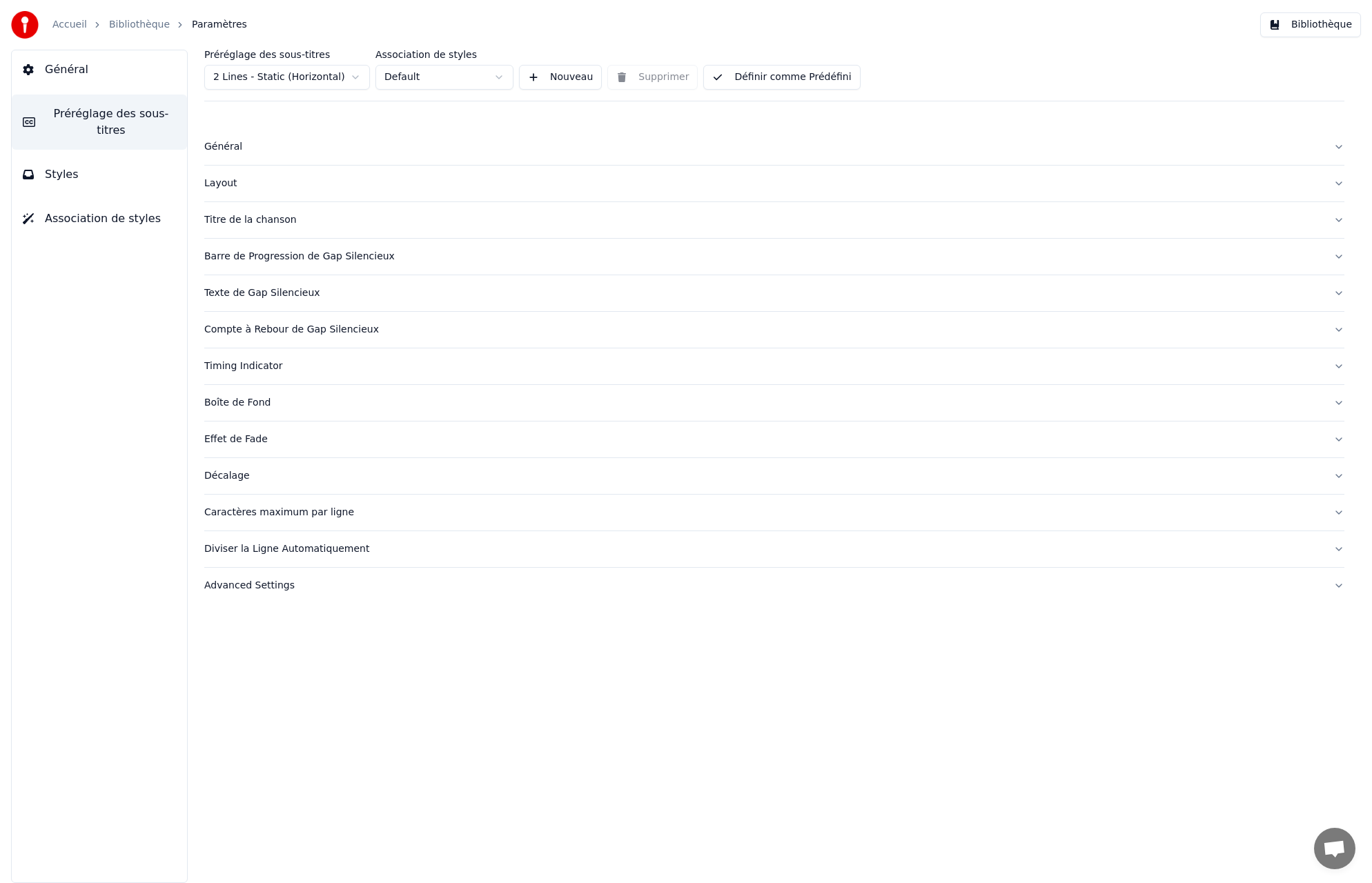
click at [1341, 178] on button "Layout" at bounding box center [774, 183] width 1140 height 36
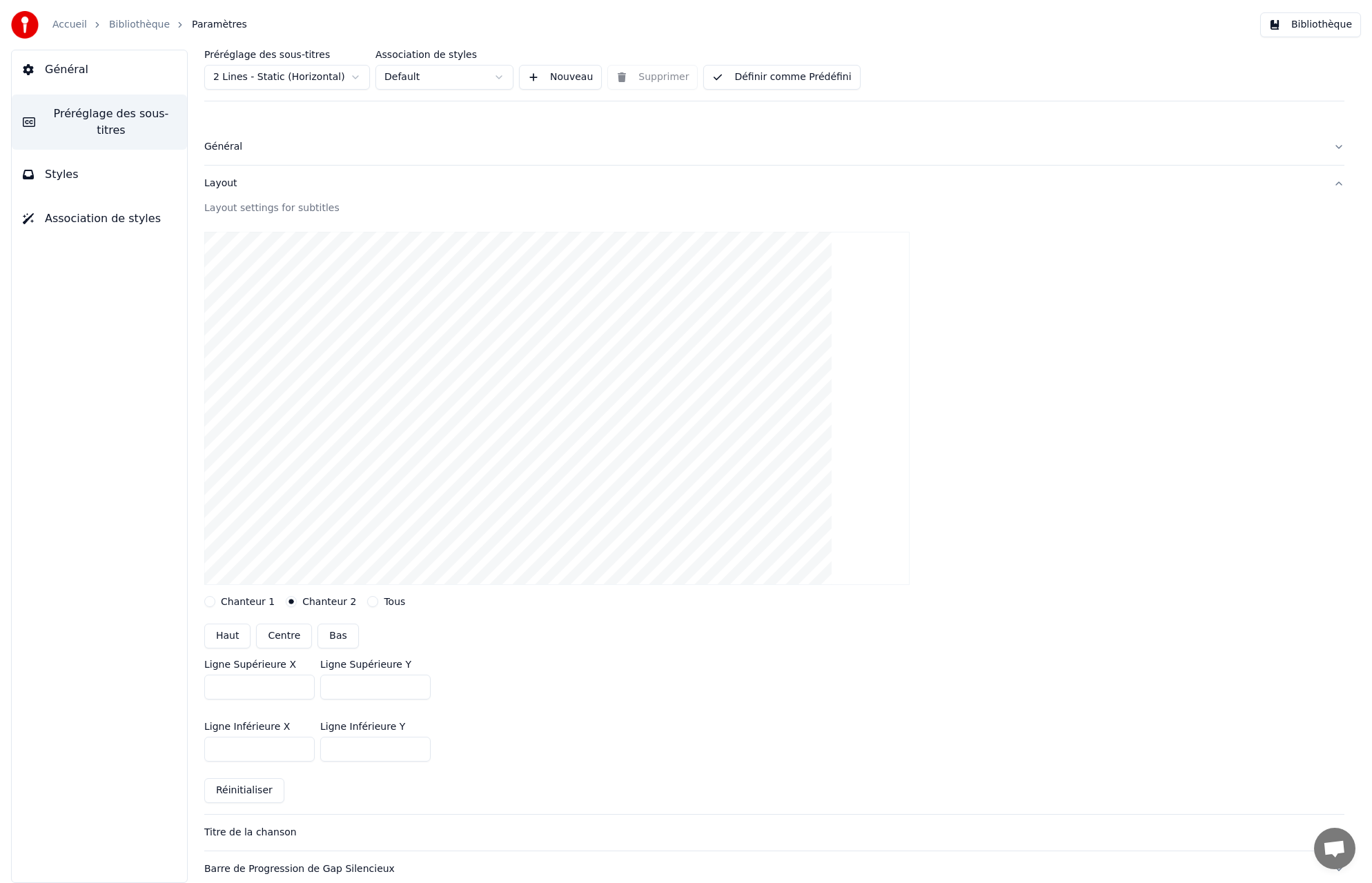
click at [1340, 185] on button "Layout" at bounding box center [774, 183] width 1140 height 36
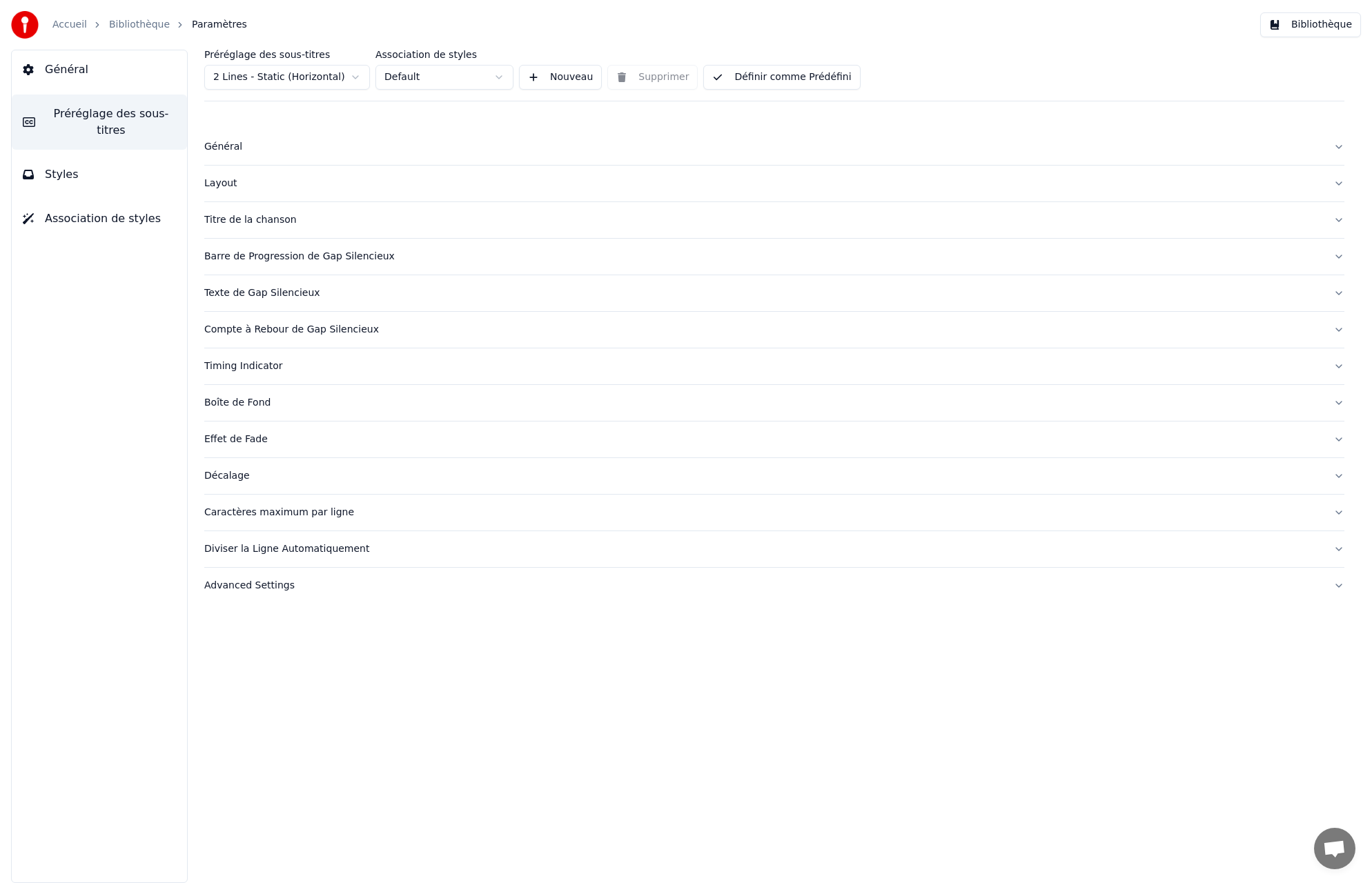
click at [1337, 218] on button "Titre de la chanson" at bounding box center [774, 220] width 1140 height 36
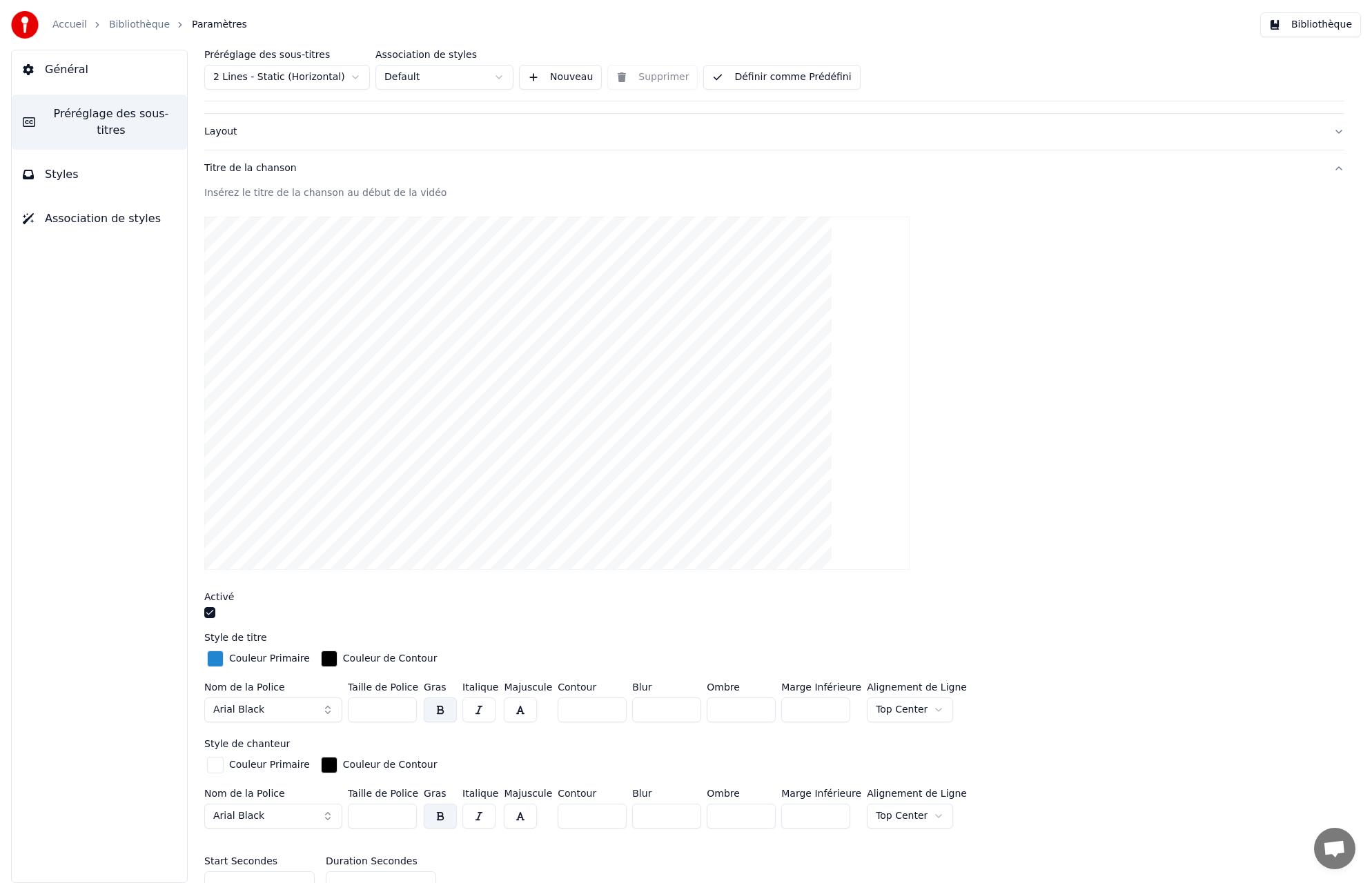
scroll to position [21, 0]
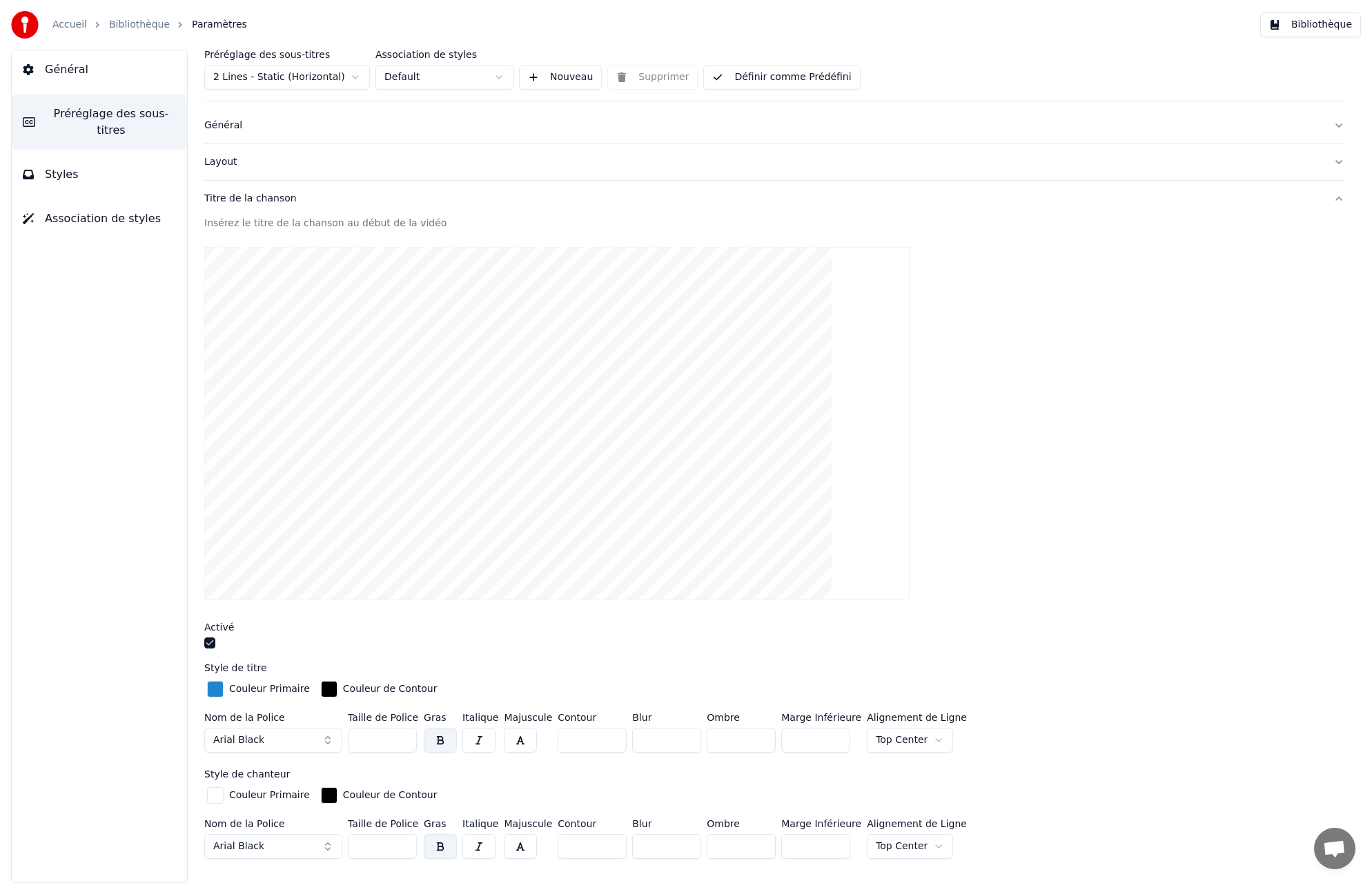
click at [1338, 197] on button "Titre de la chanson" at bounding box center [774, 198] width 1140 height 36
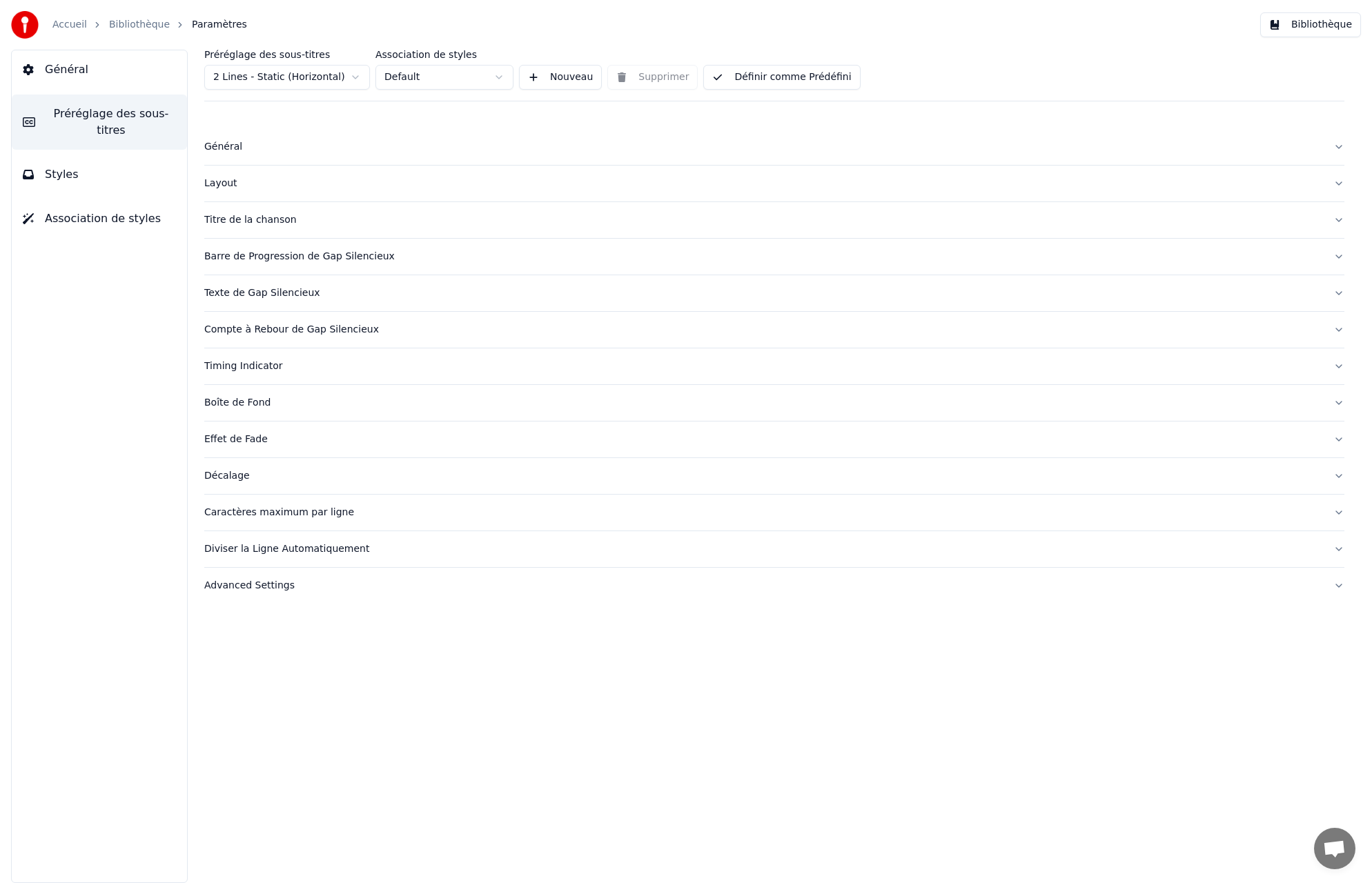
click at [1338, 293] on button "Texte de Gap Silencieux" at bounding box center [774, 293] width 1140 height 36
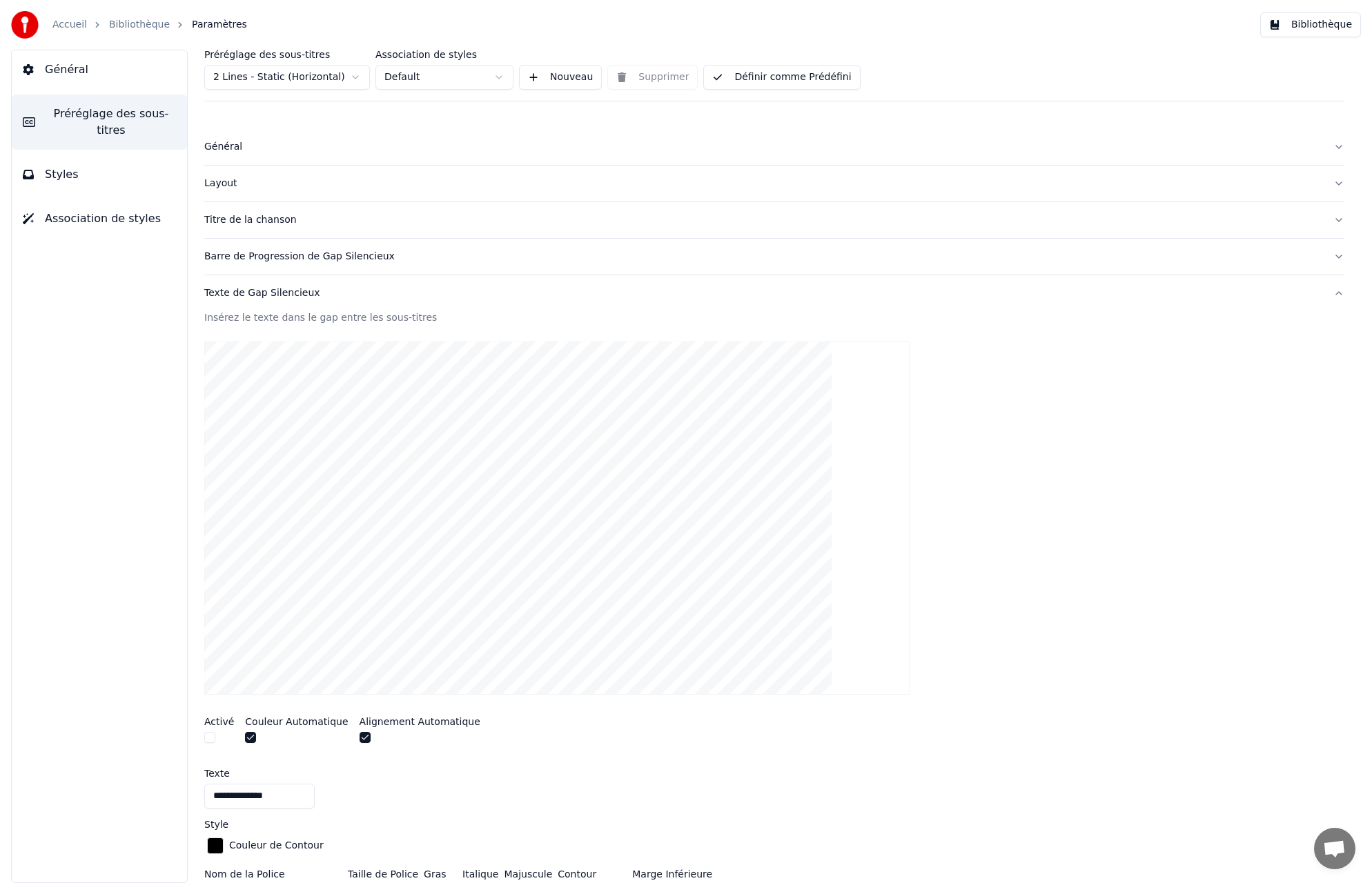
click at [1341, 293] on button "Texte de Gap Silencieux" at bounding box center [774, 293] width 1140 height 36
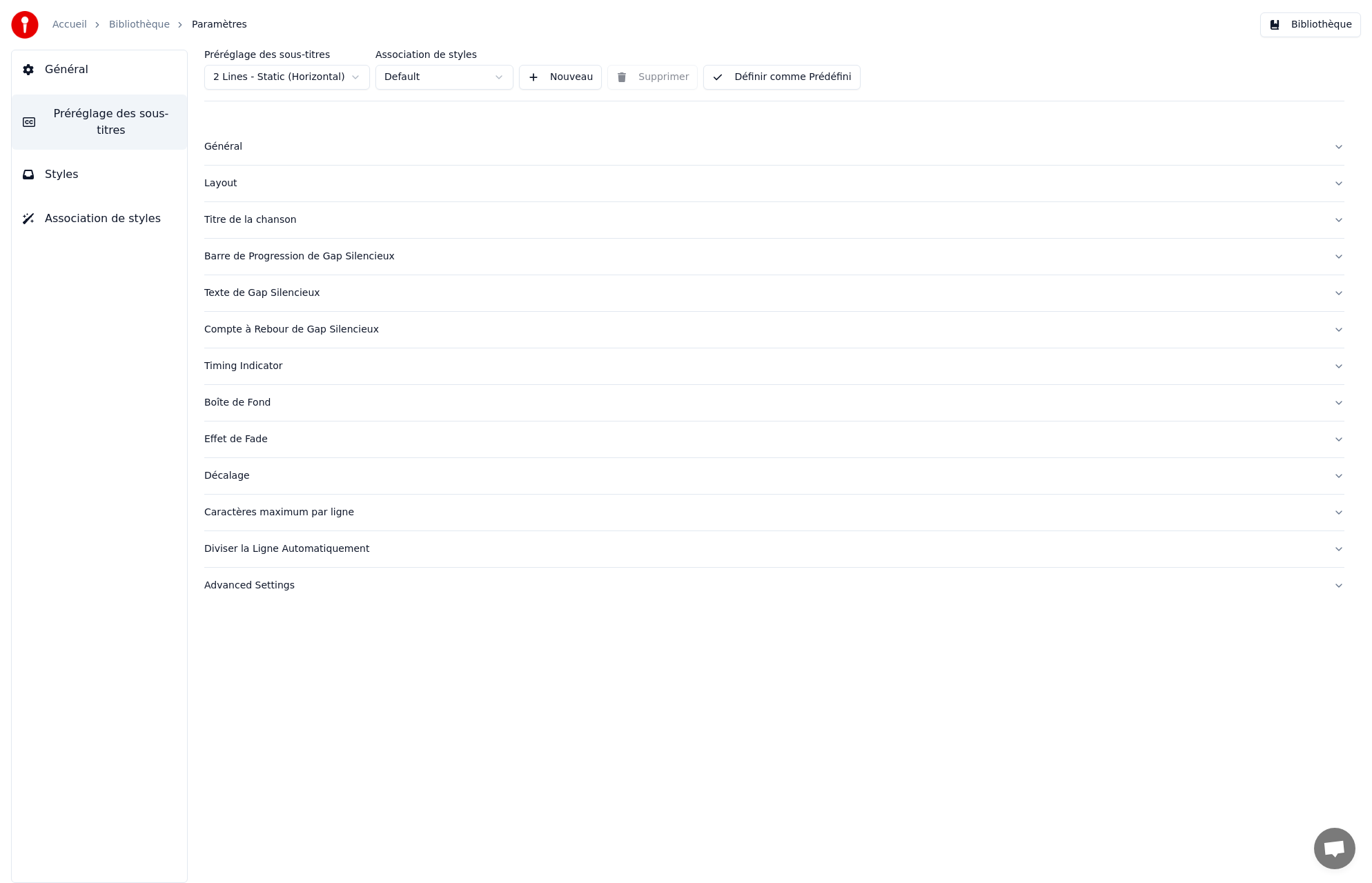
click at [1337, 365] on button "Timing Indicator" at bounding box center [774, 366] width 1140 height 36
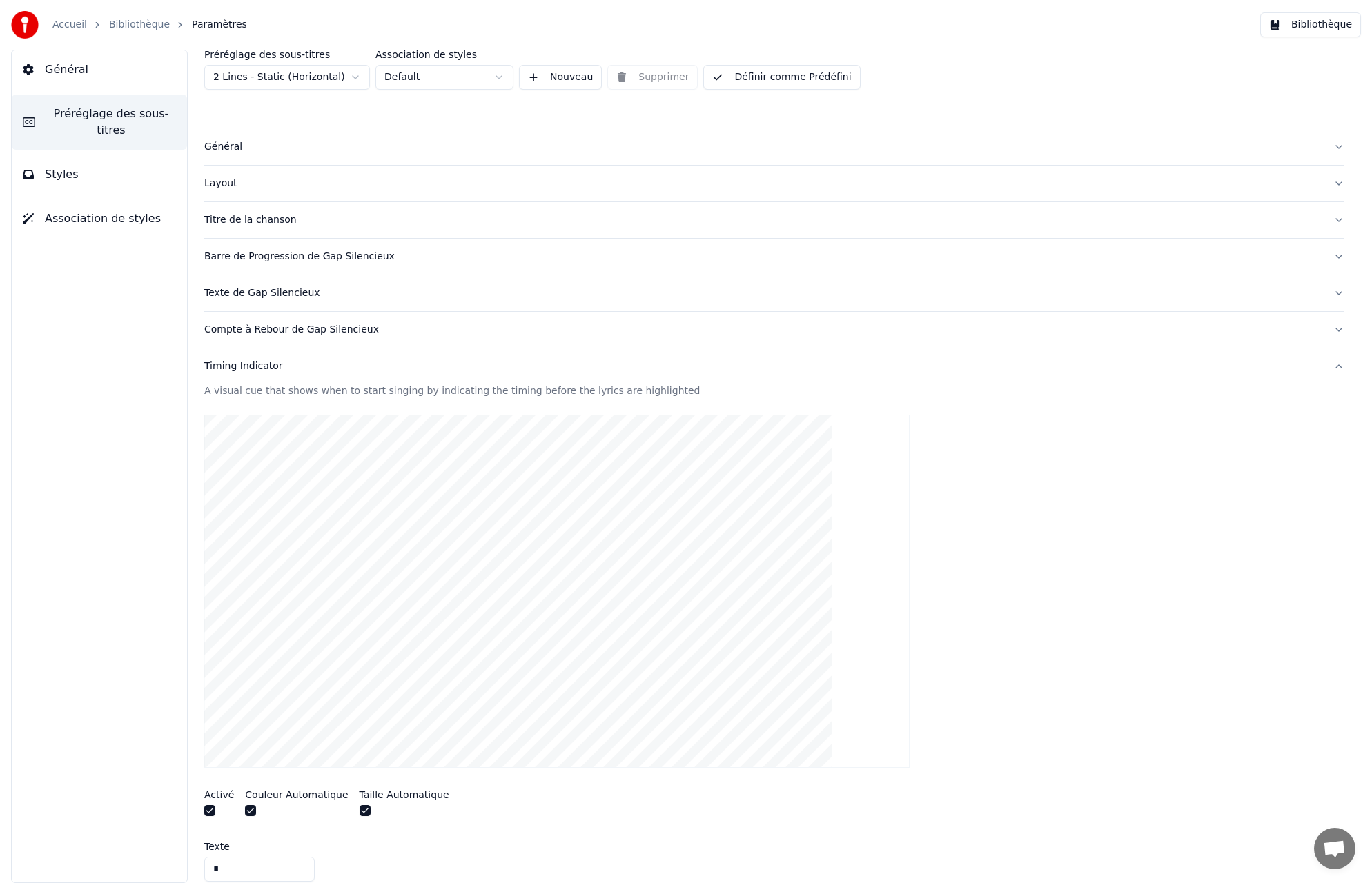
click at [1338, 367] on button "Timing Indicator" at bounding box center [774, 366] width 1140 height 36
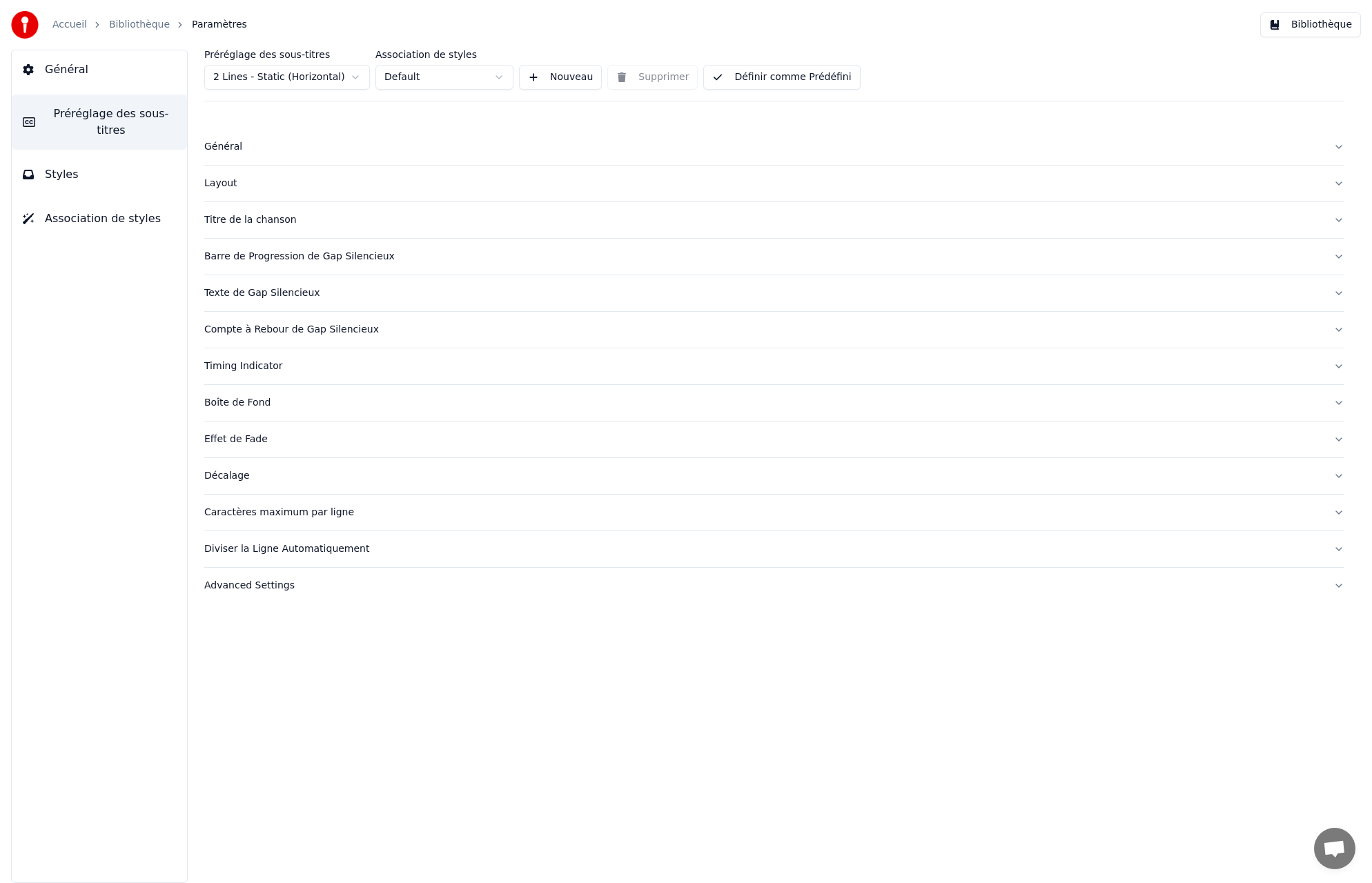
click at [1339, 475] on button "Décalage" at bounding box center [774, 476] width 1140 height 36
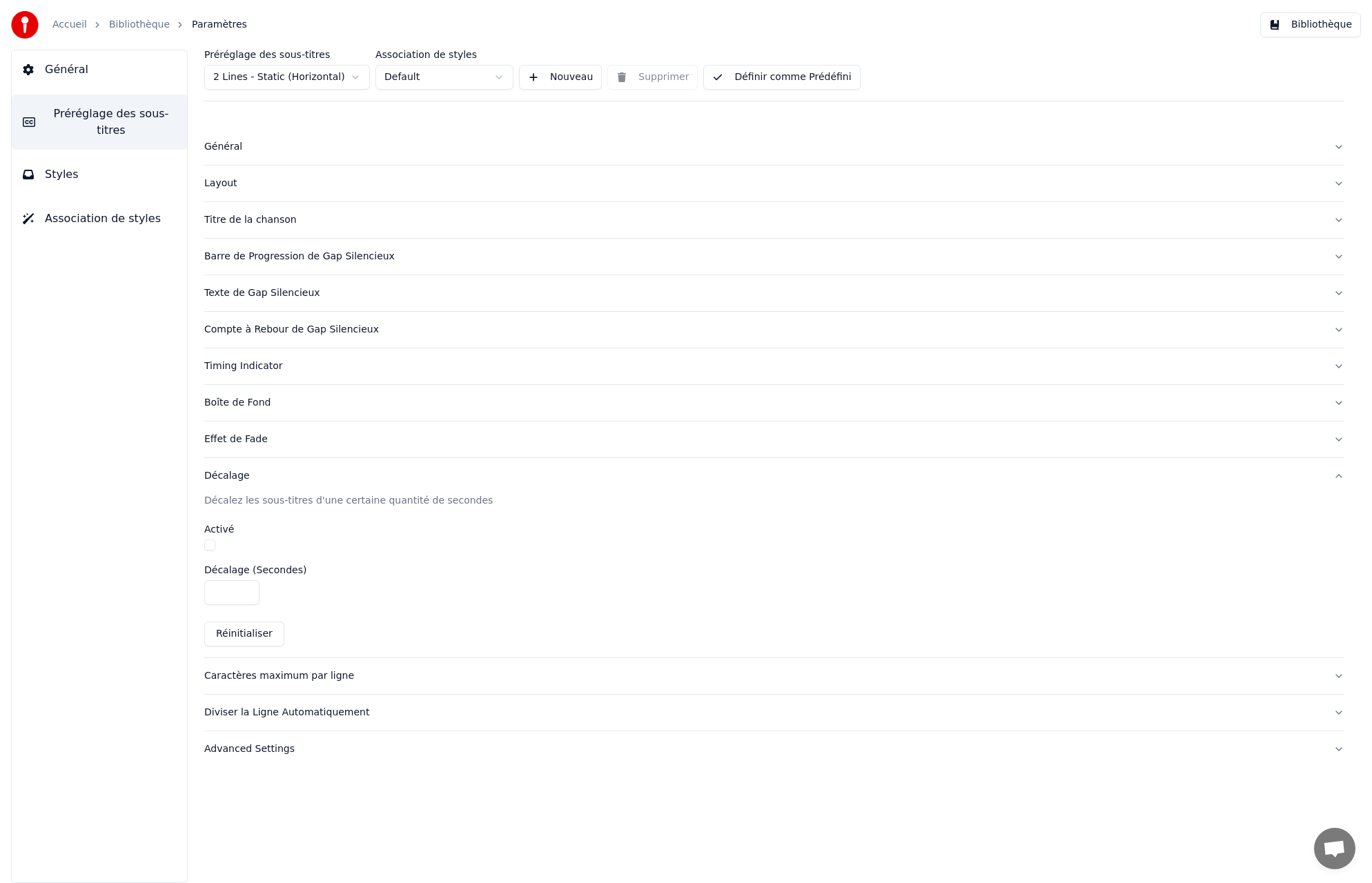
click at [1341, 476] on button "Décalage" at bounding box center [774, 476] width 1140 height 36
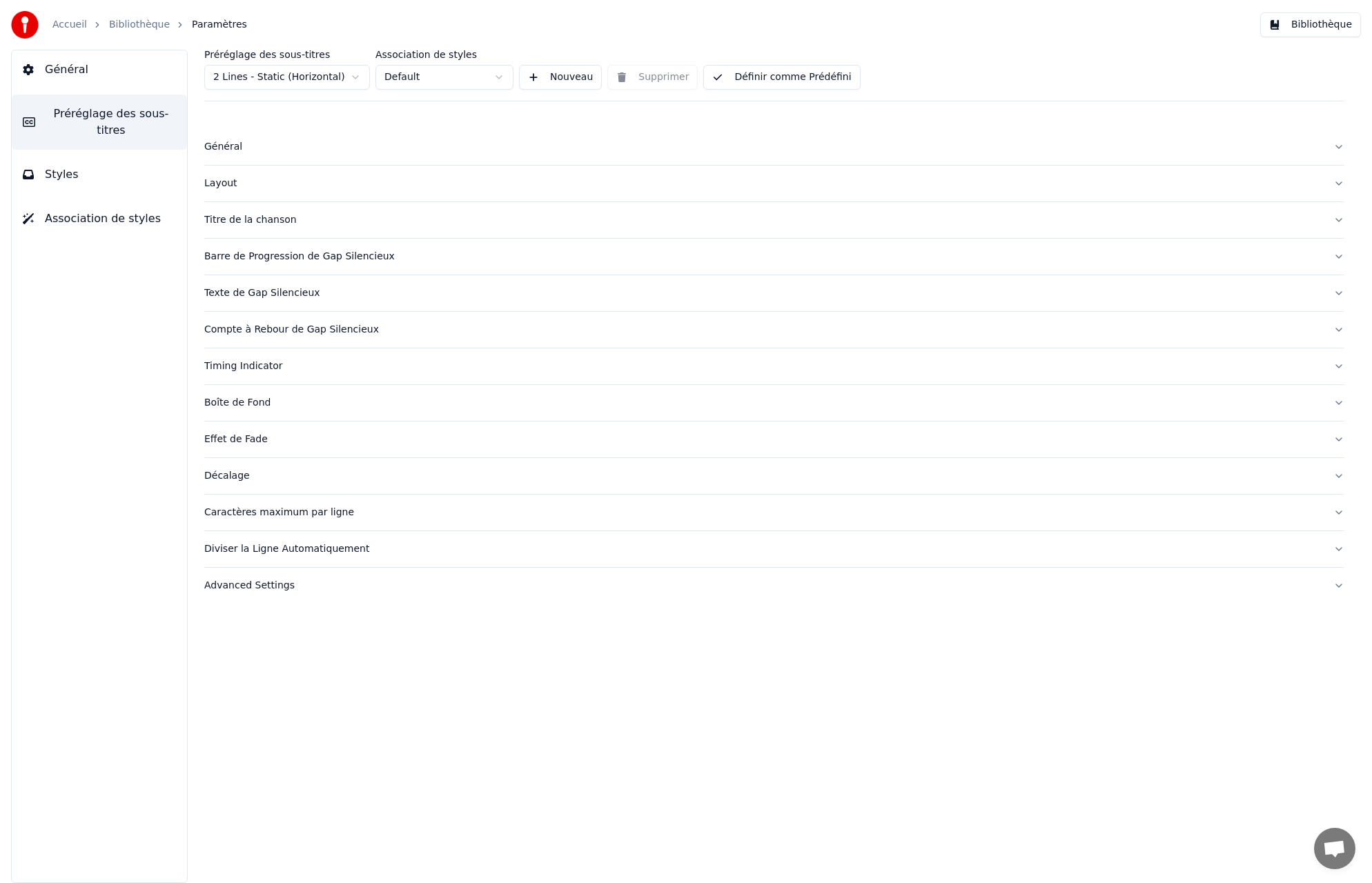
click at [1340, 585] on button "Advanced Settings" at bounding box center [774, 585] width 1140 height 36
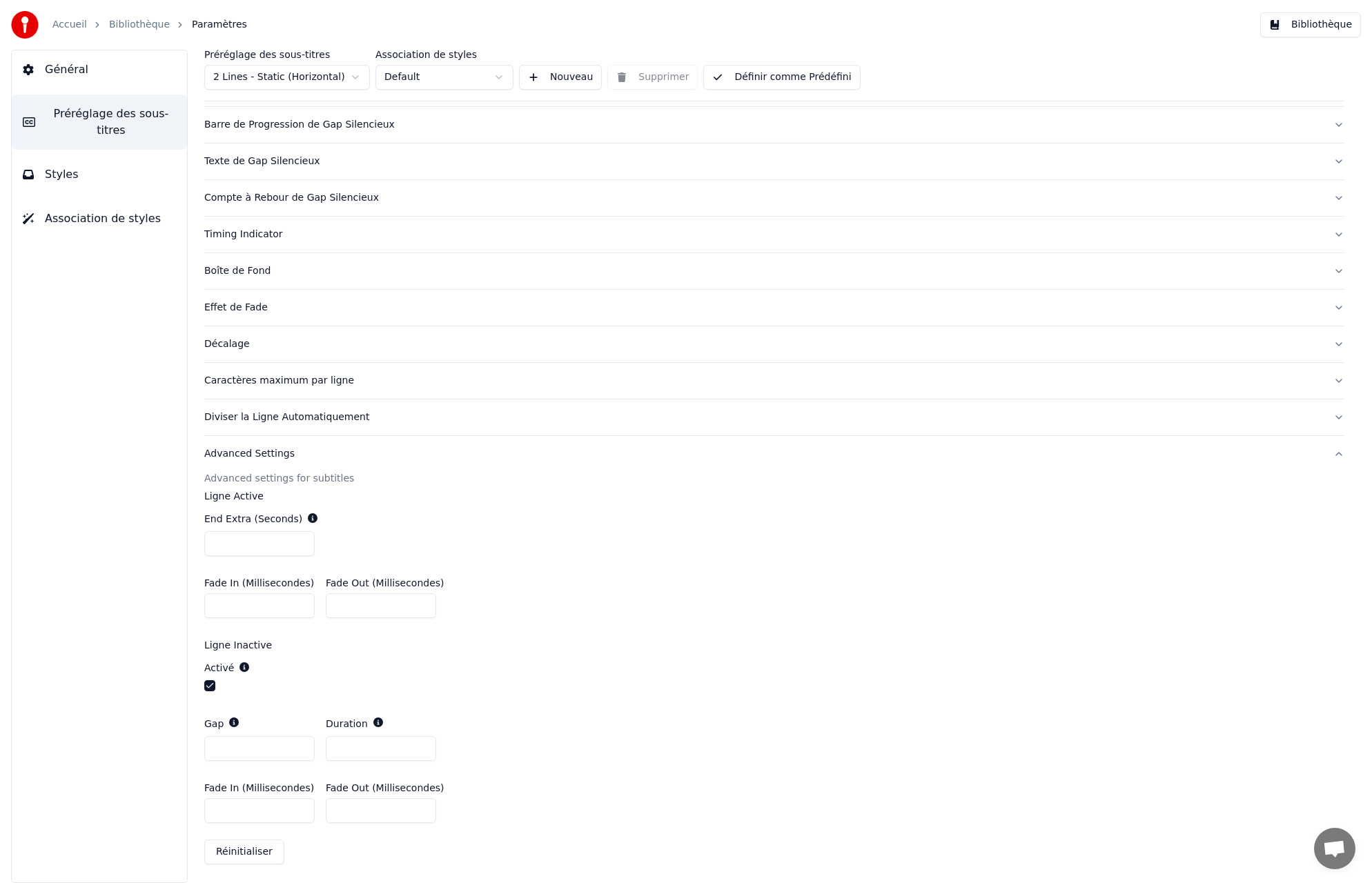
scroll to position [134, 0]
click at [1335, 450] on button "Advanced Settings" at bounding box center [774, 451] width 1140 height 36
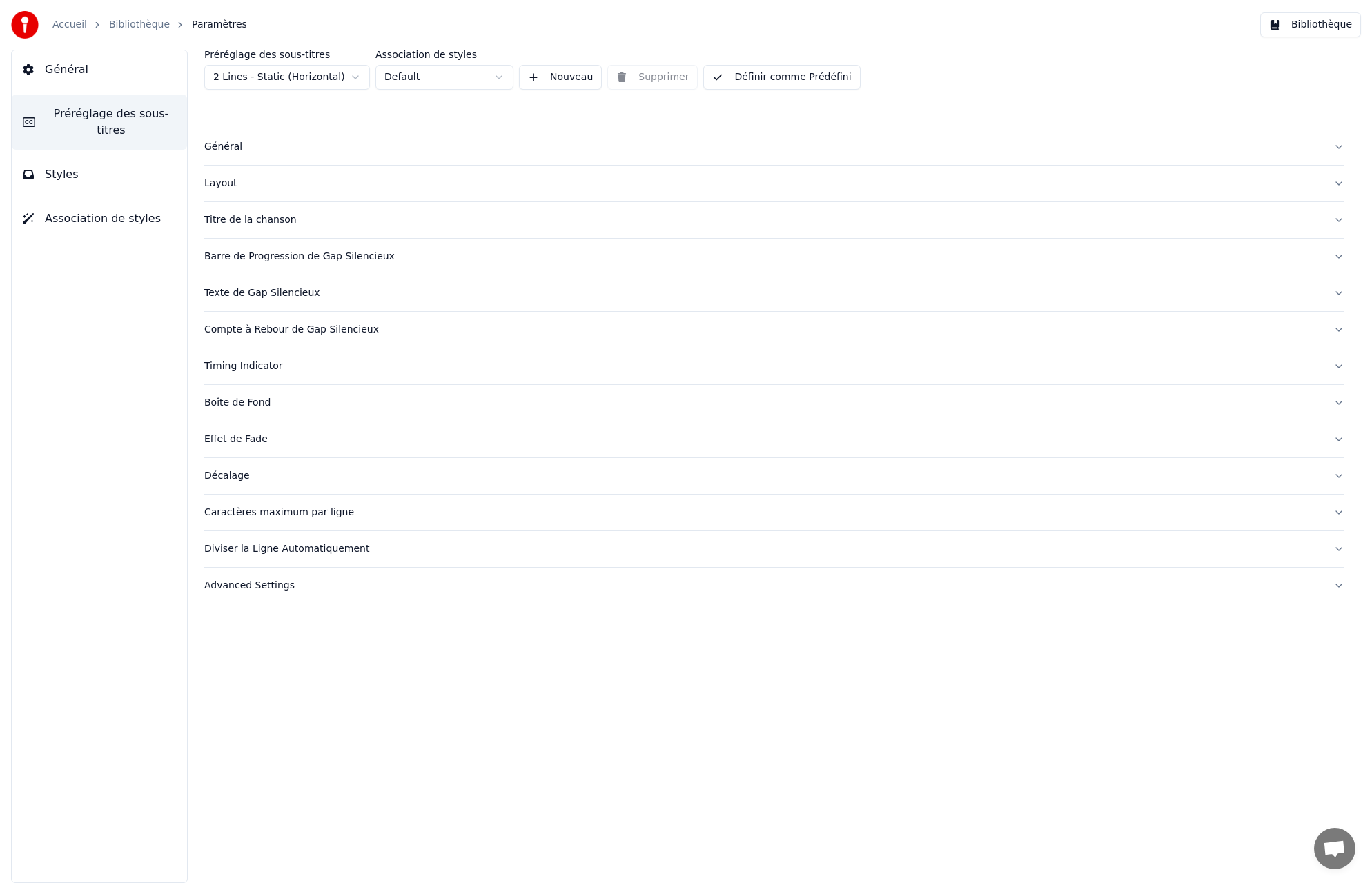
click at [69, 68] on span "Général" at bounding box center [66, 69] width 43 height 17
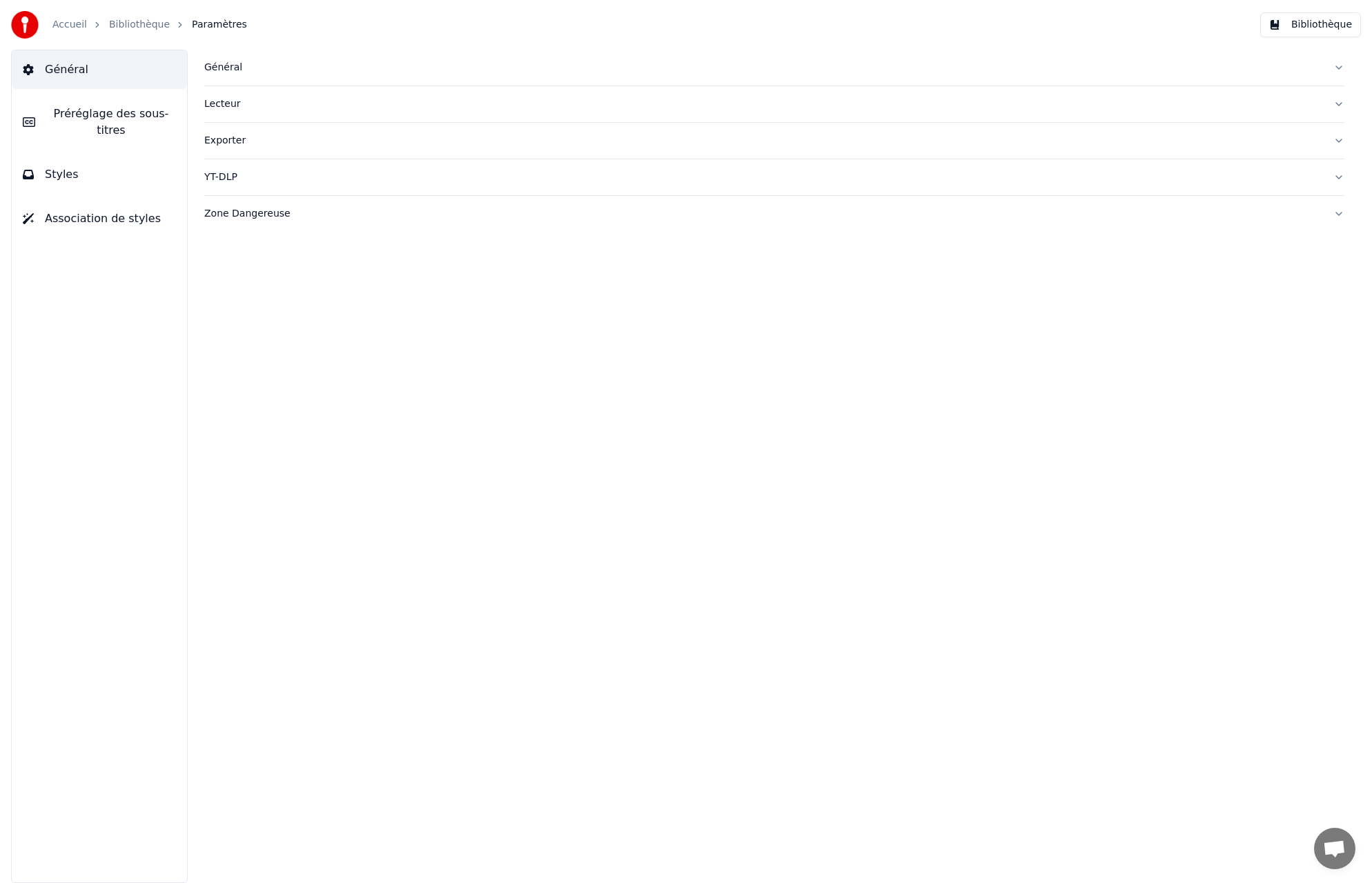
click at [1336, 67] on button "Général" at bounding box center [774, 67] width 1140 height 36
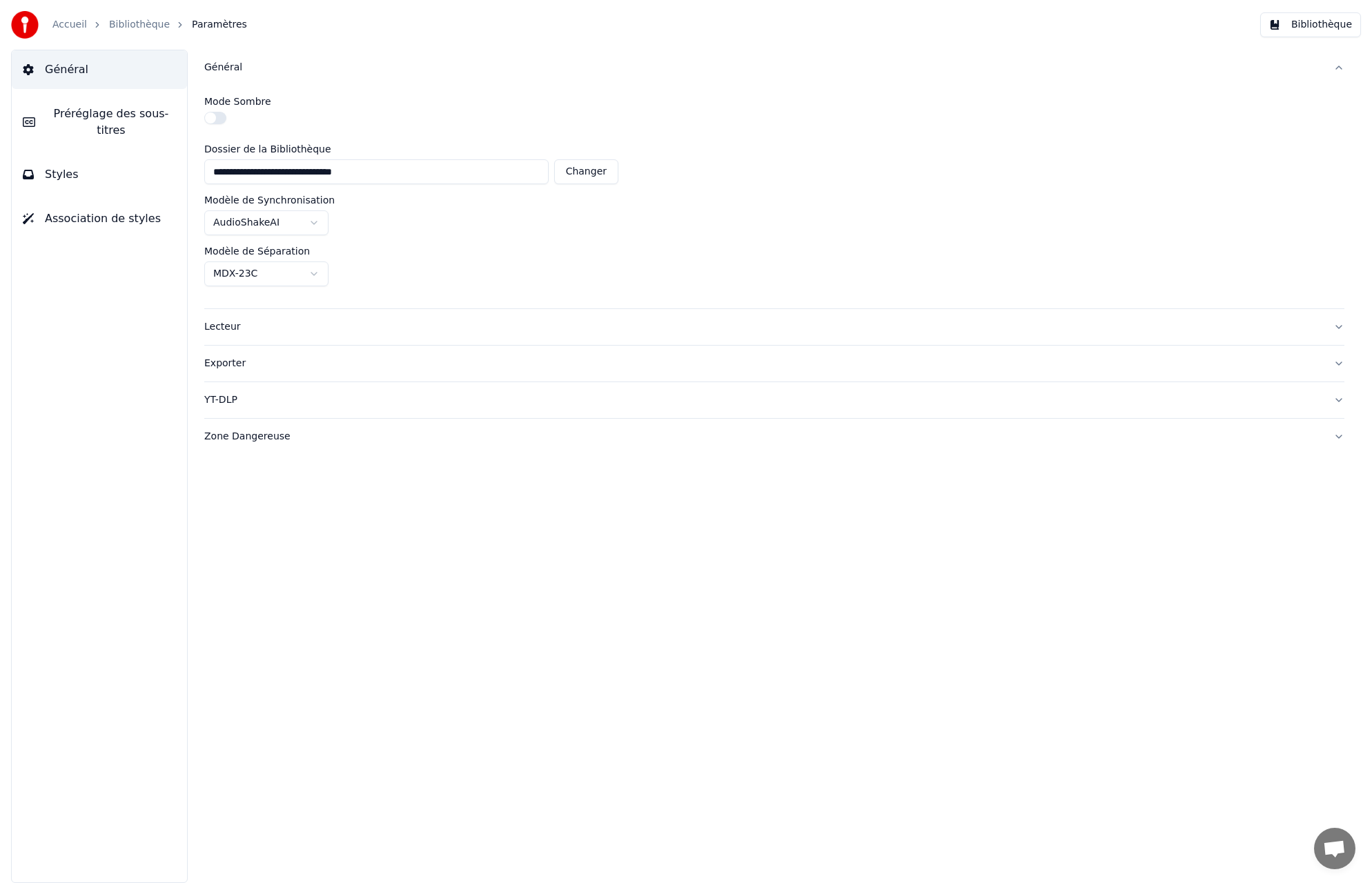
click at [312, 220] on html "**********" at bounding box center [686, 442] width 1372 height 883
click at [314, 532] on html "**********" at bounding box center [686, 442] width 1372 height 883
click at [124, 220] on span "Association de styles" at bounding box center [102, 219] width 116 height 17
